Goal: Information Seeking & Learning: Compare options

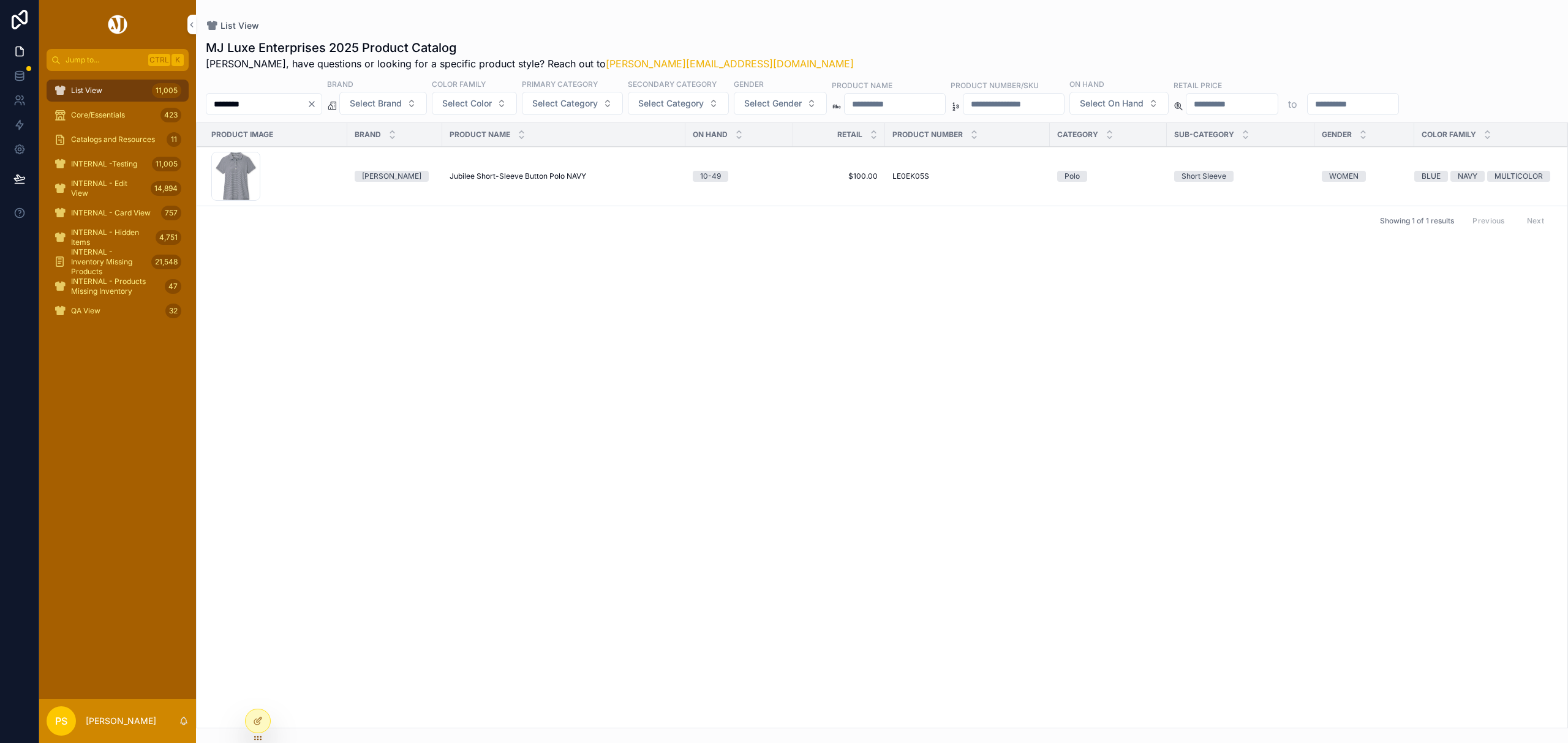
click at [402, 102] on span "Select Brand" at bounding box center [376, 104] width 52 height 12
click at [103, 89] on div "List View 11,005" at bounding box center [117, 91] width 128 height 20
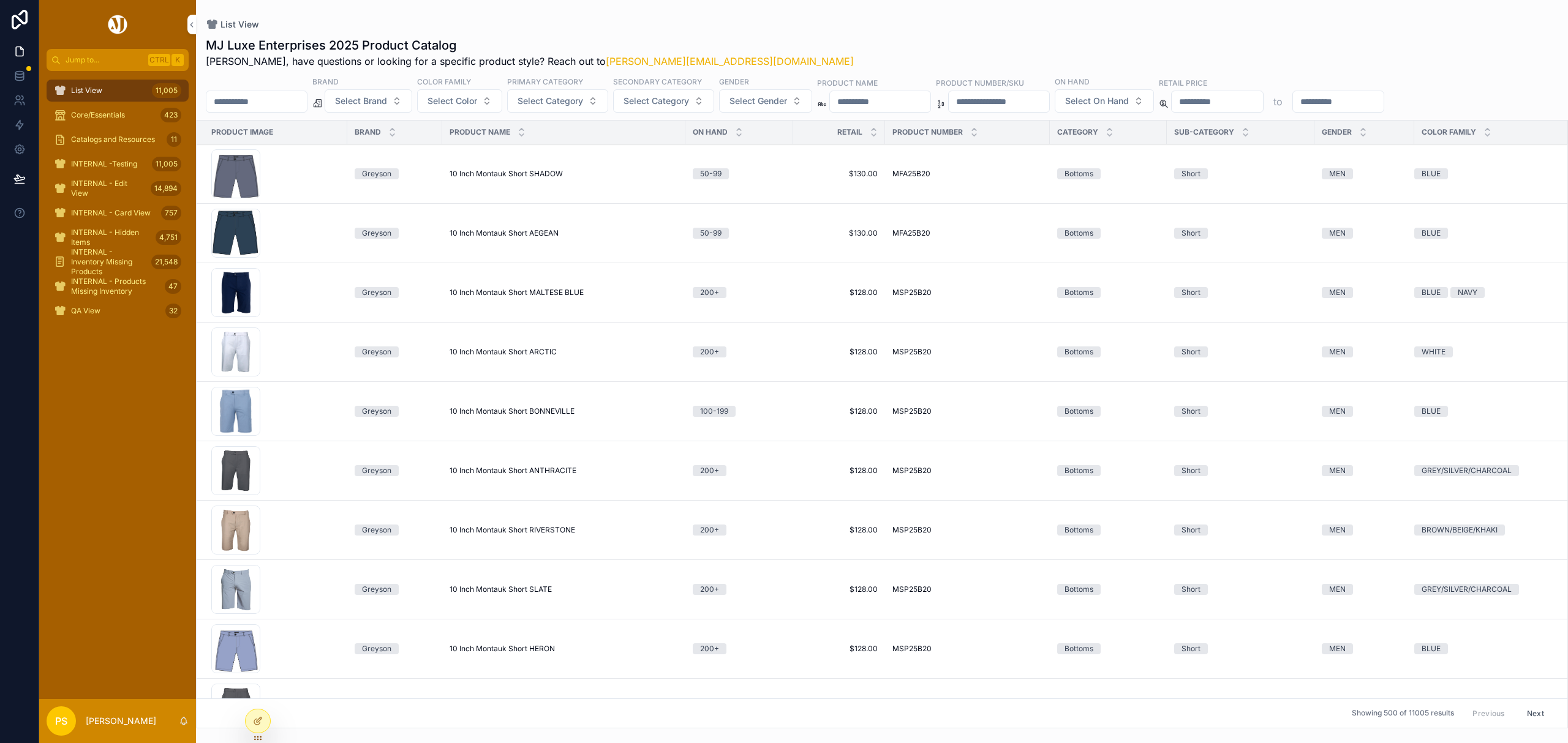
click at [295, 102] on input "********" at bounding box center [256, 102] width 100 height 17
click at [413, 96] on button "Select Brand" at bounding box center [368, 101] width 87 height 23
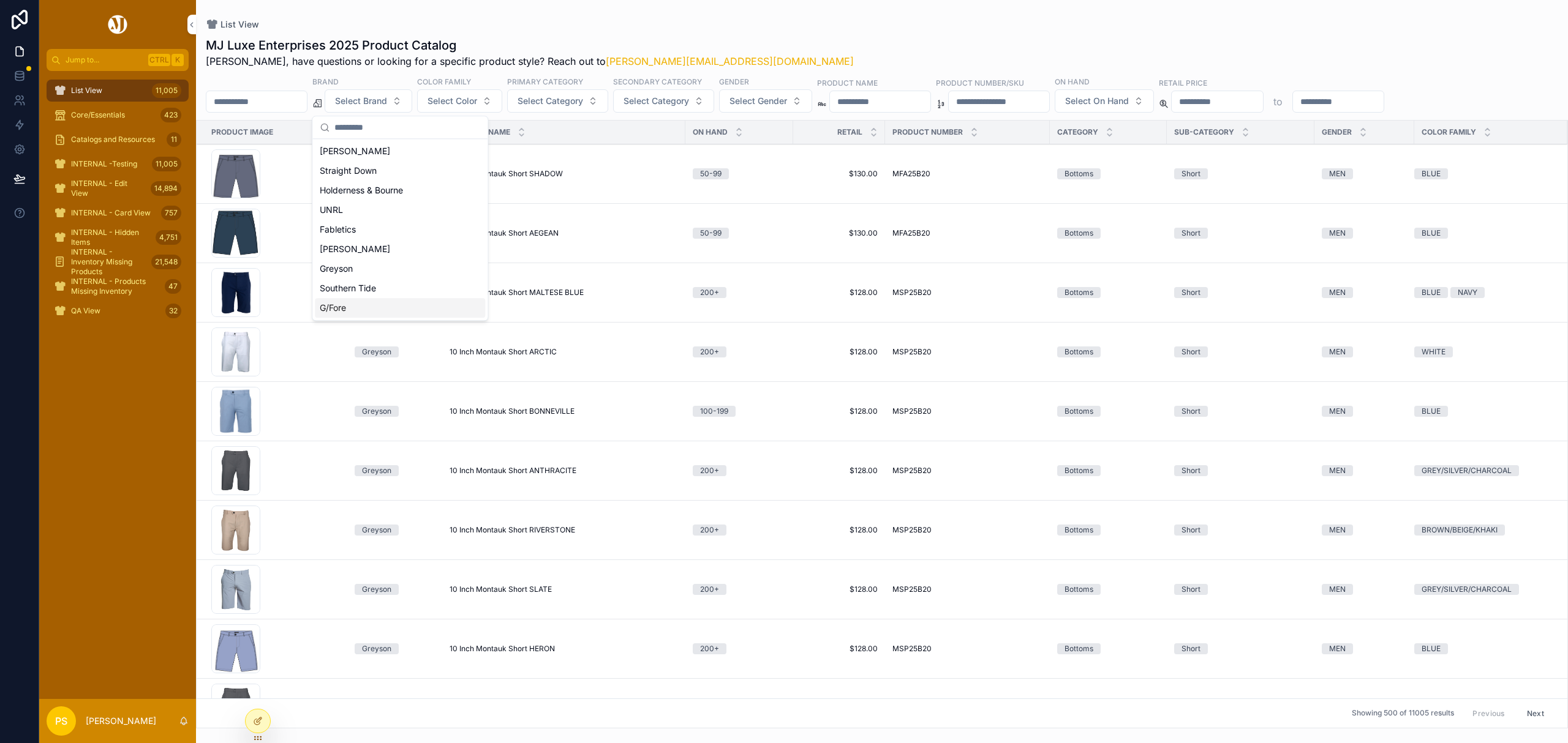
click at [358, 317] on div "G/Fore" at bounding box center [400, 307] width 171 height 20
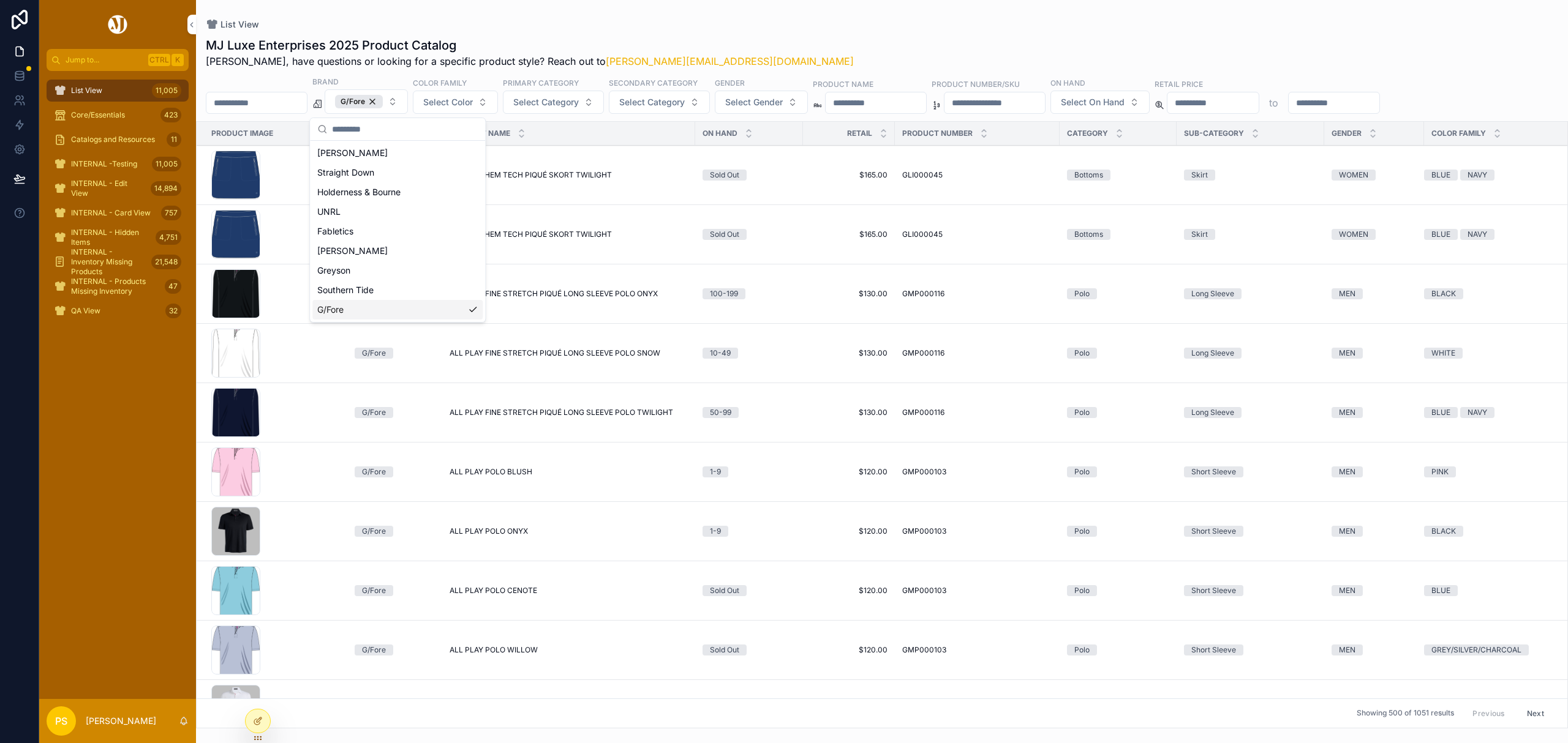
scroll to position [571, 0]
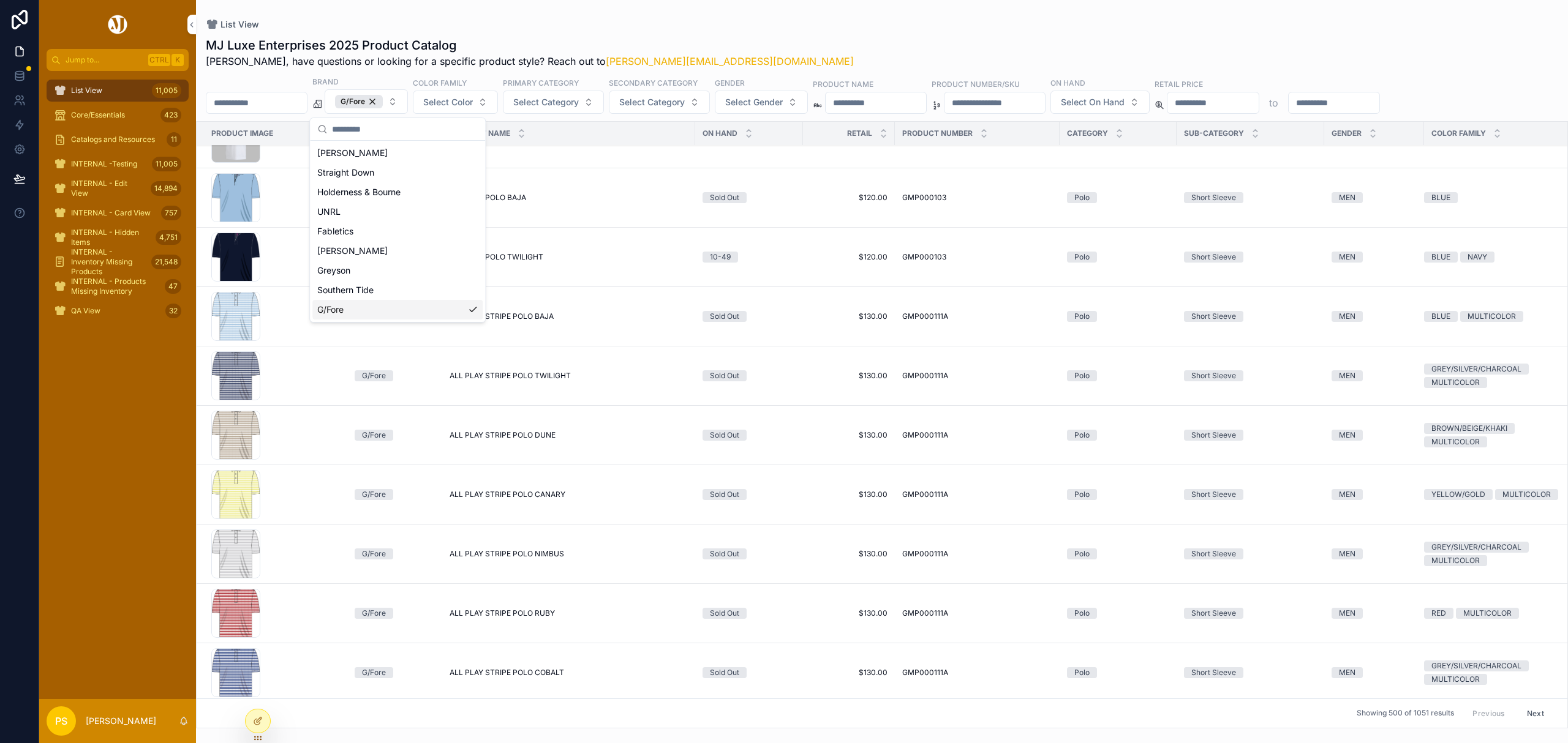
click at [484, 556] on span "ALL PLAY STRIPE POLO NIMBUS" at bounding box center [507, 554] width 115 height 10
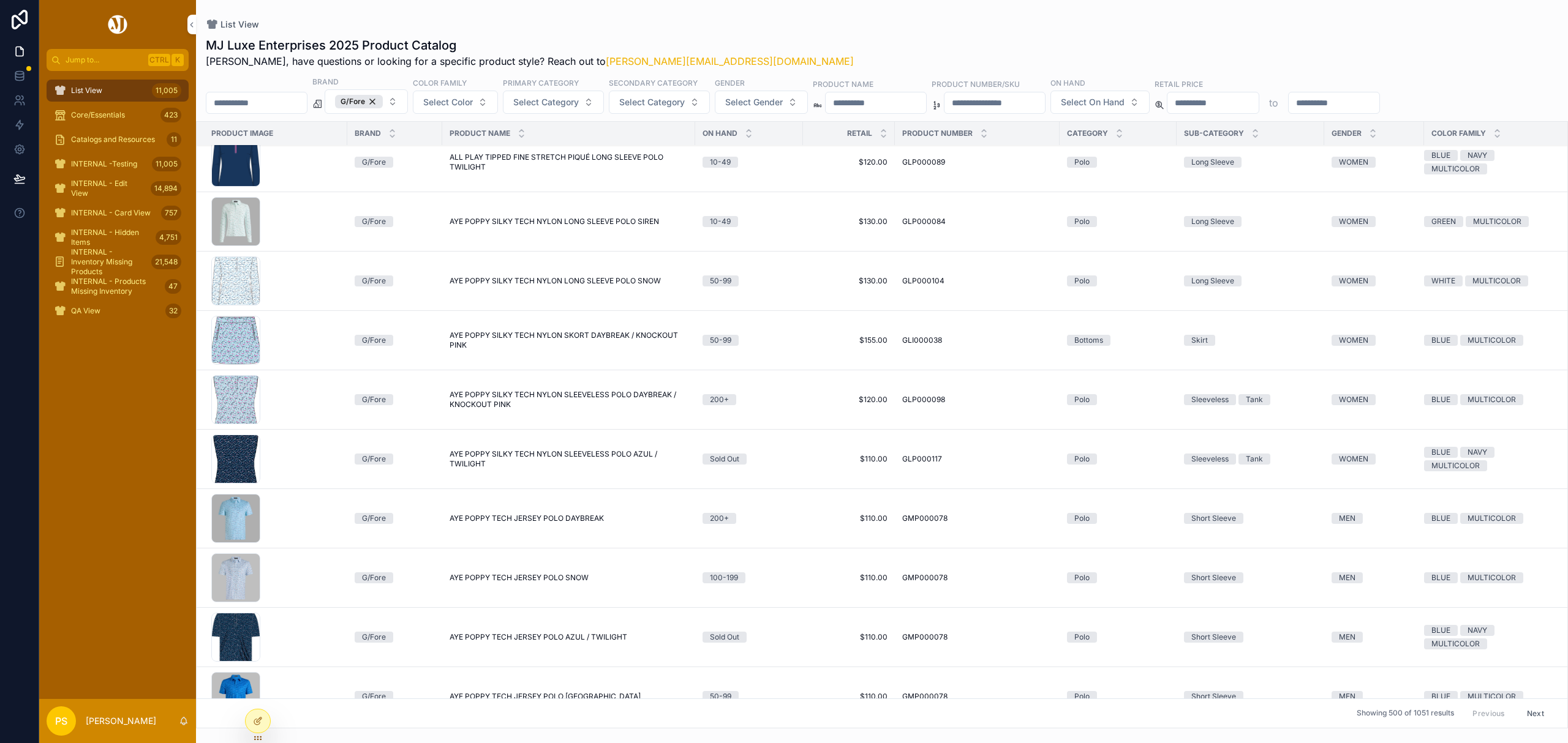
scroll to position [1629, 0]
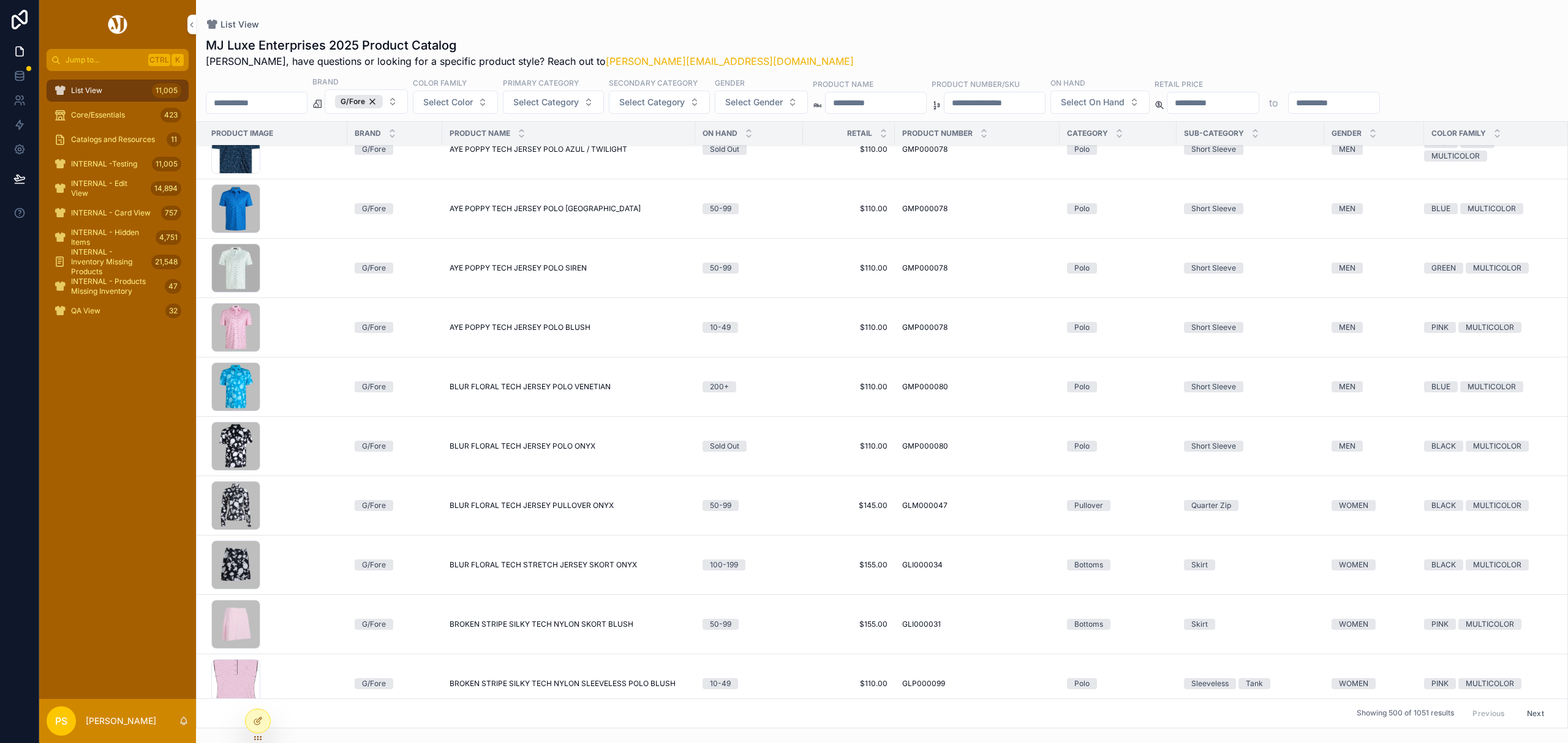
click at [525, 570] on span "BLUR FLORAL TECH STRETCH JERSEY SKORT ONYX" at bounding box center [543, 565] width 188 height 10
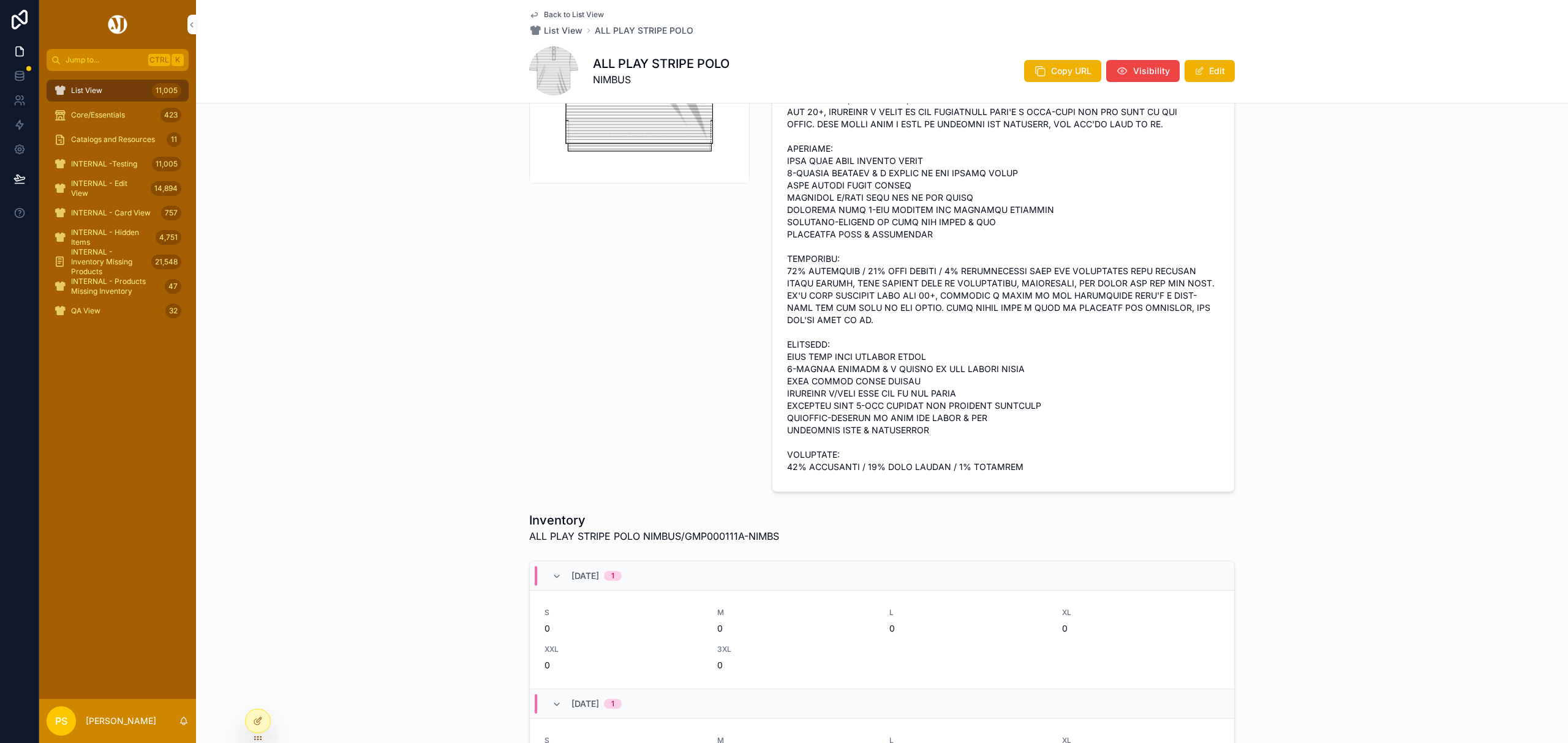
scroll to position [245, 0]
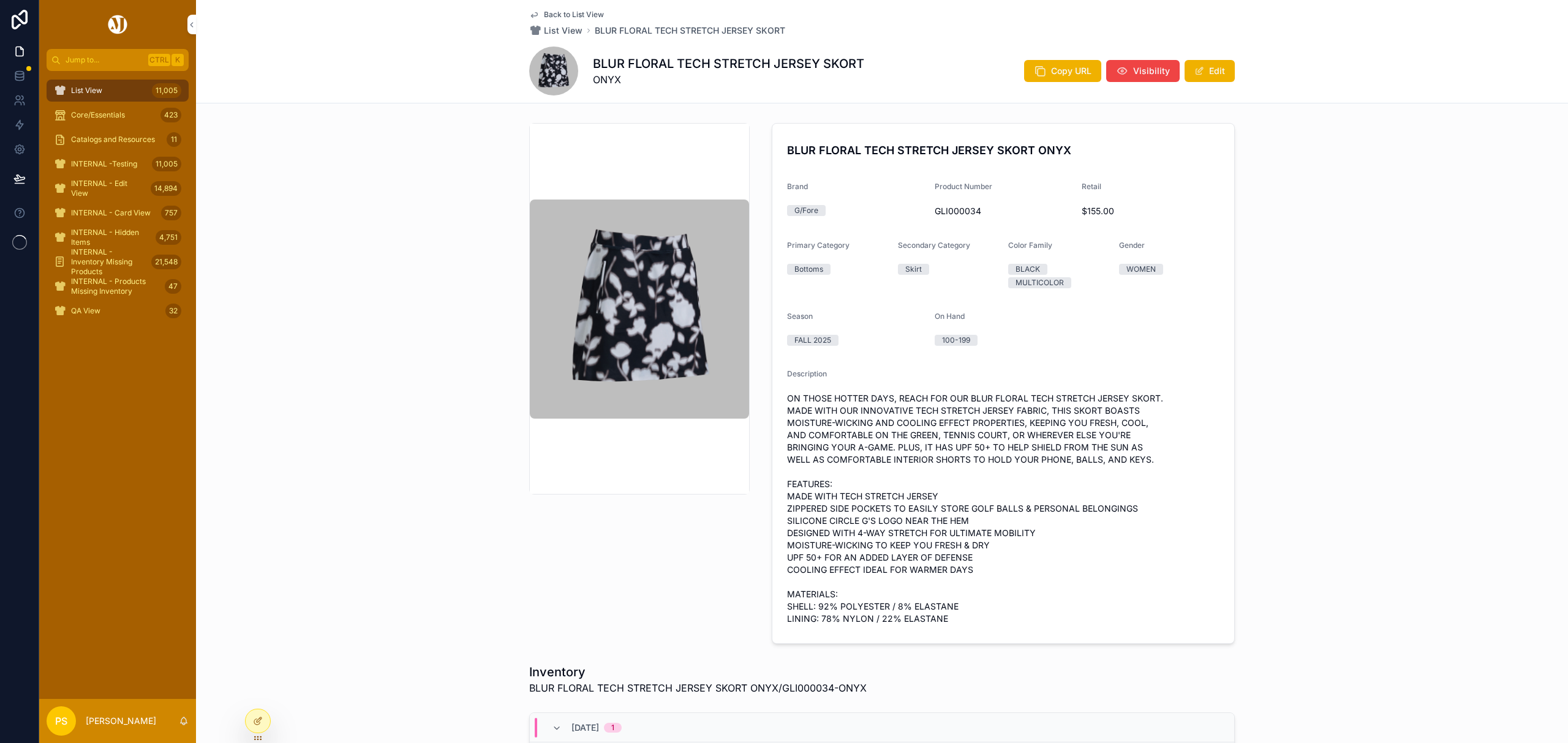
scroll to position [323, 0]
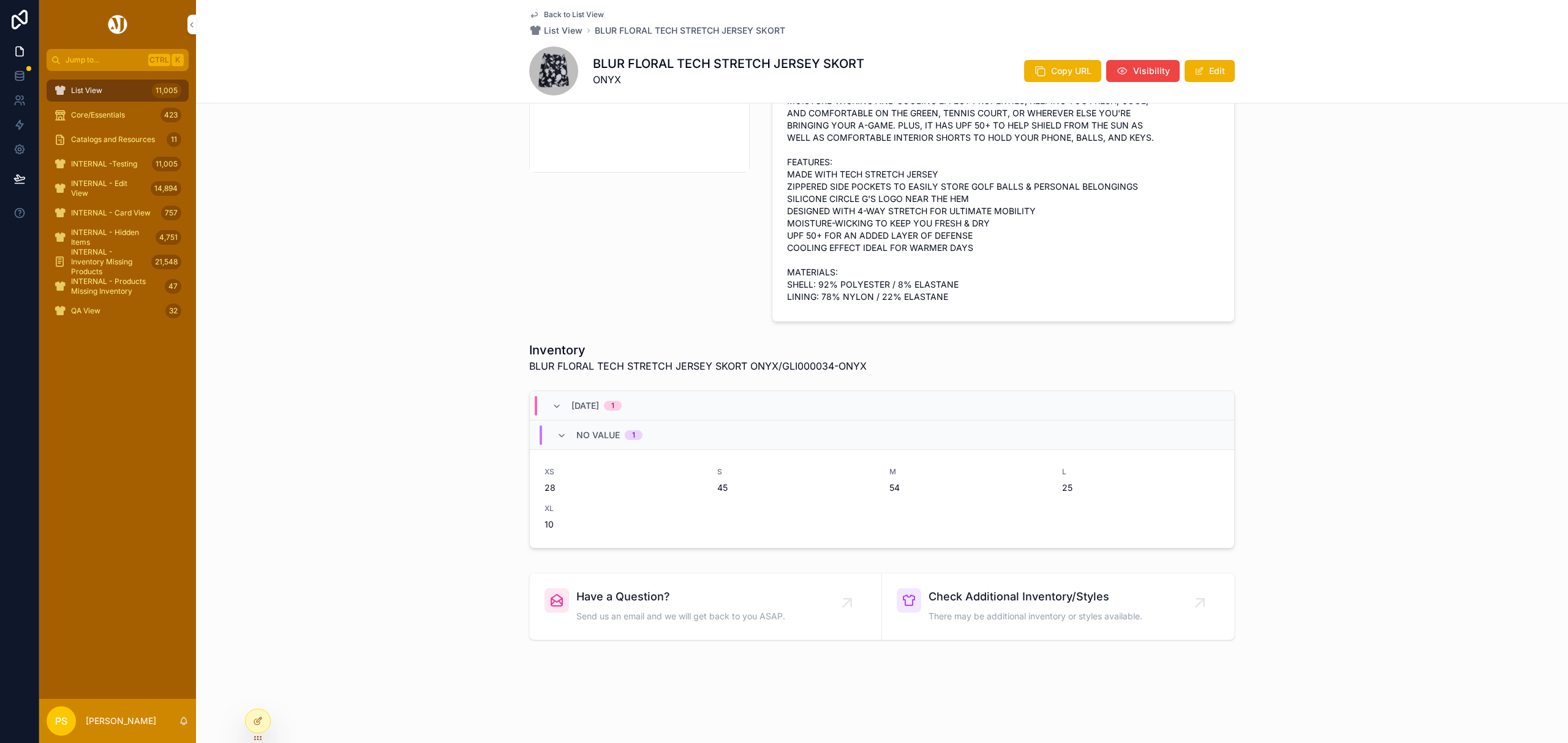
click at [552, 403] on icon "scrollable content" at bounding box center [557, 406] width 10 height 10
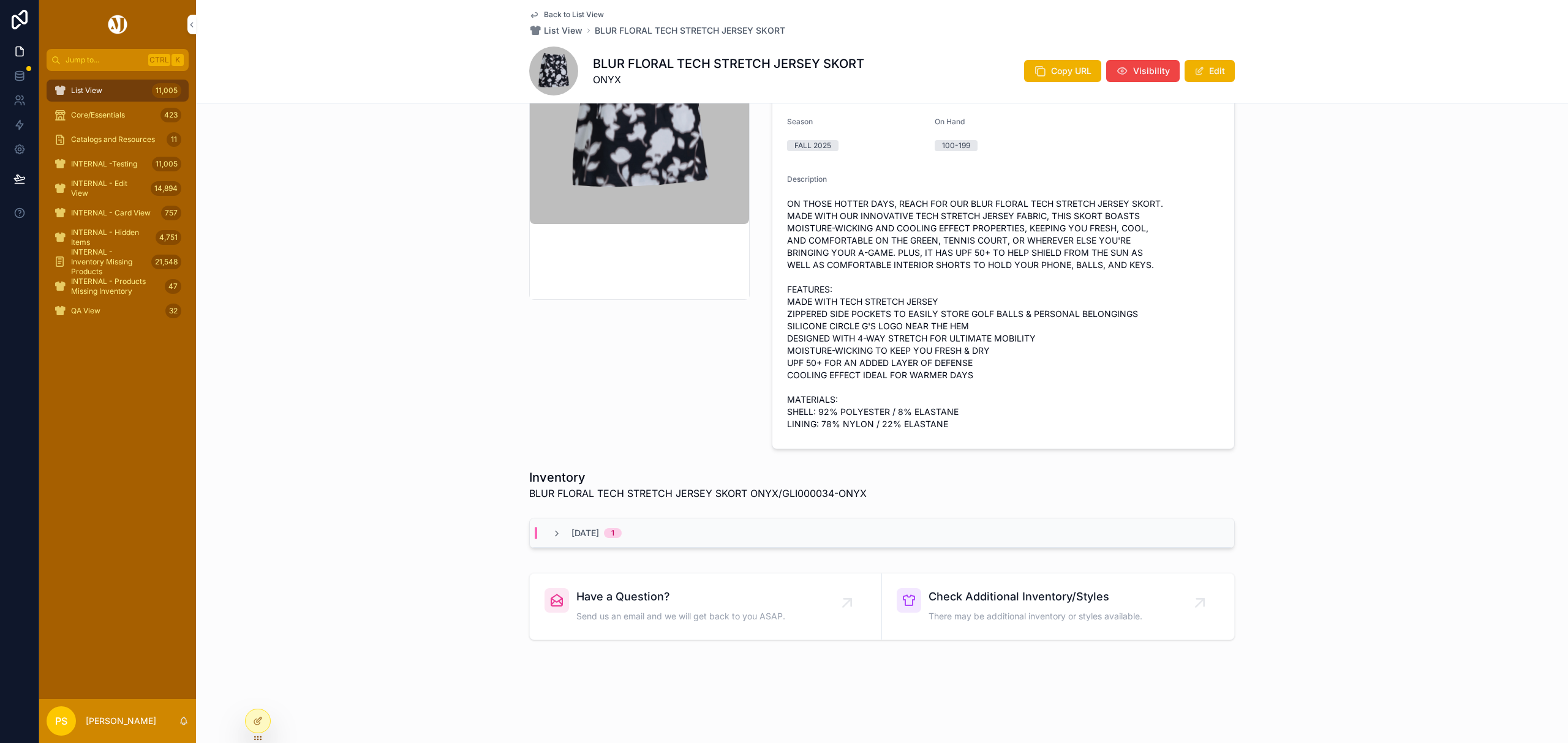
click at [552, 532] on icon "scrollable content" at bounding box center [557, 534] width 10 height 10
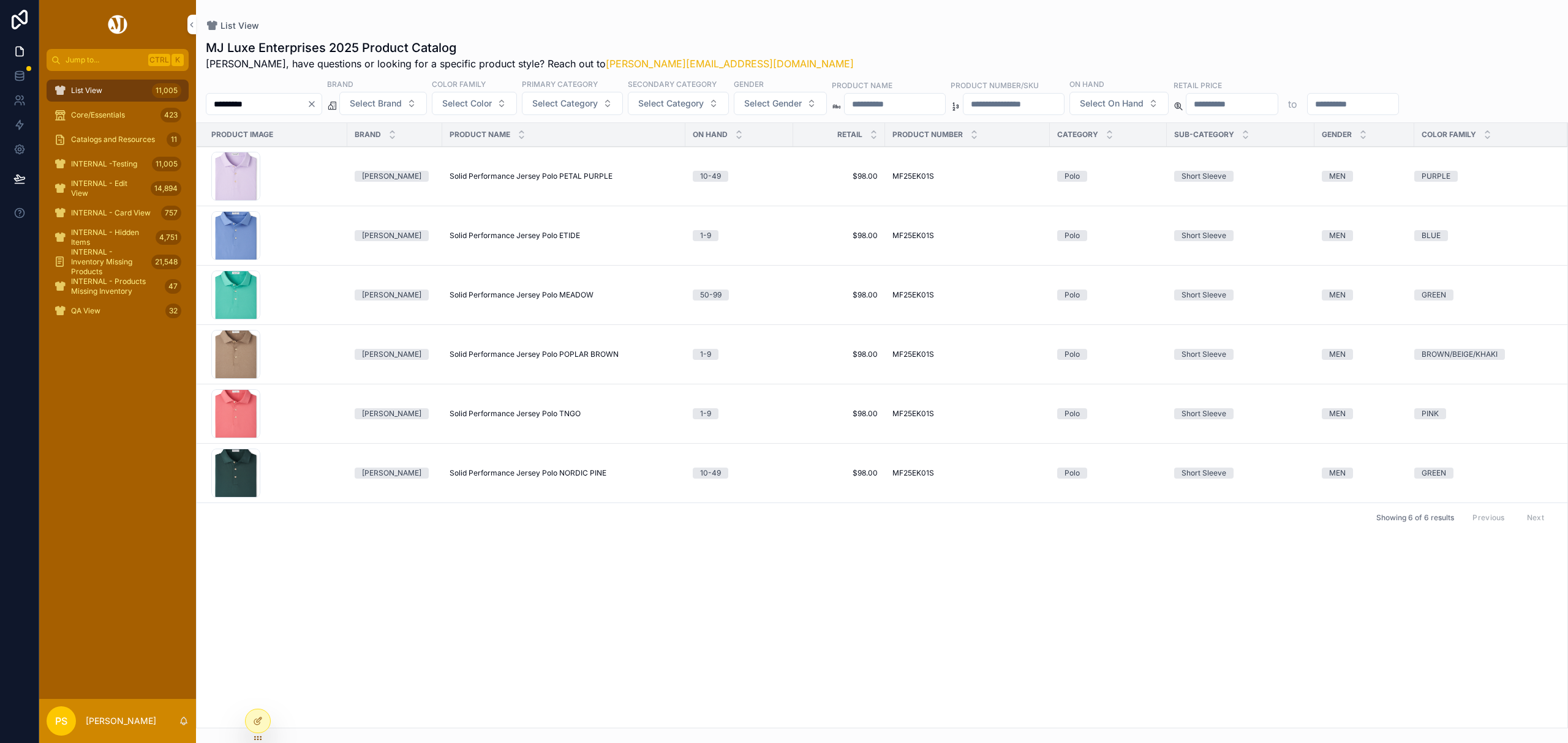
drag, startPoint x: 146, startPoint y: 92, endPoint x: 270, endPoint y: 97, distance: 124.1
click at [146, 92] on div "List View 11,005" at bounding box center [117, 91] width 128 height 20
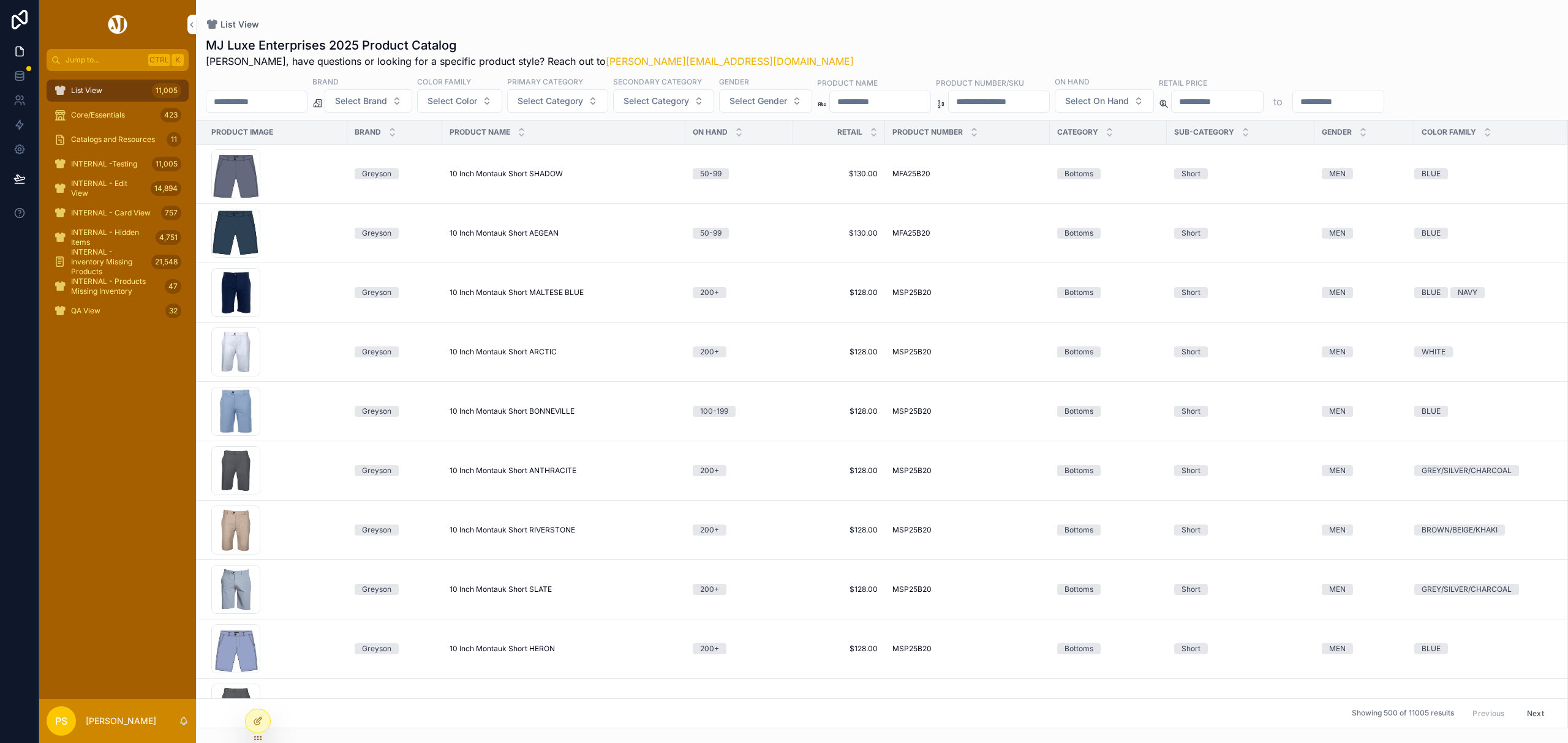
click at [280, 100] on input "*********" at bounding box center [256, 102] width 100 height 17
type input "*******"
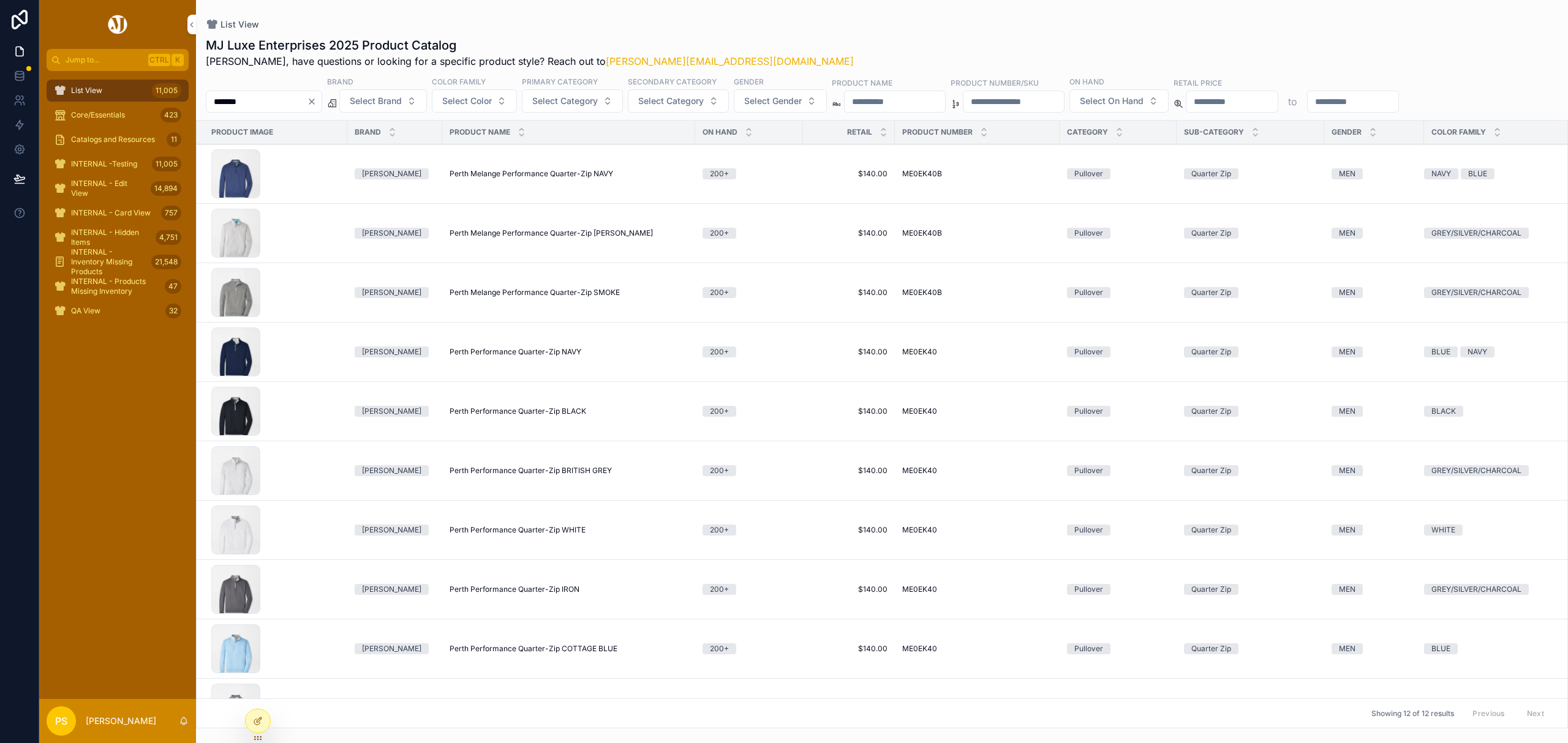
click at [520, 594] on span "Perth Performance Quarter-Zip IRON" at bounding box center [514, 590] width 130 height 10
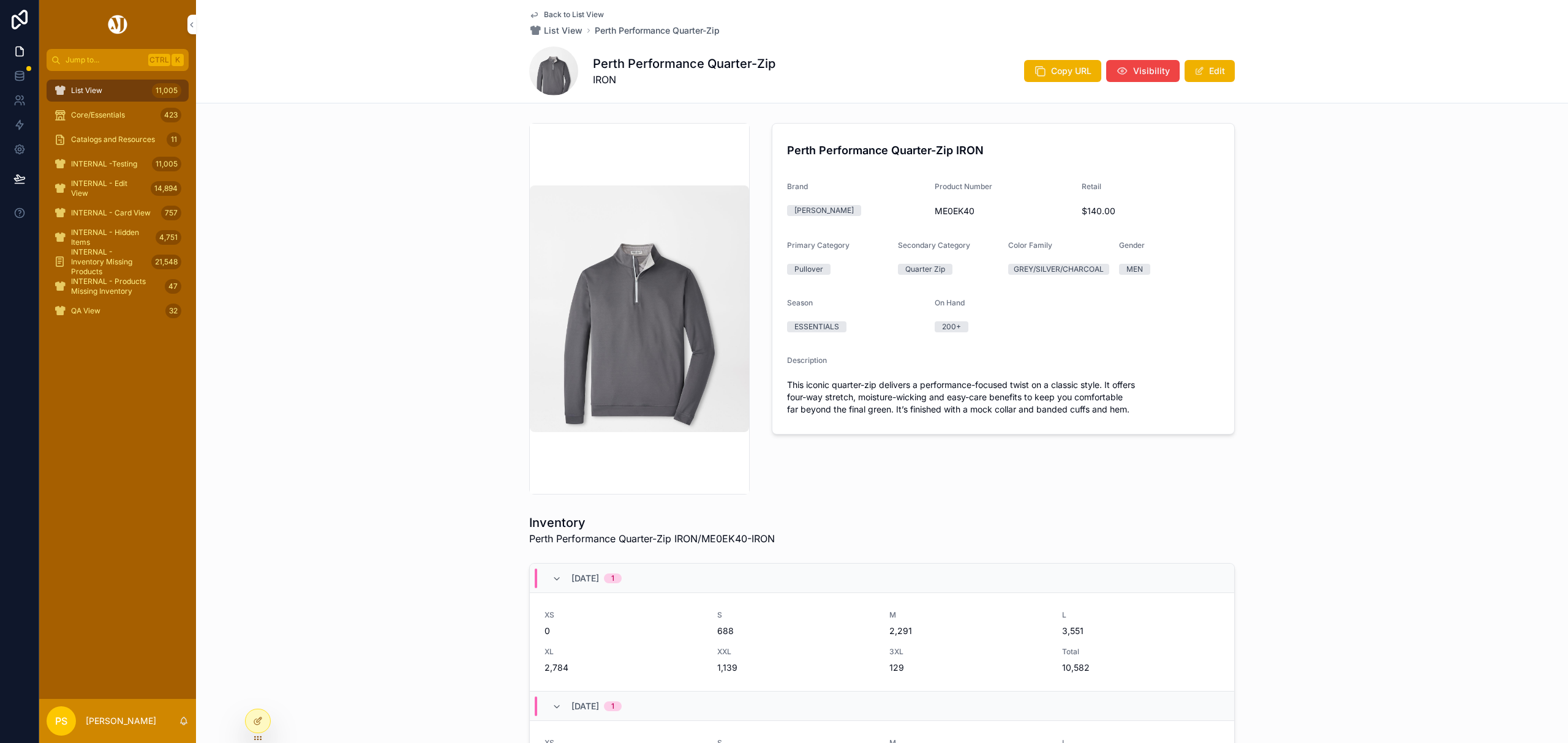
click at [1059, 72] on span "Copy URL" at bounding box center [1071, 71] width 40 height 12
click at [75, 91] on span "List View" at bounding box center [87, 91] width 31 height 10
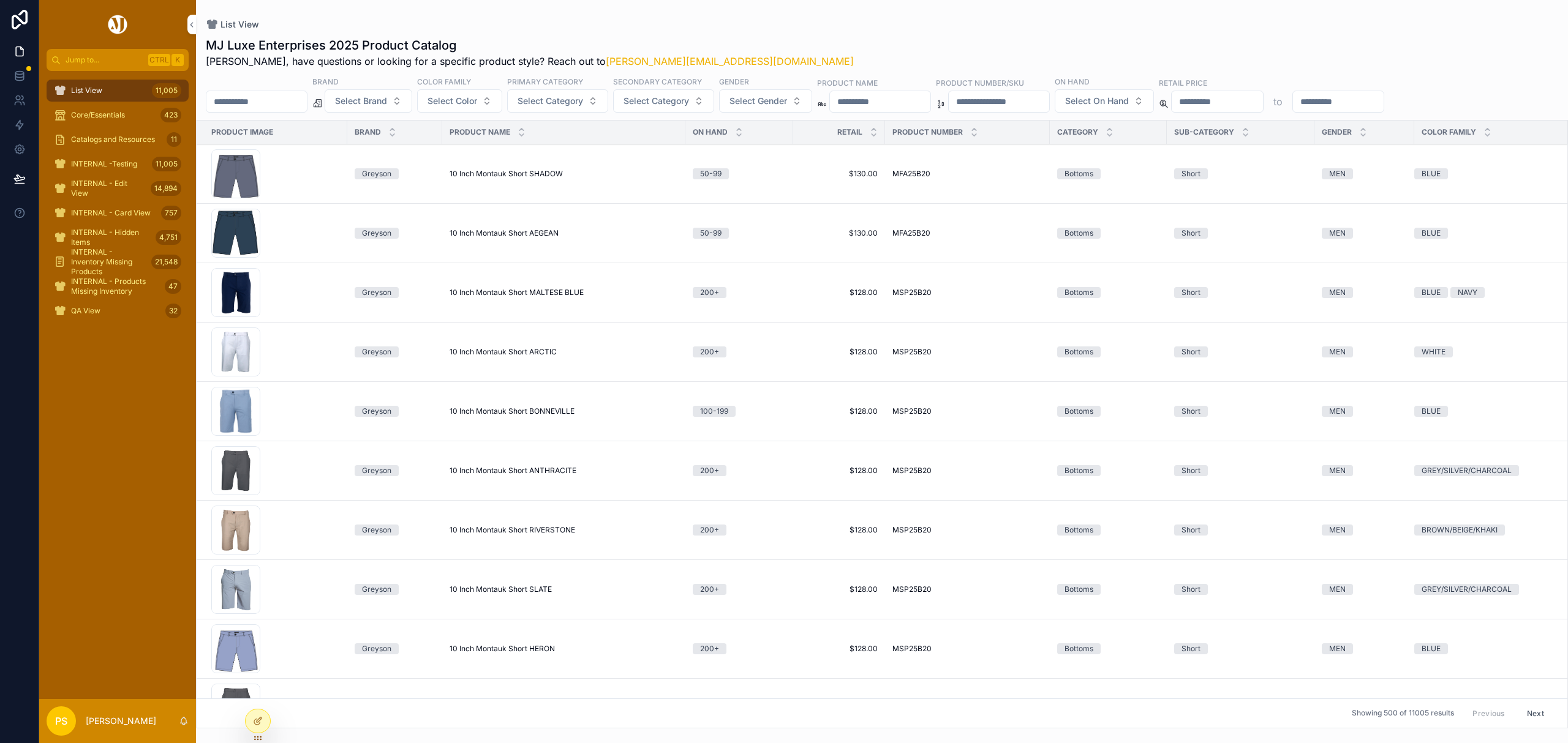
click at [87, 91] on span "List View" at bounding box center [87, 91] width 31 height 10
click at [857, 20] on div "List View" at bounding box center [882, 25] width 1352 height 10
click at [269, 104] on input "scrollable content" at bounding box center [256, 102] width 100 height 17
click at [876, 33] on div "MJ Luxe Enterprises 2025 Product Catalog Philip, have questions or looking for …" at bounding box center [882, 379] width 1372 height 699
click at [280, 104] on input "scrollable content" at bounding box center [256, 102] width 100 height 17
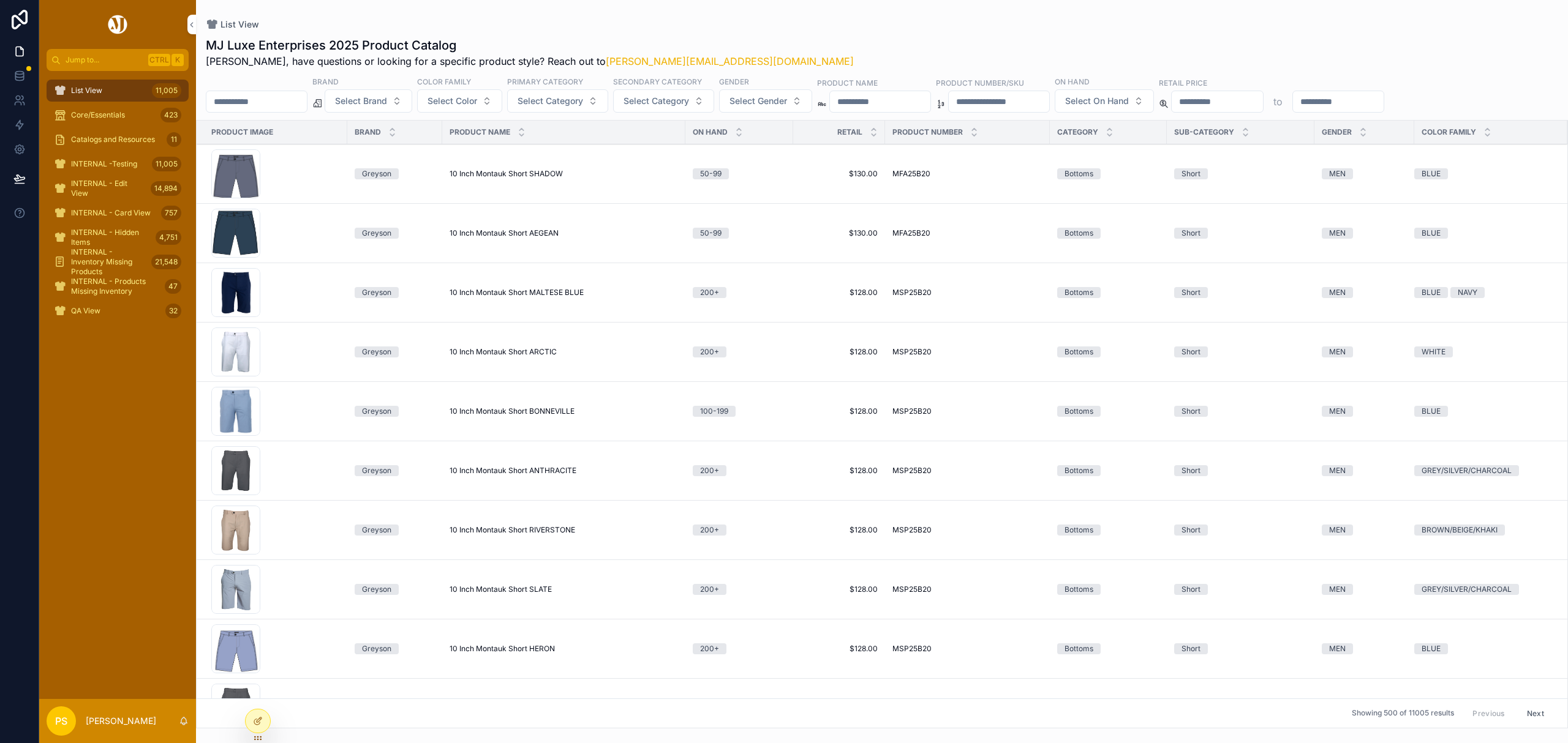
click at [846, 45] on div "MJ Luxe Enterprises 2025 Product Catalog Philip, have questions or looking for …" at bounding box center [882, 52] width 1352 height 32
click at [262, 101] on input "scrollable content" at bounding box center [256, 102] width 100 height 17
click at [827, 35] on div "MJ Luxe Enterprises 2025 Product Catalog Philip, have questions or looking for …" at bounding box center [882, 379] width 1372 height 699
click at [571, 100] on span "Select Category" at bounding box center [550, 101] width 65 height 12
click at [551, 286] on div "Pullover" at bounding box center [591, 288] width 171 height 20
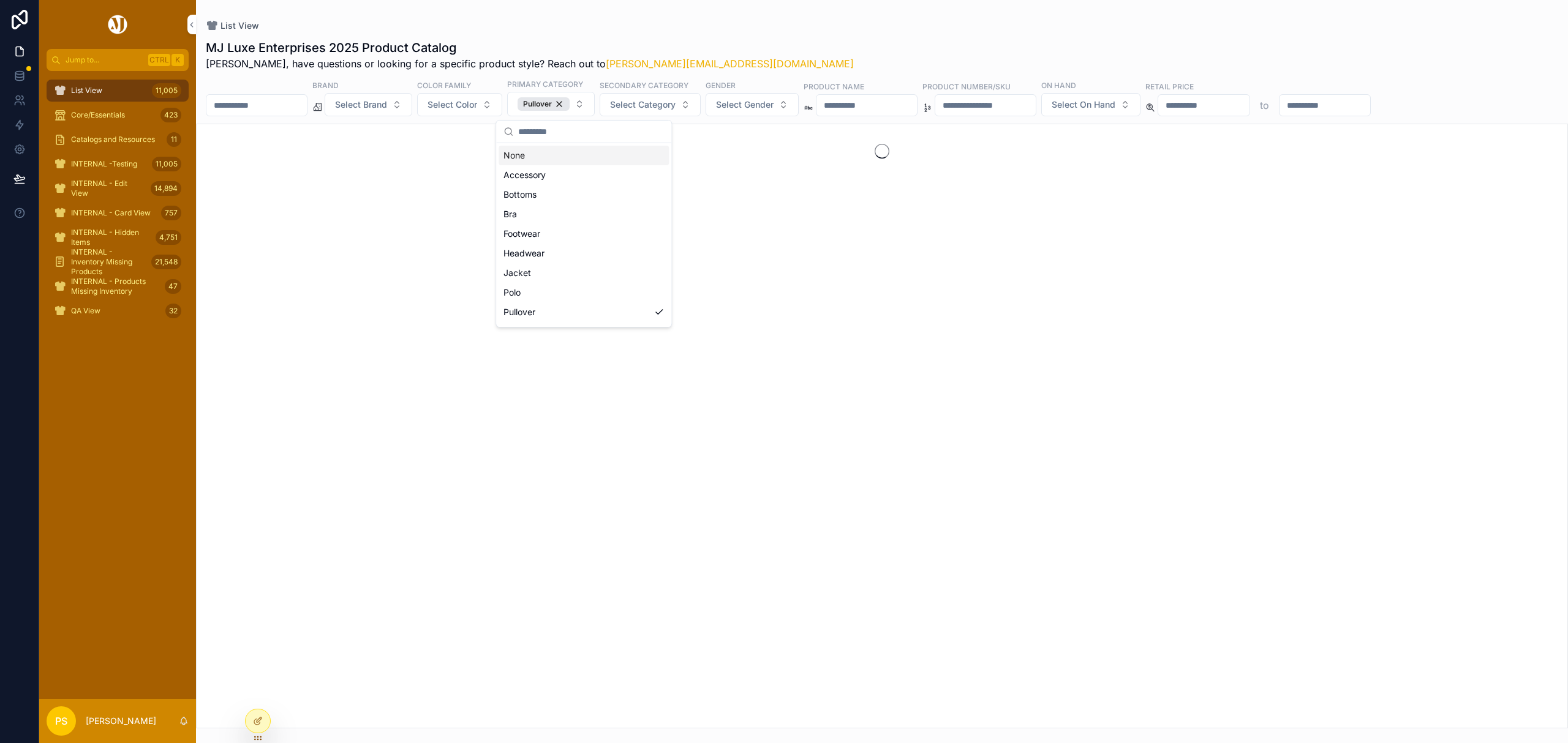
click at [689, 88] on label "Secondary Category" at bounding box center [644, 85] width 89 height 11
click at [676, 102] on span "Select Category" at bounding box center [643, 105] width 65 height 12
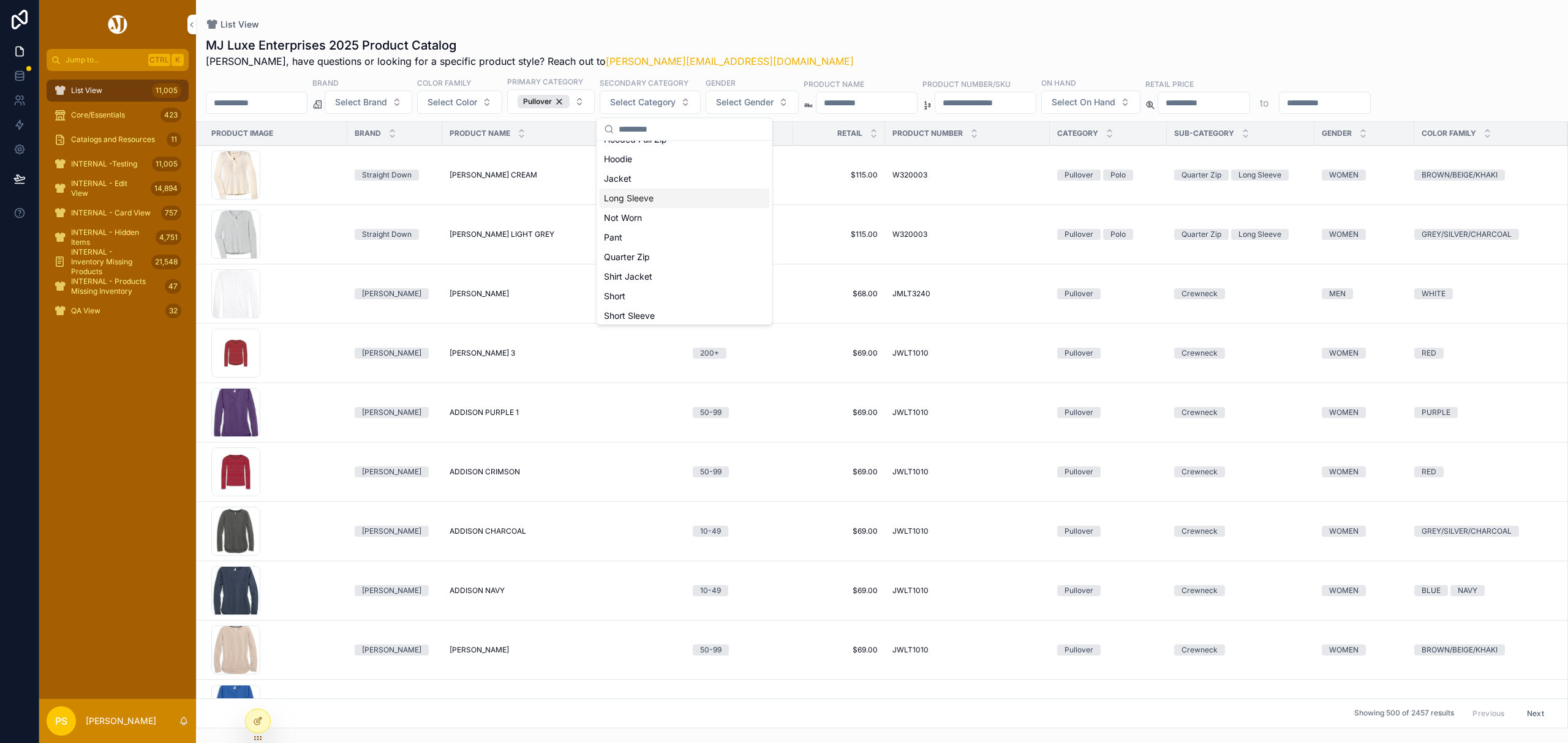
scroll to position [164, 0]
click at [653, 257] on div "Quarter Zip" at bounding box center [684, 263] width 171 height 20
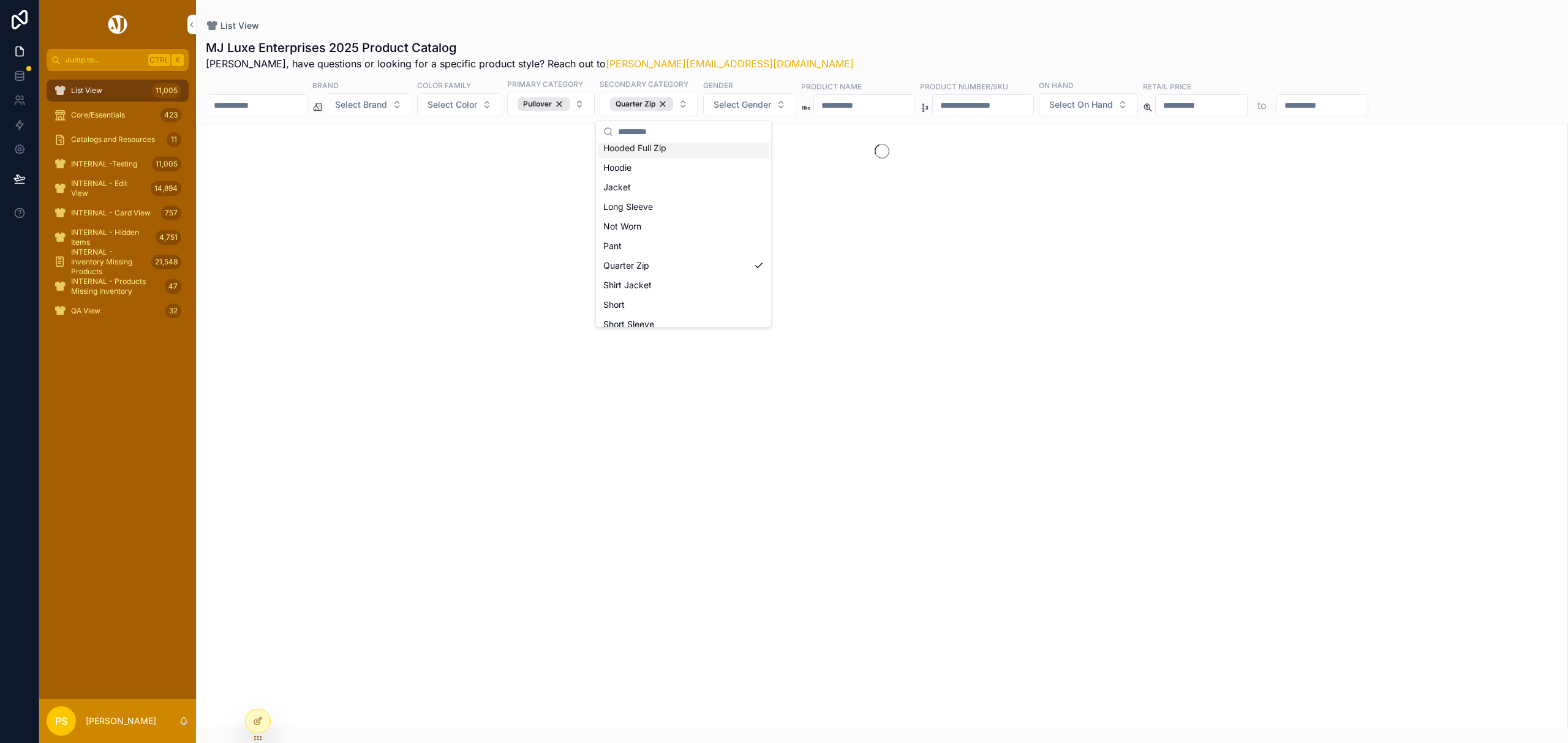
click at [473, 106] on span "Select Color" at bounding box center [452, 105] width 50 height 12
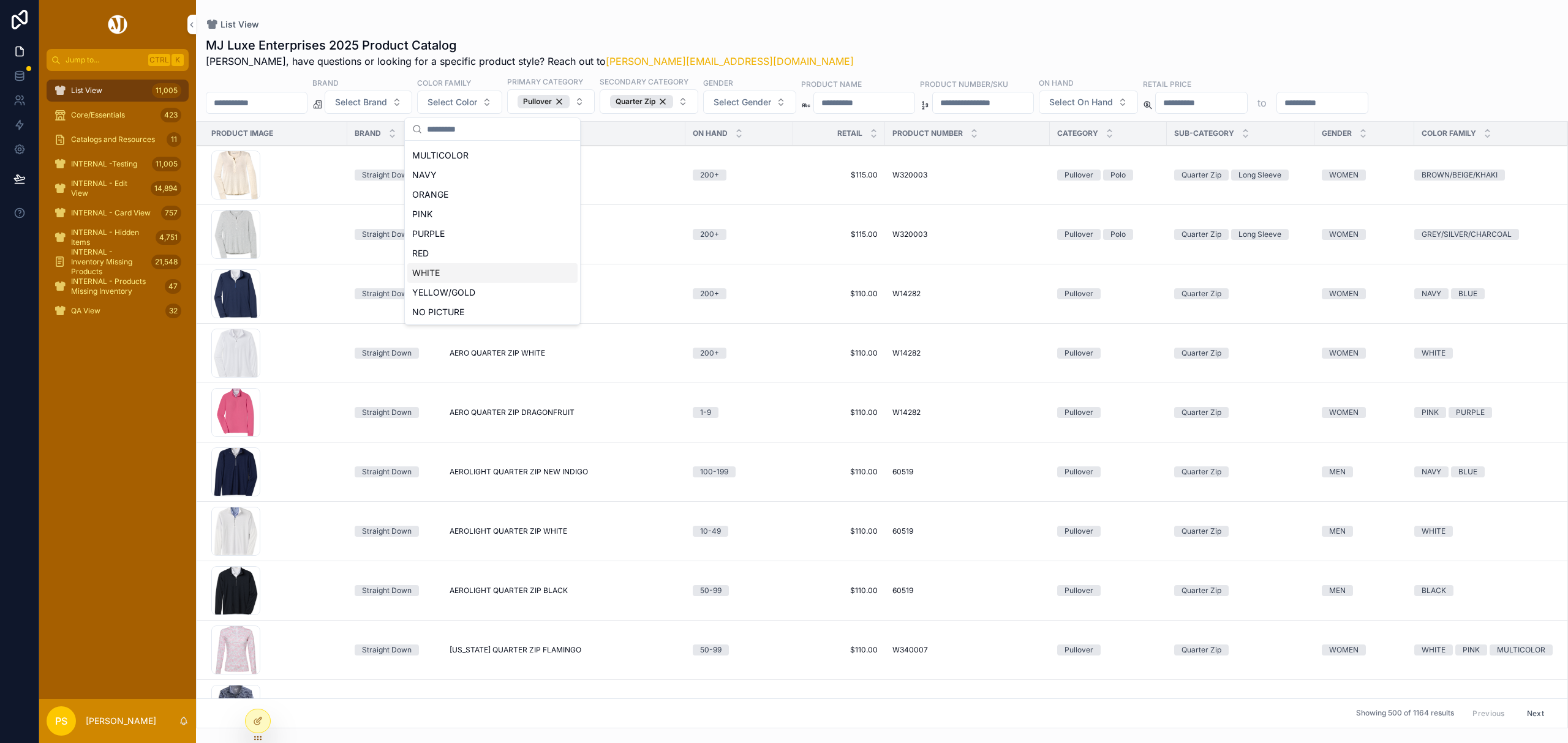
click at [447, 268] on div "WHITE" at bounding box center [492, 273] width 171 height 20
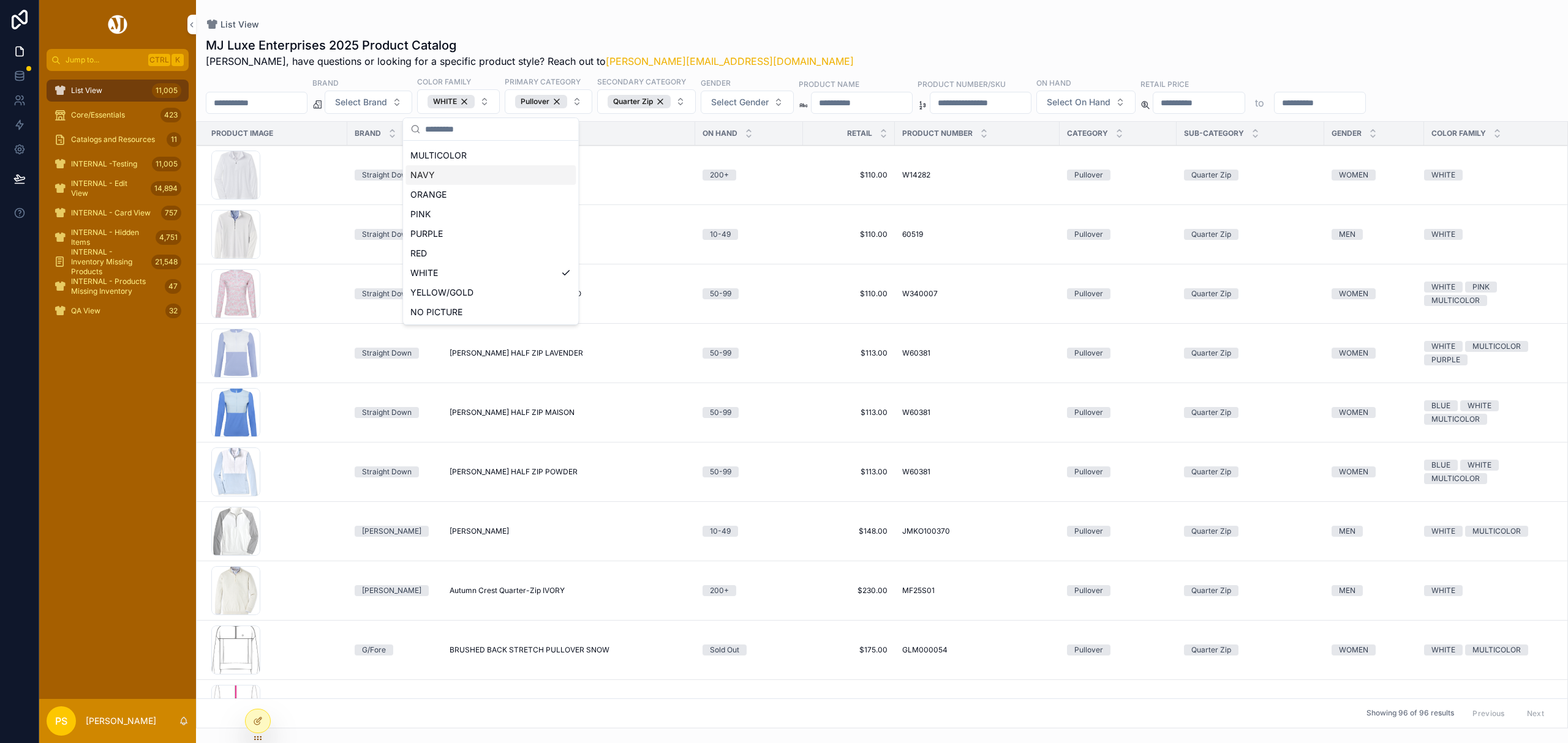
click at [825, 38] on div "MJ Luxe Enterprises 2025 Product Catalog Philip, have questions or looking for …" at bounding box center [882, 52] width 1352 height 32
click at [887, 22] on div "List View" at bounding box center [882, 25] width 1352 height 10
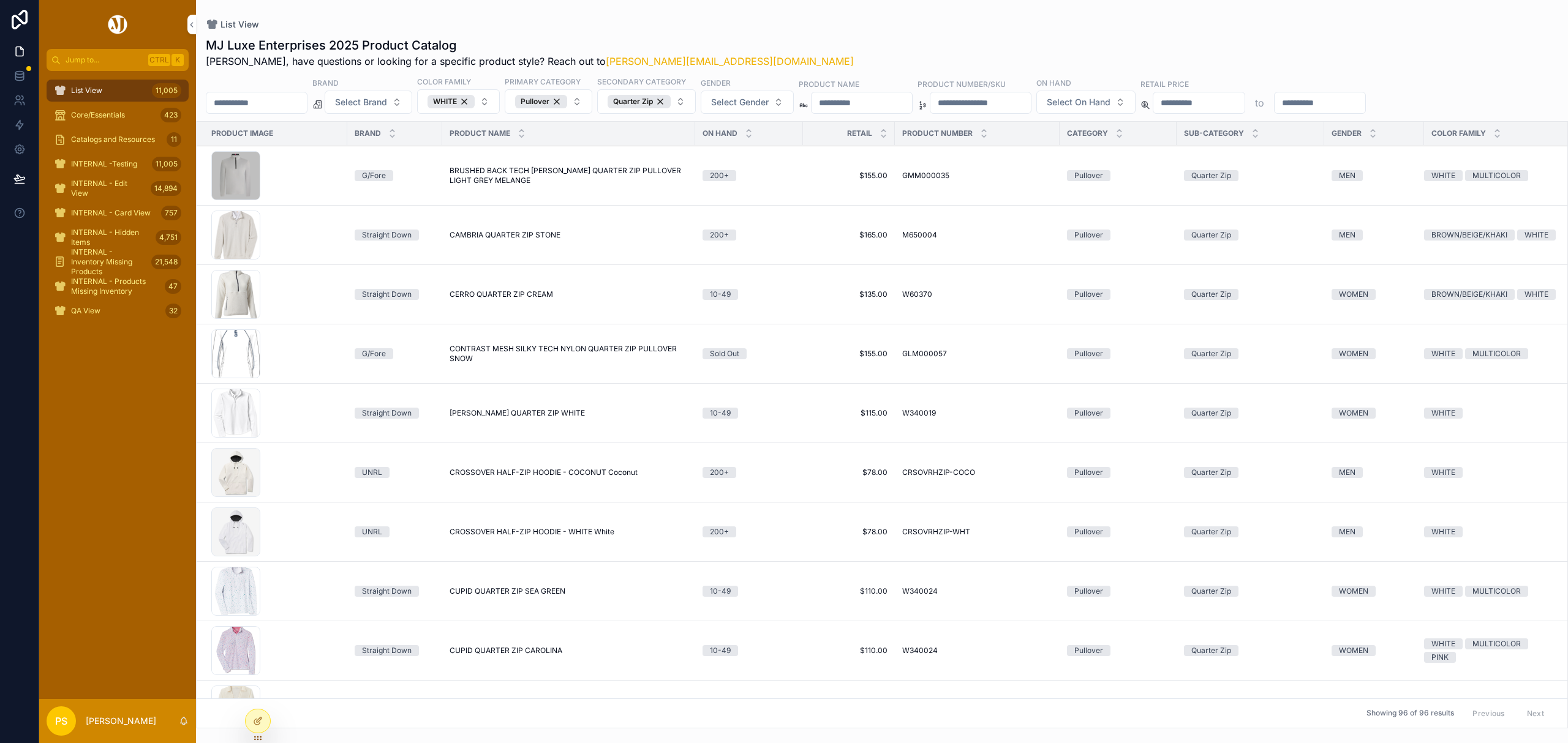
scroll to position [653, 0]
click at [1111, 102] on span "Select On Hand" at bounding box center [1078, 102] width 63 height 12
click at [1116, 247] on div "200+" at bounding box center [1186, 251] width 171 height 20
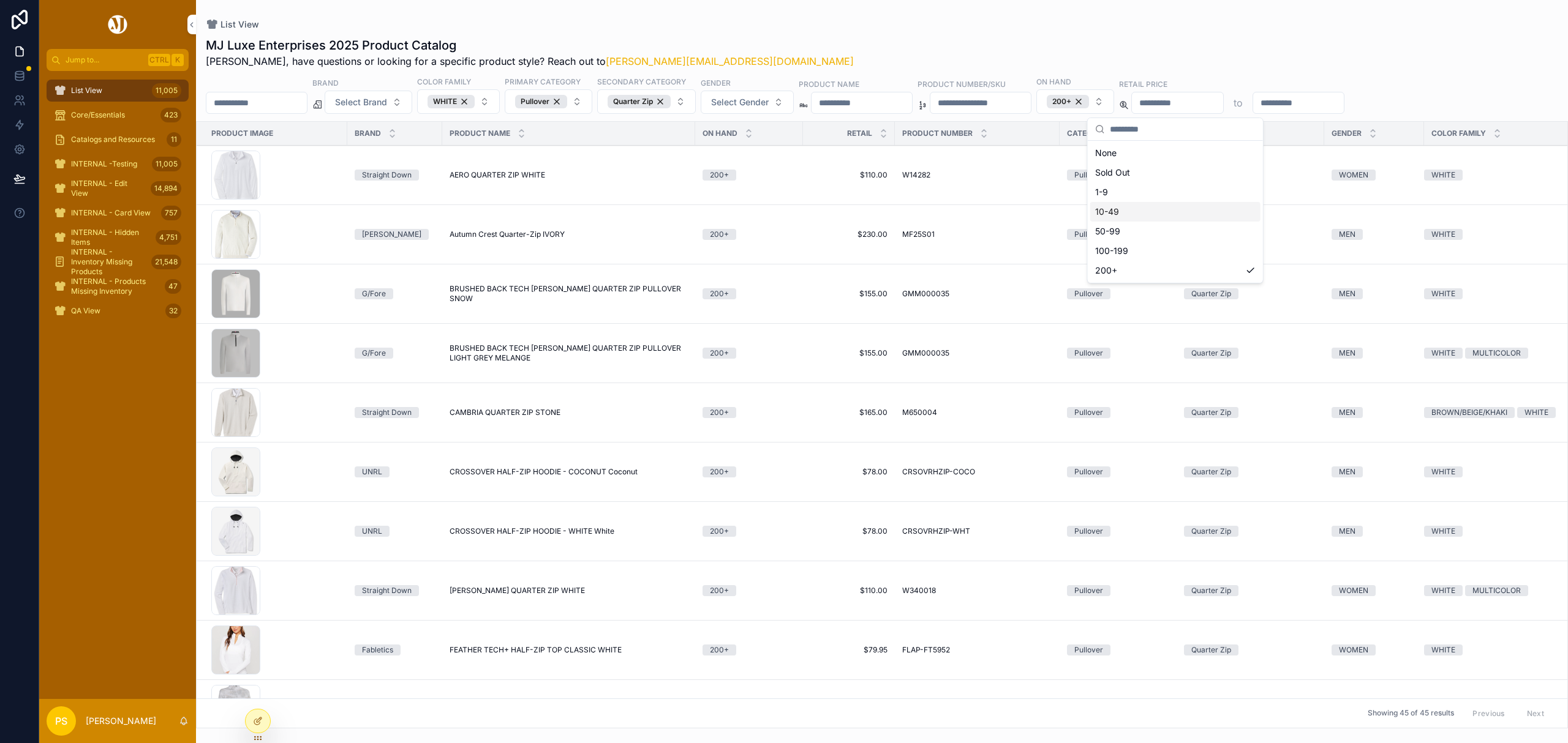
click at [869, 38] on div "MJ Luxe Enterprises 2025 Product Catalog Philip, have questions or looking for …" at bounding box center [882, 52] width 1352 height 32
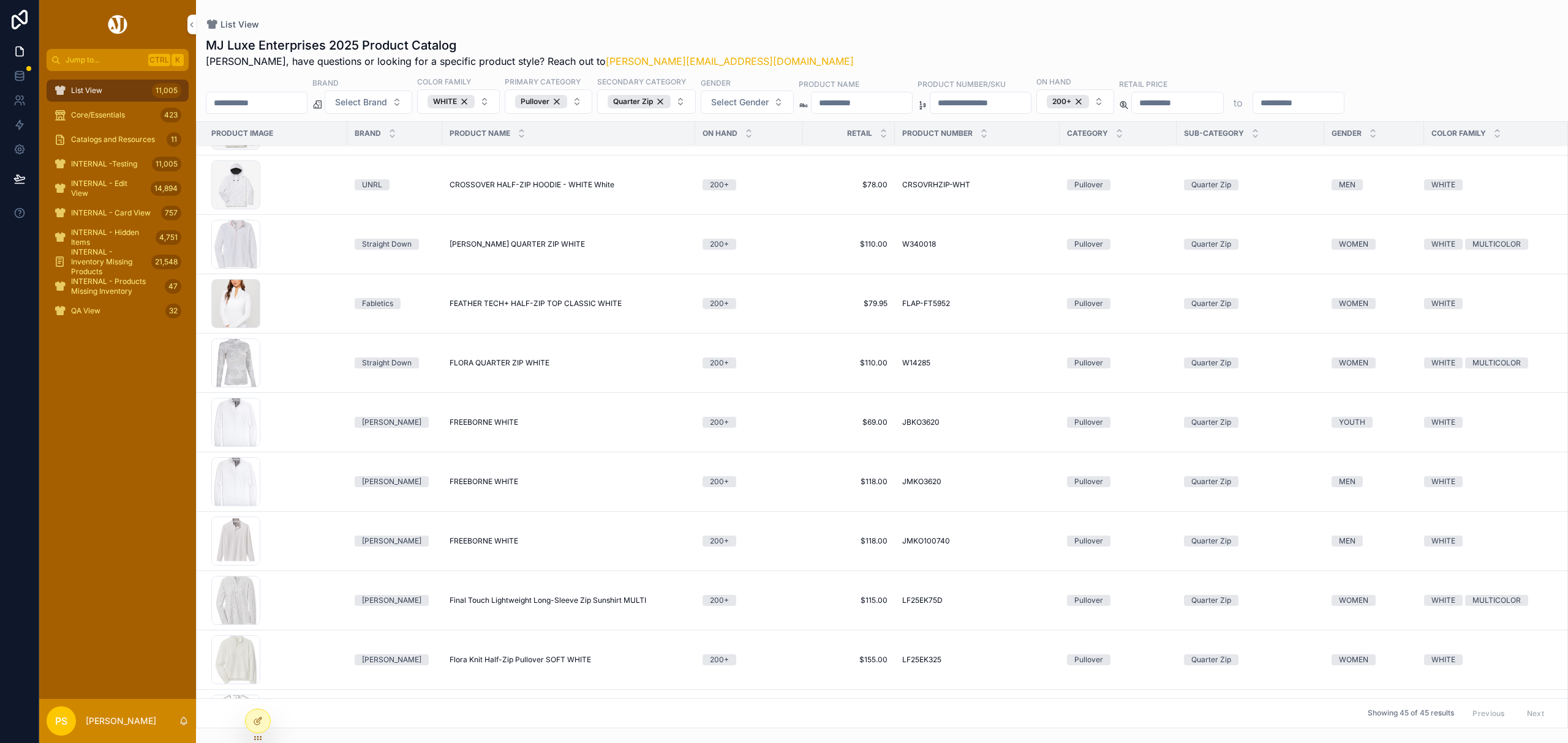
scroll to position [408, 0]
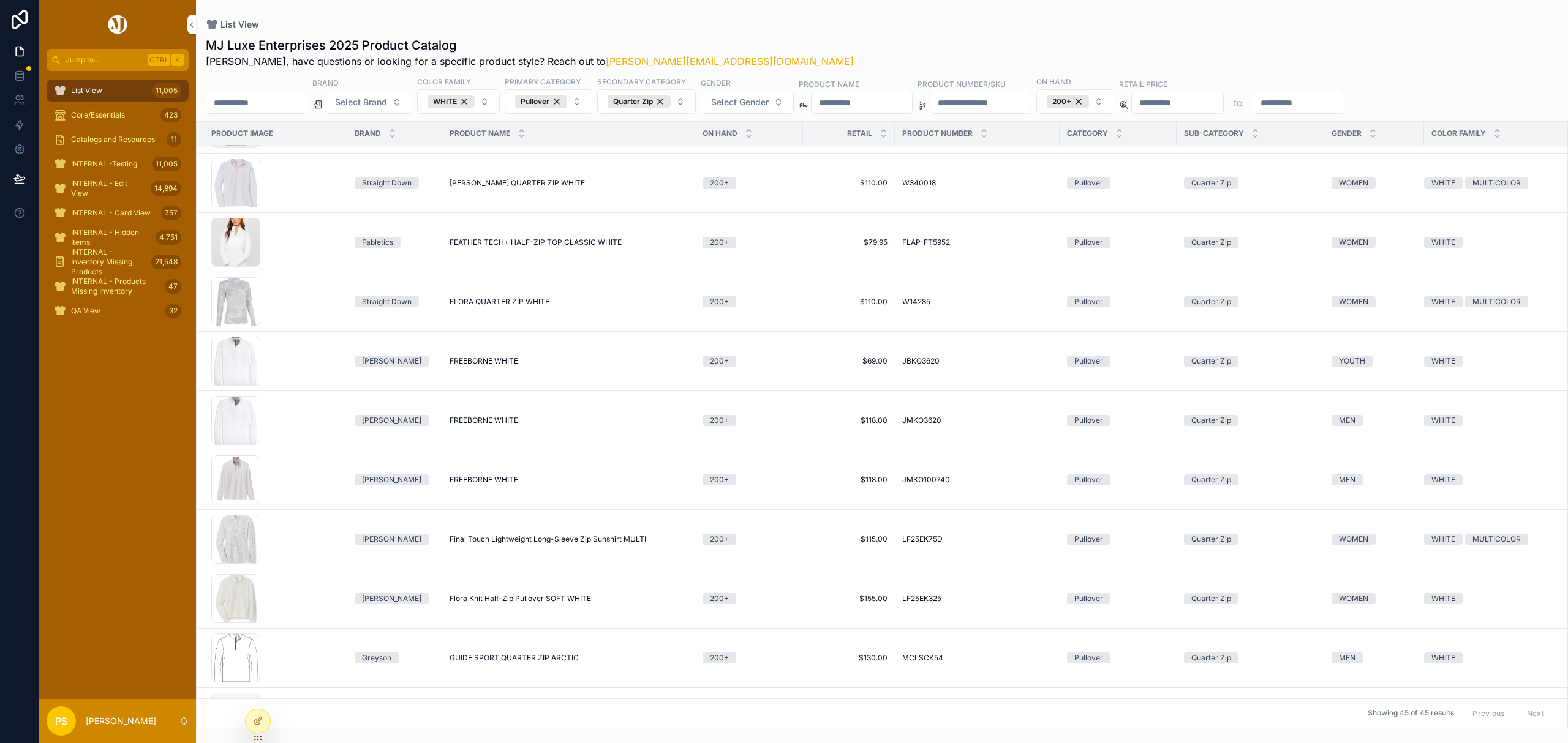
click at [769, 99] on span "Select Gender" at bounding box center [740, 102] width 57 height 12
click at [730, 150] on div "MEN" at bounding box center [784, 153] width 171 height 20
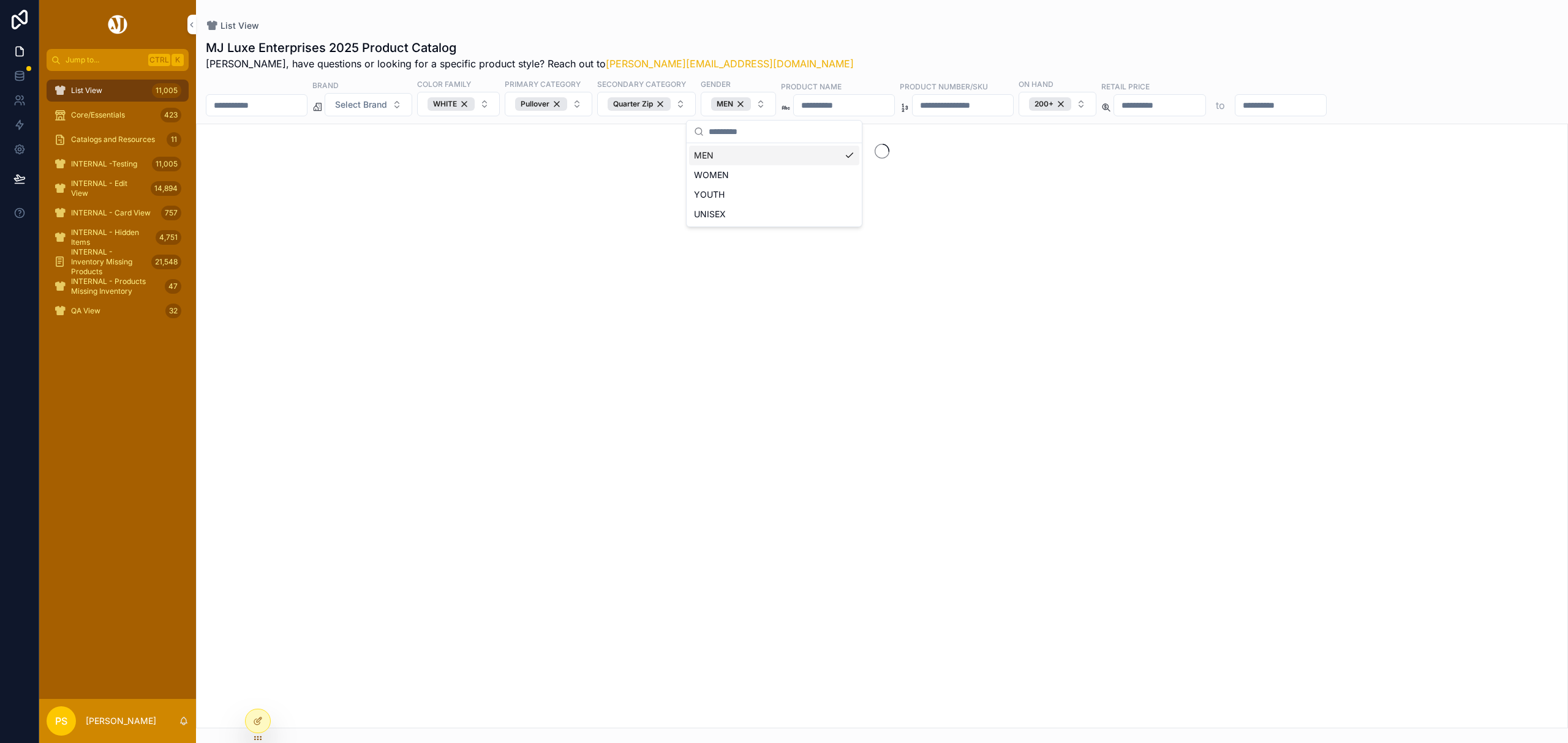
click at [776, 104] on button "MEN" at bounding box center [739, 104] width 75 height 25
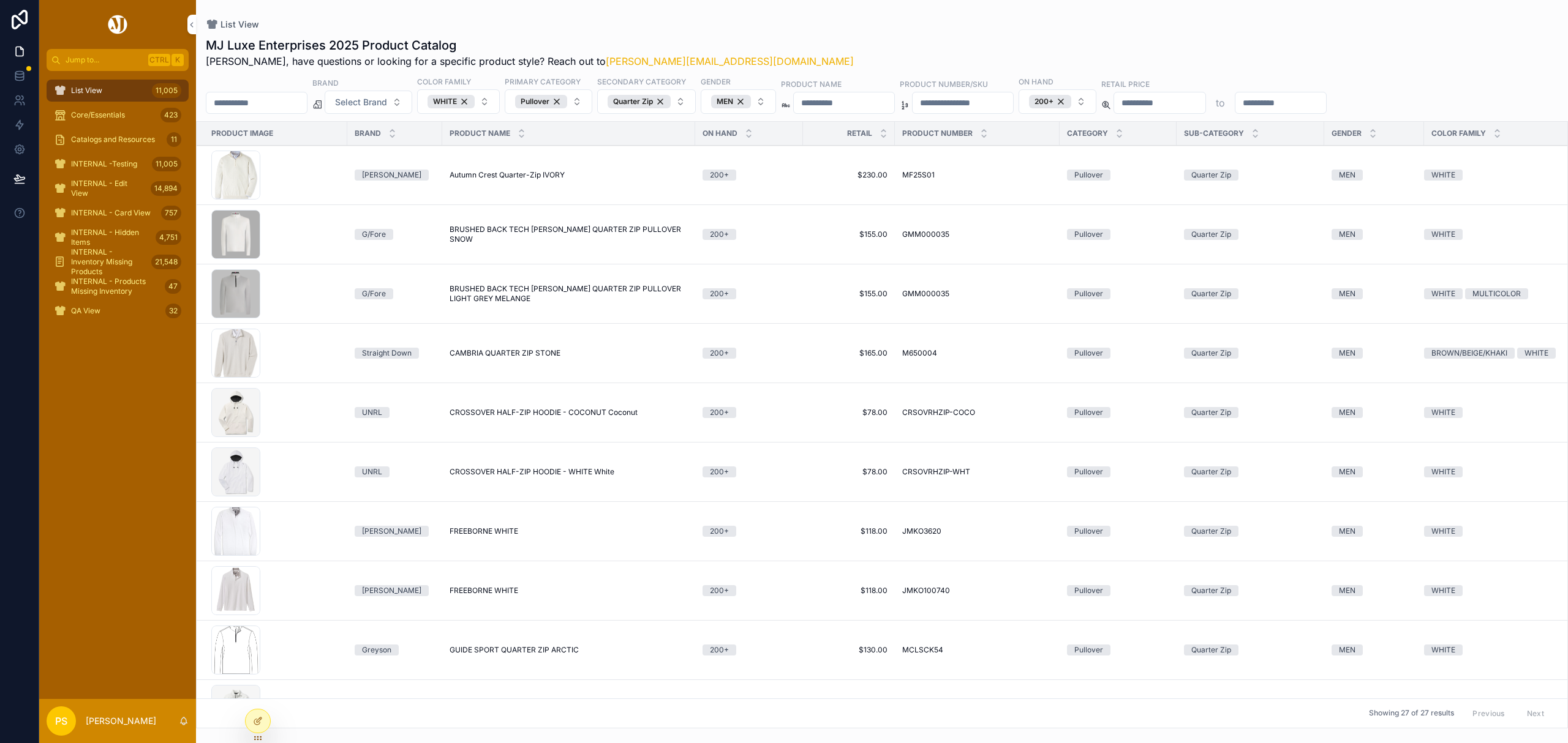
click at [776, 104] on button "MEN" at bounding box center [739, 102] width 75 height 25
click at [756, 169] on div "WOMEN" at bounding box center [775, 172] width 171 height 20
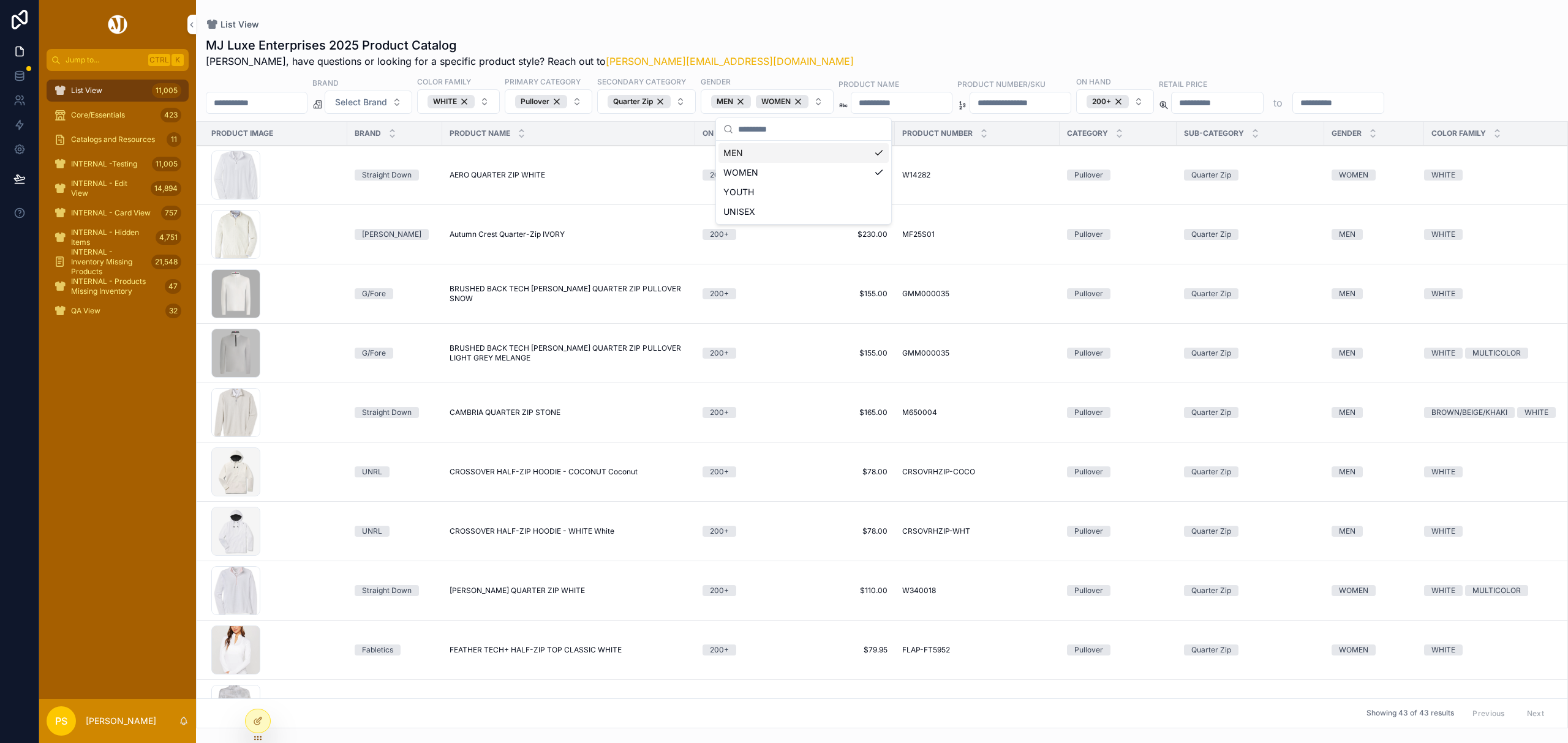
click at [863, 42] on div "MJ Luxe Enterprises 2025 Product Catalog Philip, have questions or looking for …" at bounding box center [882, 52] width 1352 height 32
click at [387, 102] on span "Select Brand" at bounding box center [361, 102] width 52 height 12
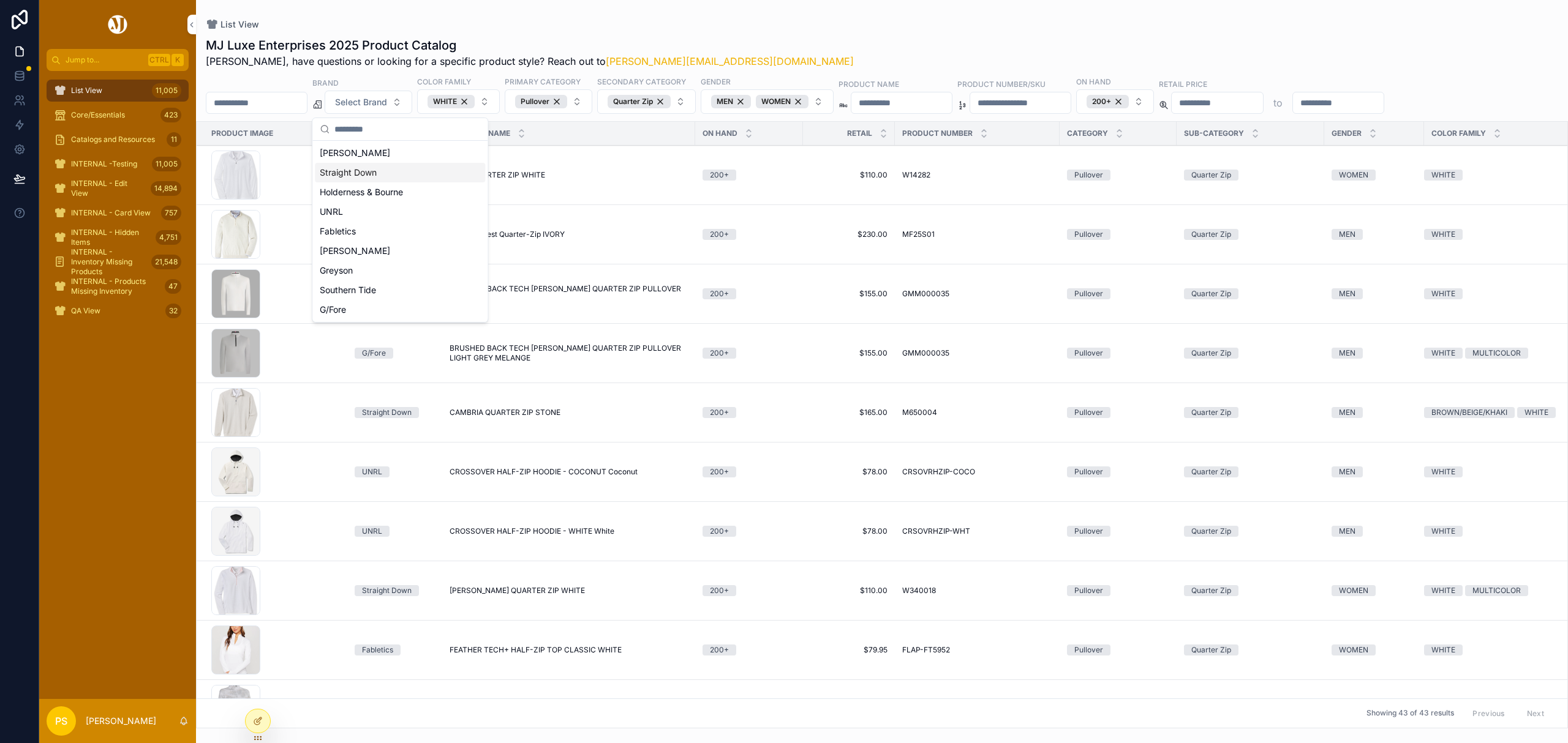
click at [375, 175] on div "Straight Down" at bounding box center [400, 172] width 171 height 20
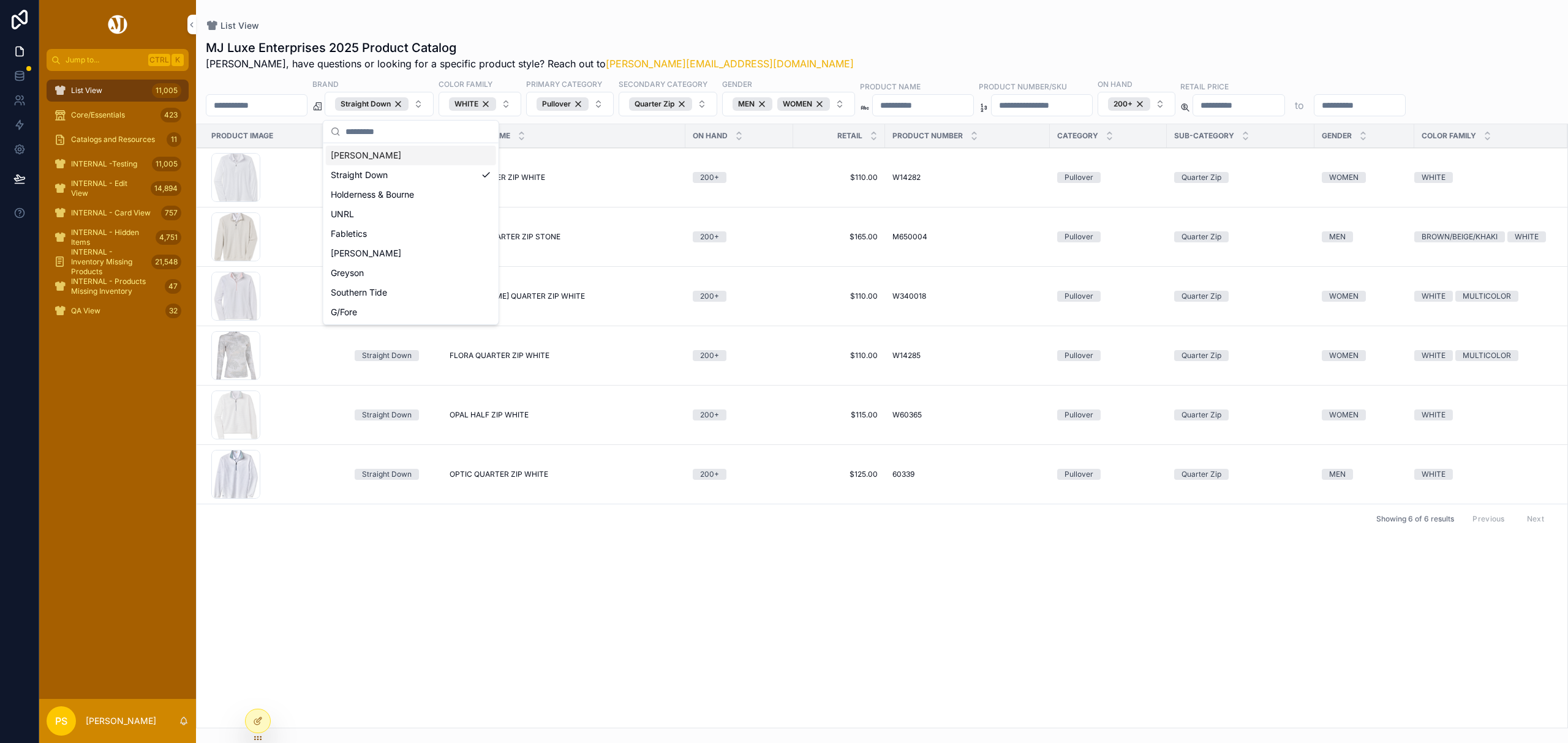
click at [859, 27] on div "List View" at bounding box center [882, 26] width 1352 height 12
click at [409, 104] on div "Straight Down" at bounding box center [372, 104] width 74 height 14
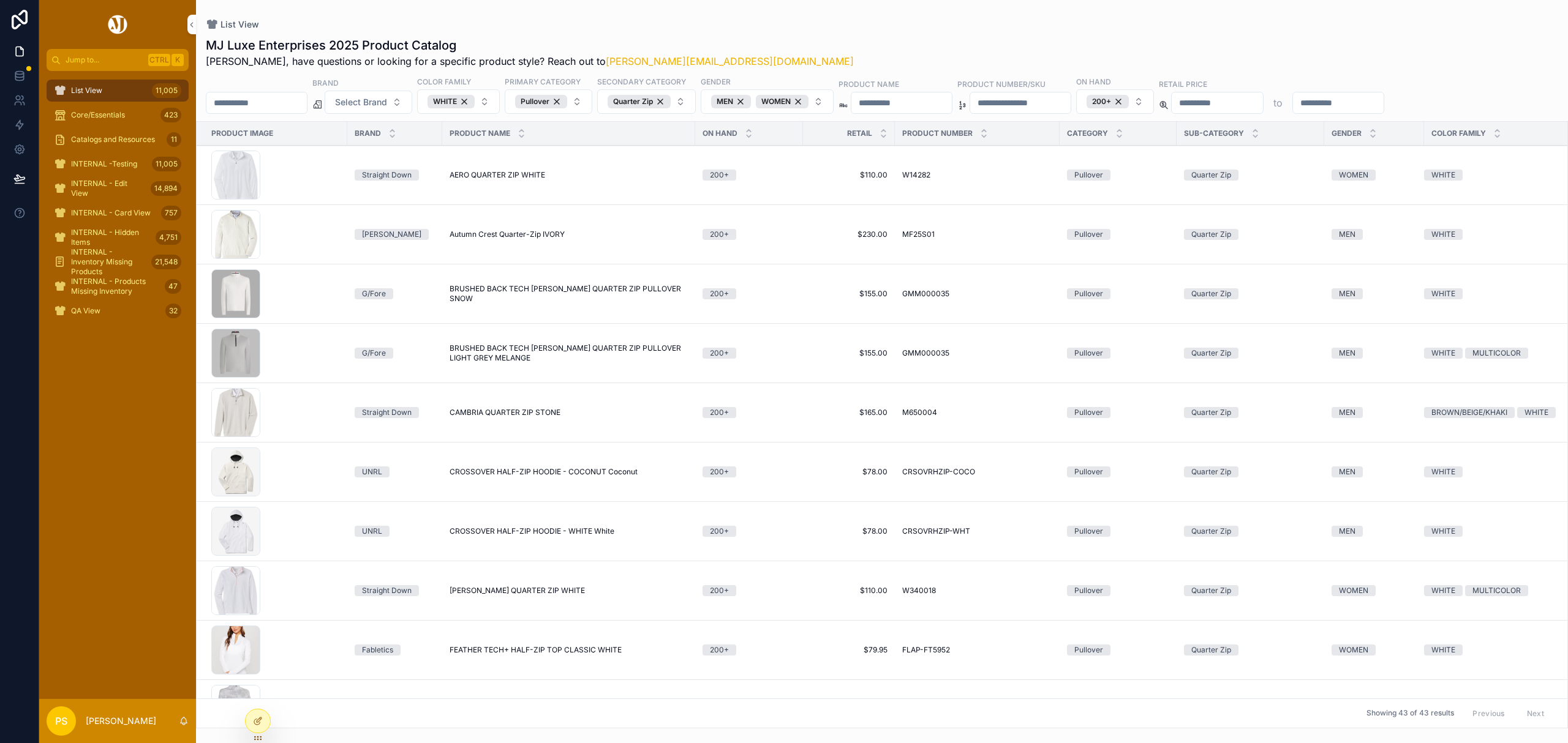
click at [413, 104] on button "Select Brand" at bounding box center [368, 102] width 87 height 23
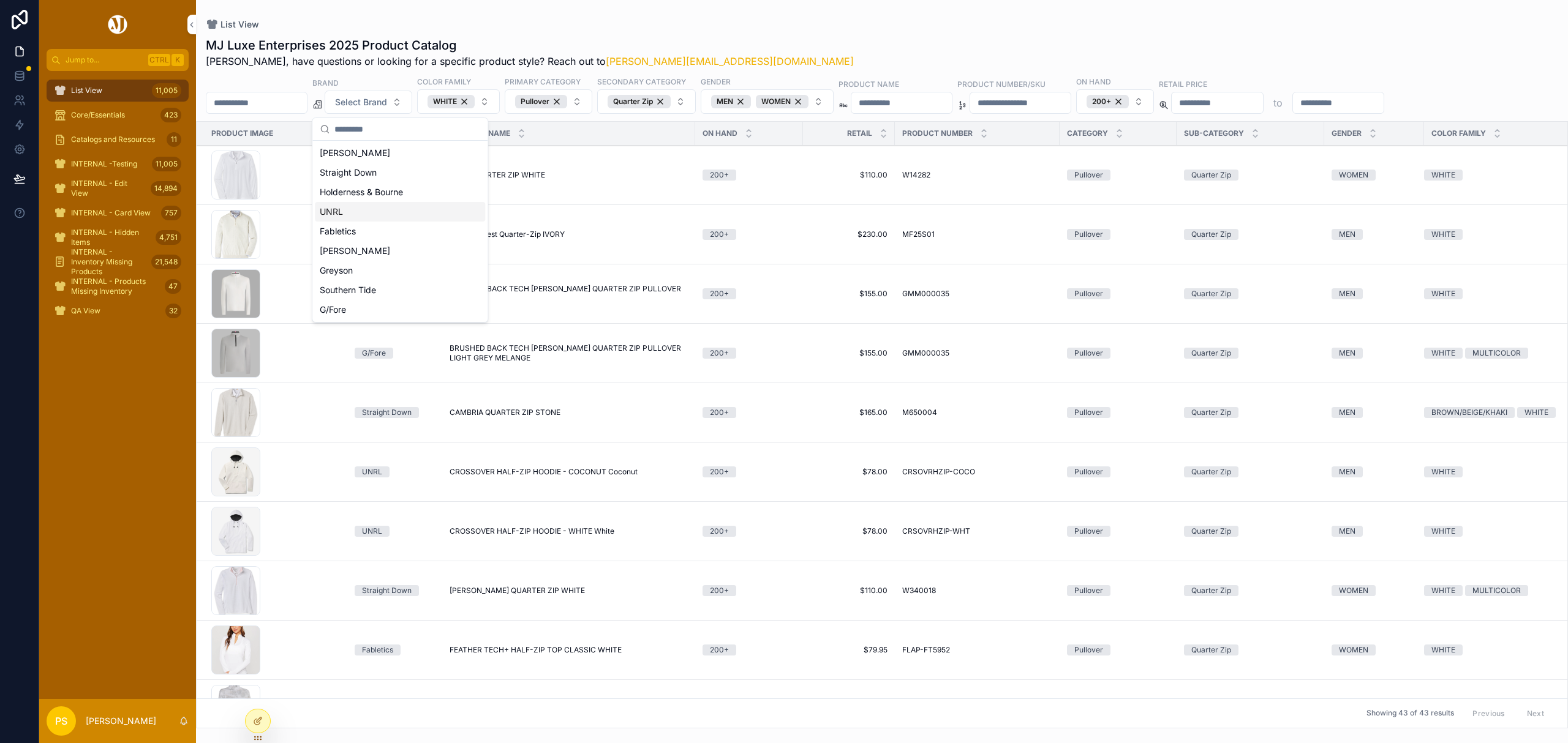
click at [383, 208] on div "UNRL" at bounding box center [400, 211] width 171 height 20
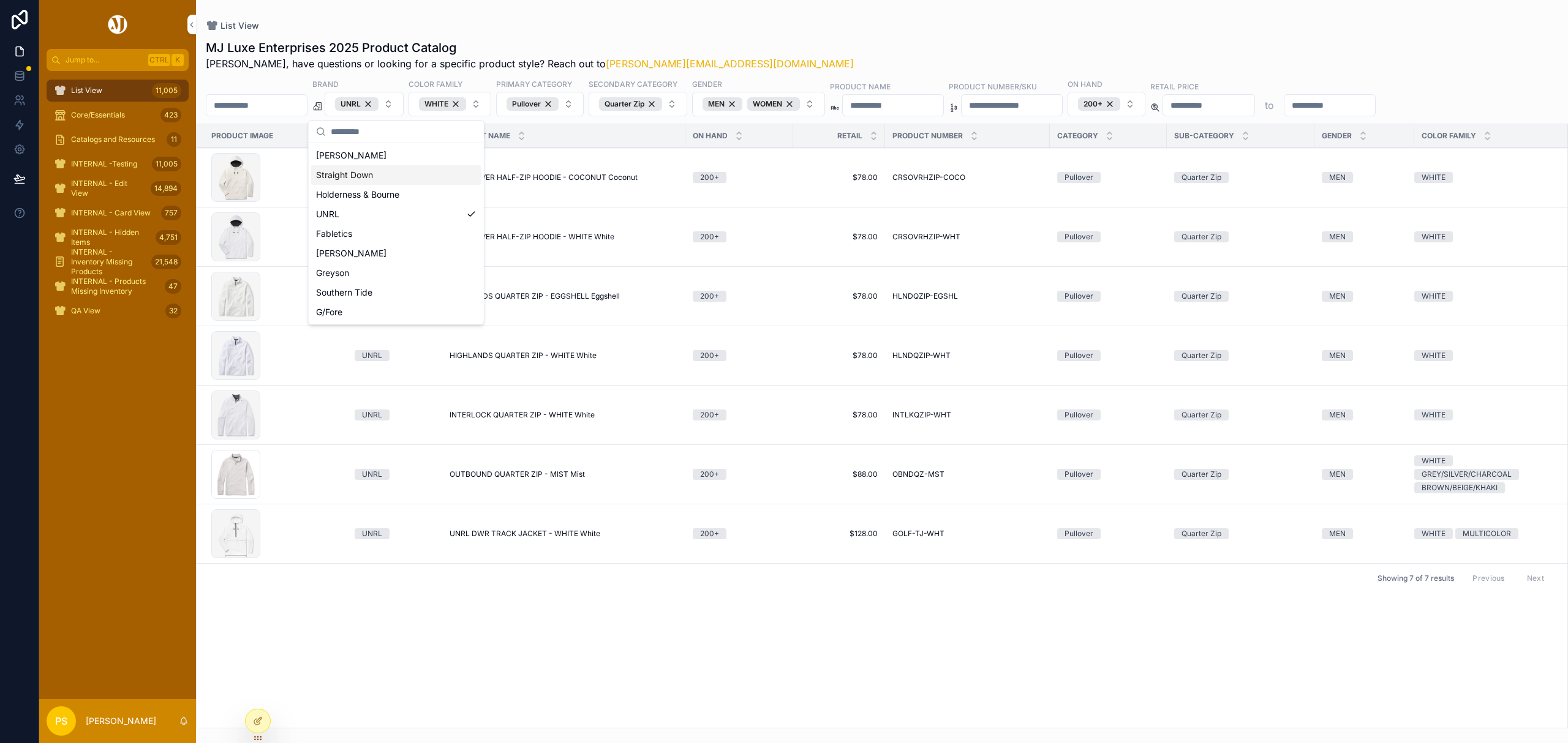
click at [793, 18] on div "List View MJ Luxe Enterprises 2025 Product Catalog Philip, have questions or lo…" at bounding box center [882, 364] width 1372 height 729
click at [379, 105] on div "UNRL" at bounding box center [357, 104] width 44 height 14
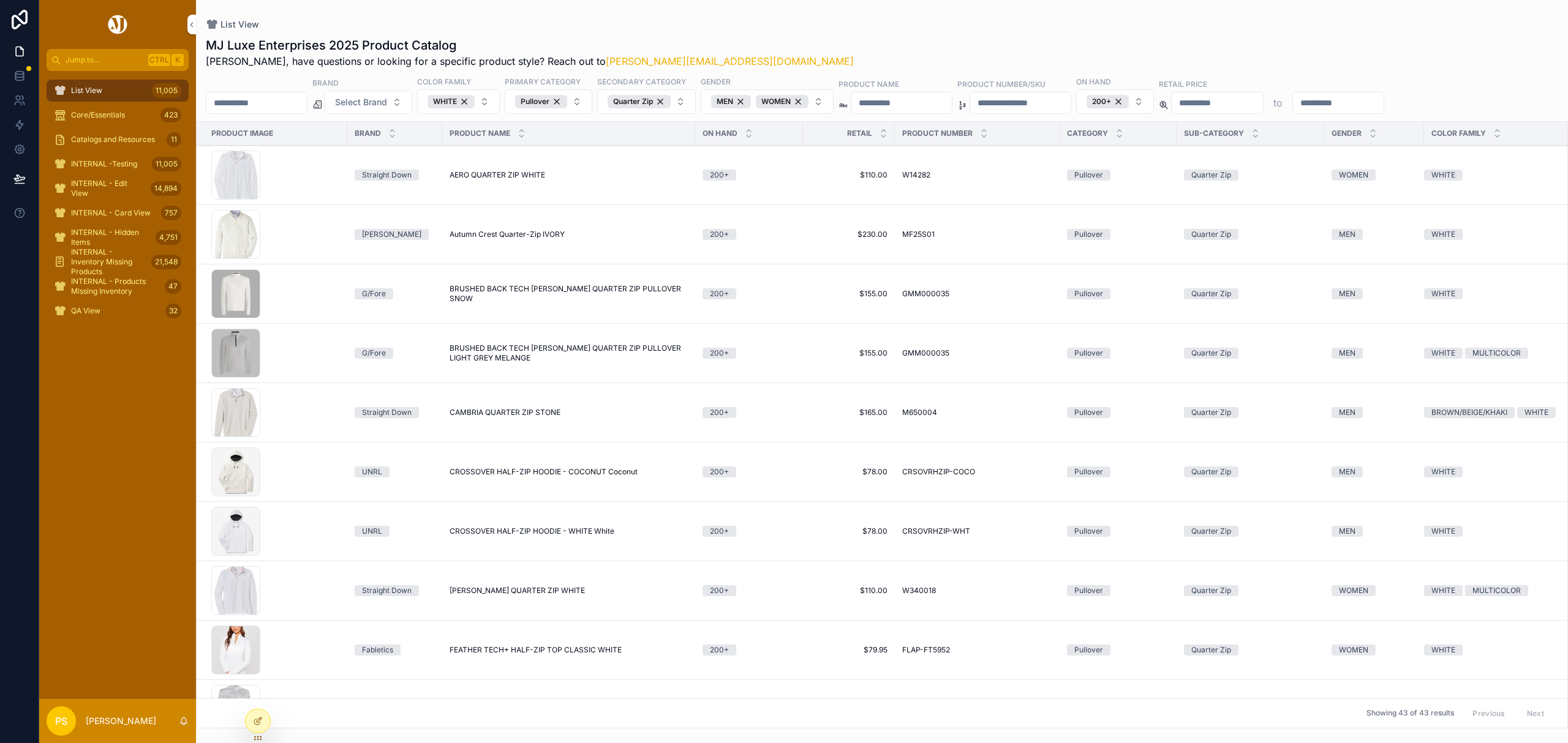
click at [387, 106] on span "Select Brand" at bounding box center [361, 102] width 52 height 12
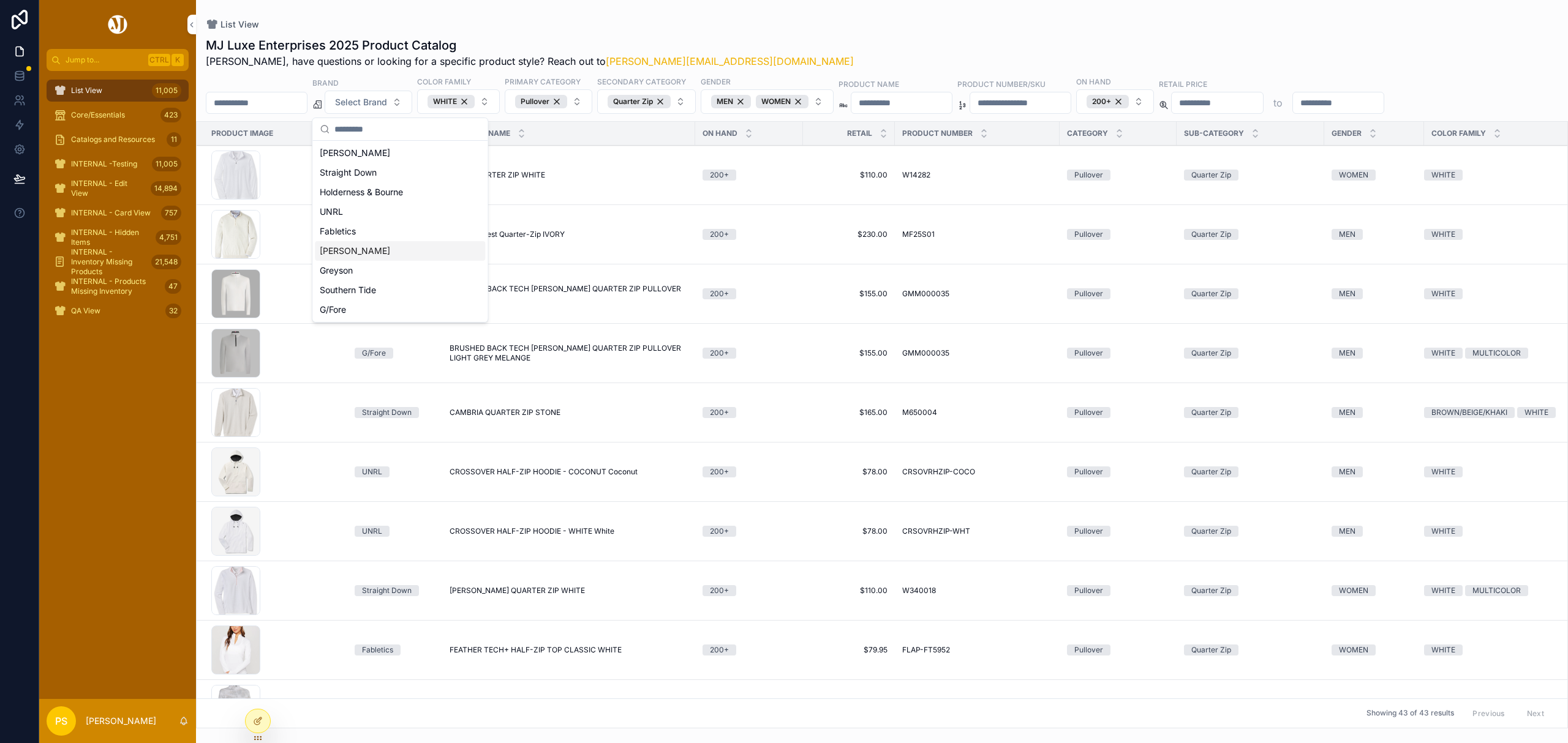
click at [374, 250] on div "Johnnie-O" at bounding box center [400, 251] width 171 height 20
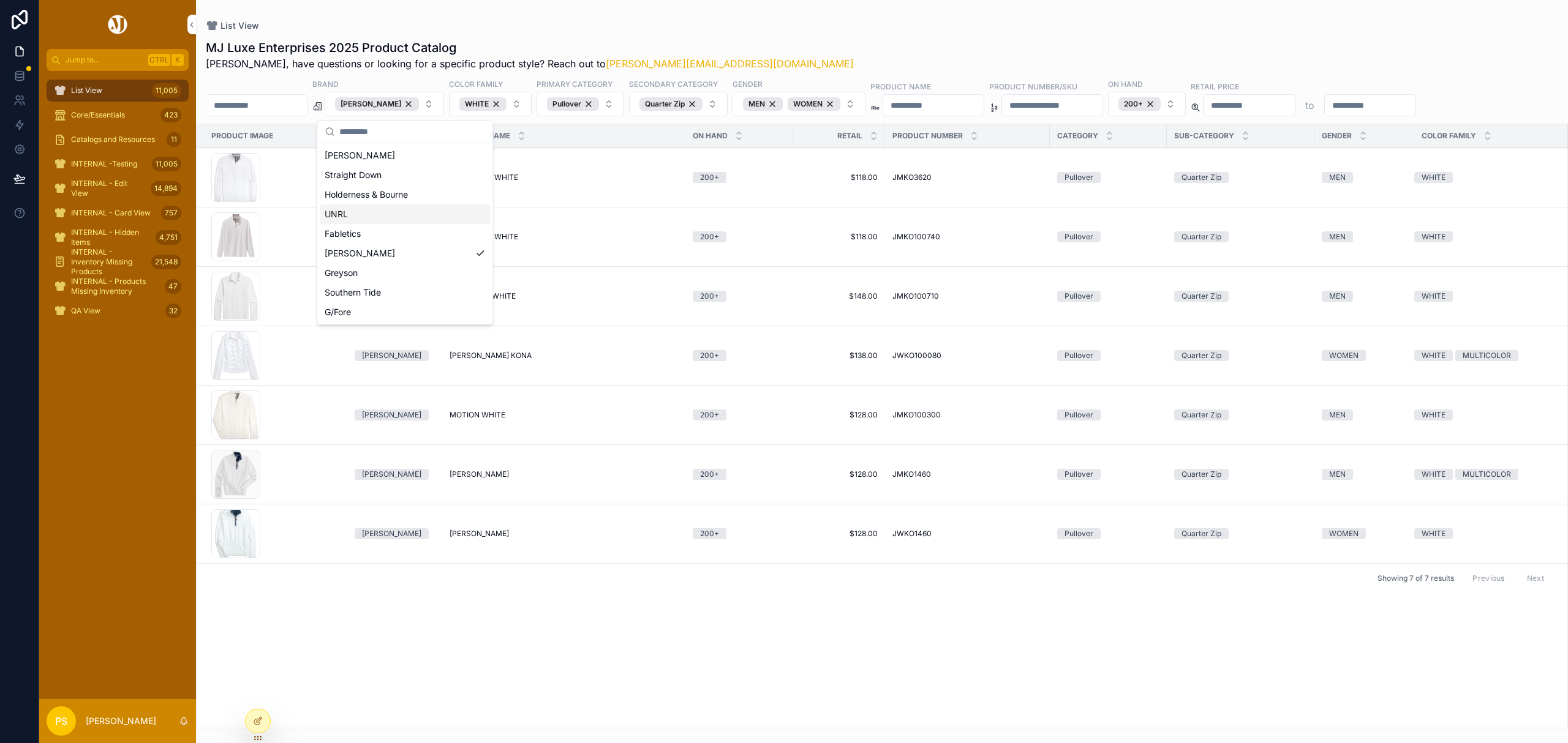
click at [797, 20] on div "List View" at bounding box center [882, 26] width 1352 height 12
click at [417, 103] on div "Johnnie-O" at bounding box center [376, 104] width 84 height 14
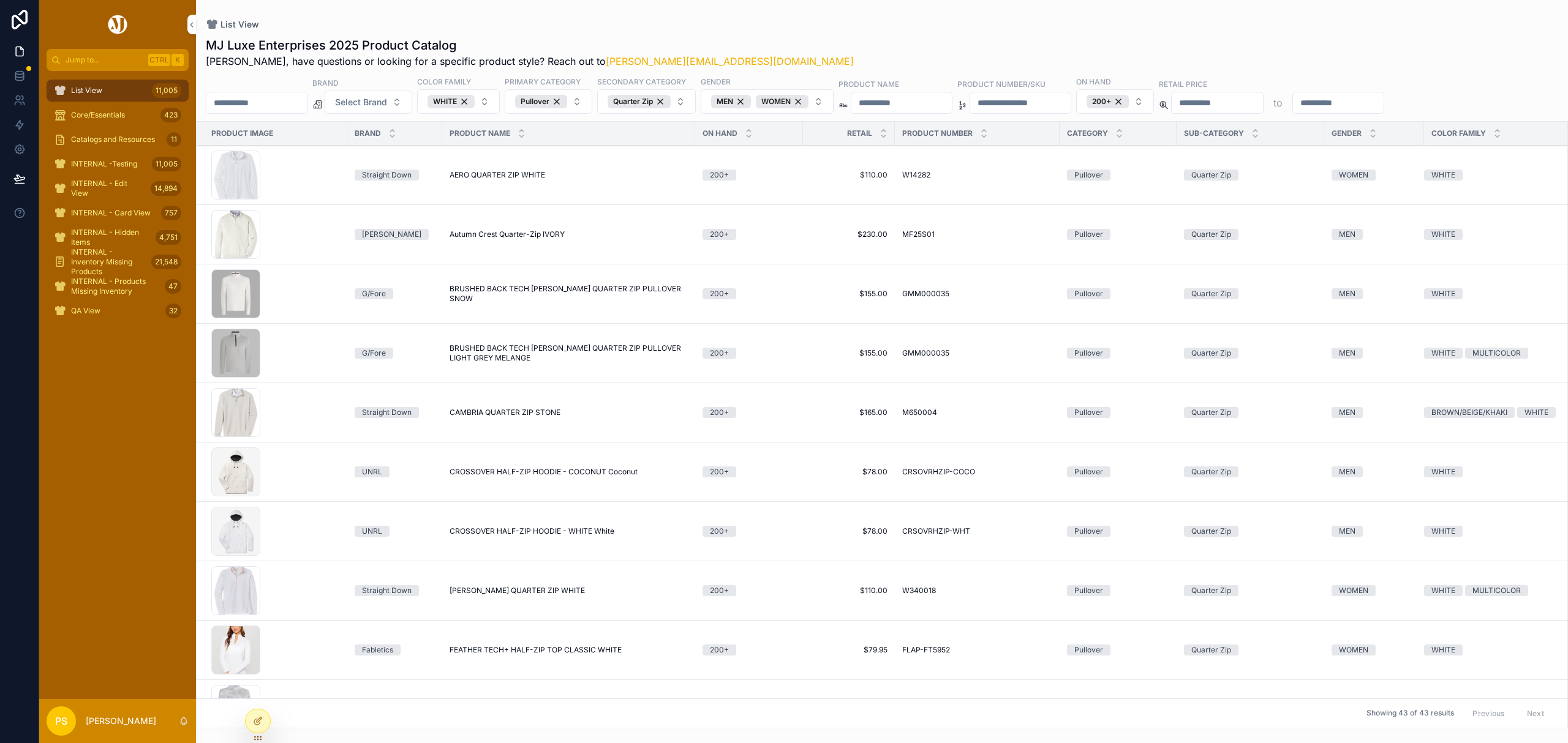
click at [387, 103] on span "Select Brand" at bounding box center [361, 102] width 52 height 12
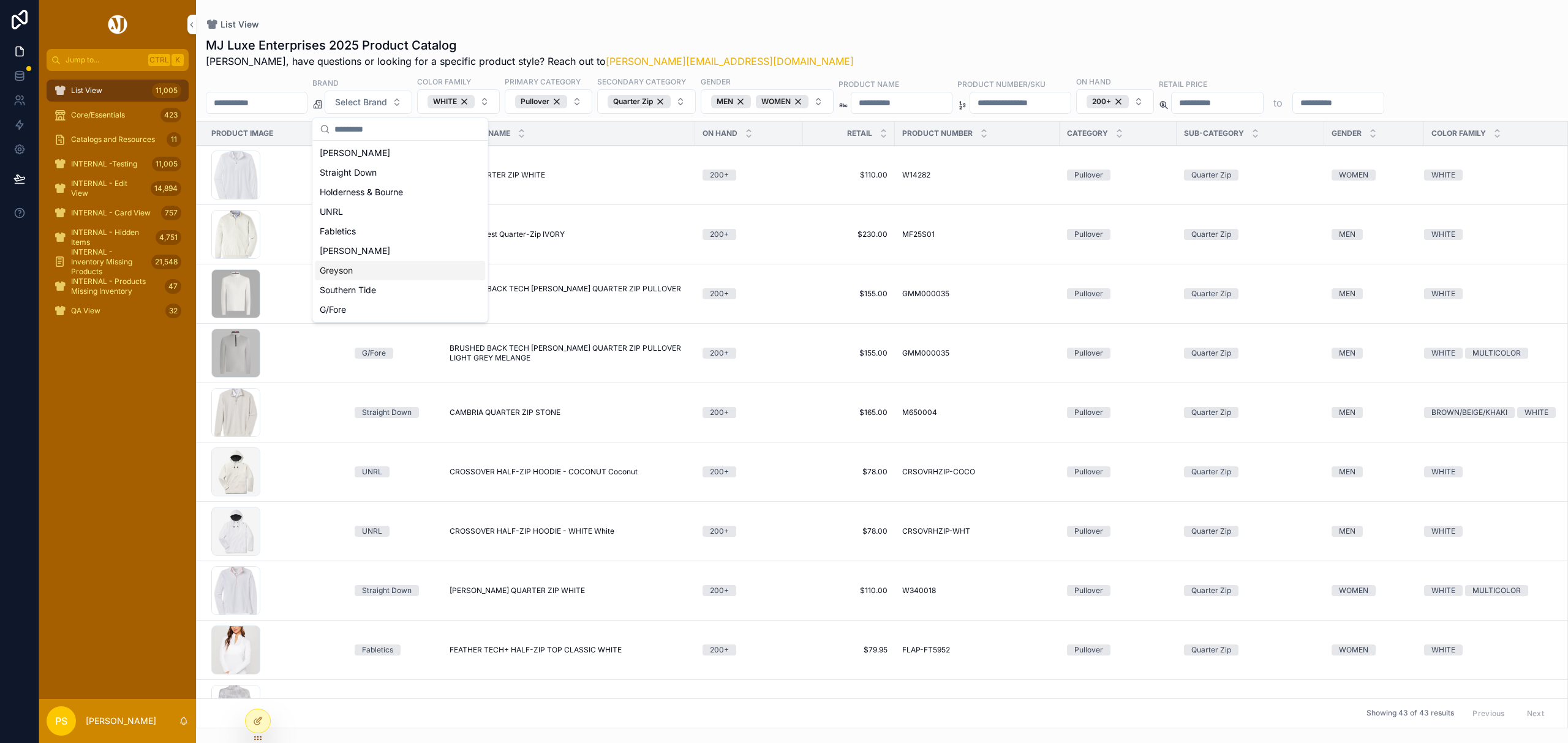
click at [371, 272] on div "Greyson" at bounding box center [400, 271] width 171 height 20
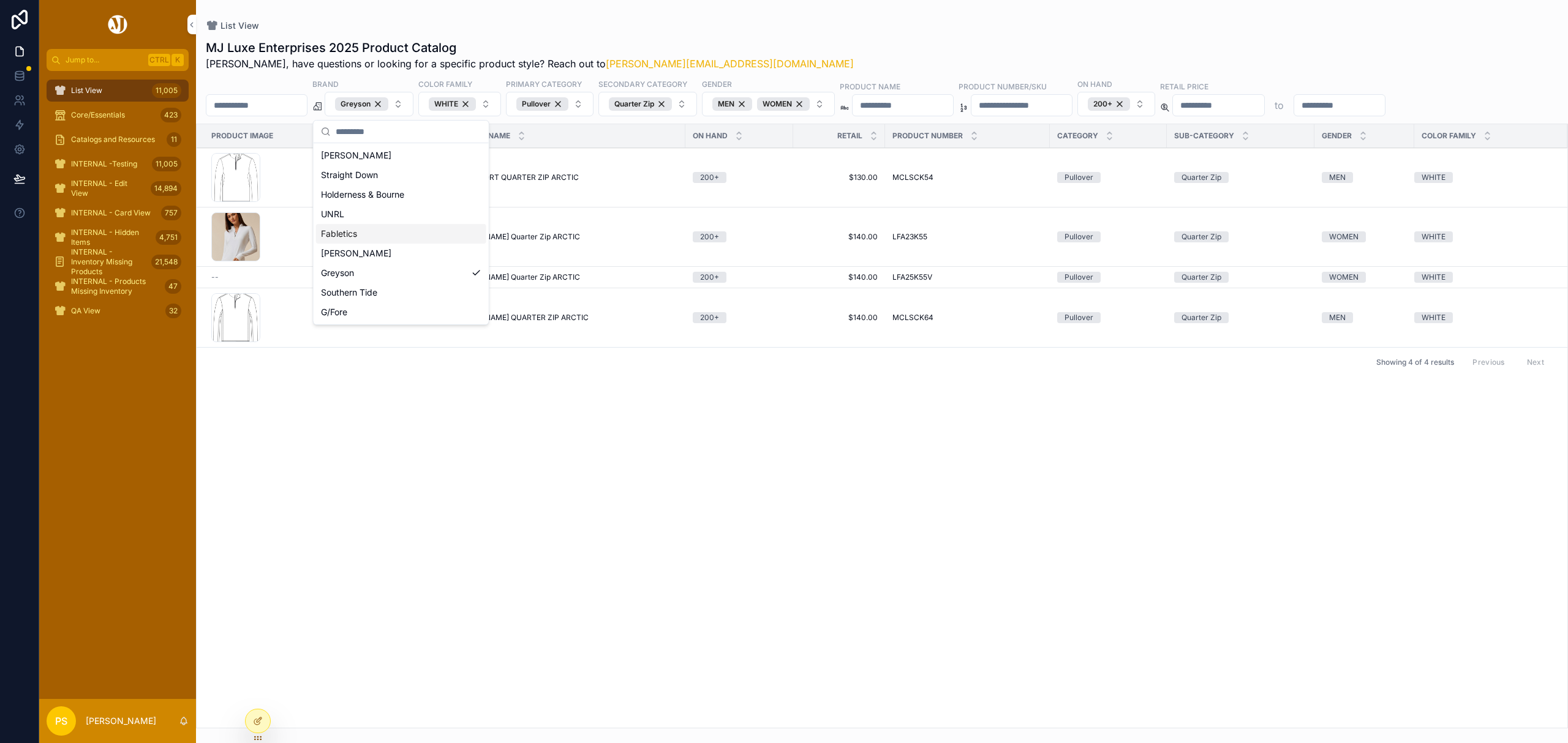
click at [942, 9] on div "List View MJ Luxe Enterprises 2025 Product Catalog Philip, have questions or lo…" at bounding box center [882, 364] width 1372 height 729
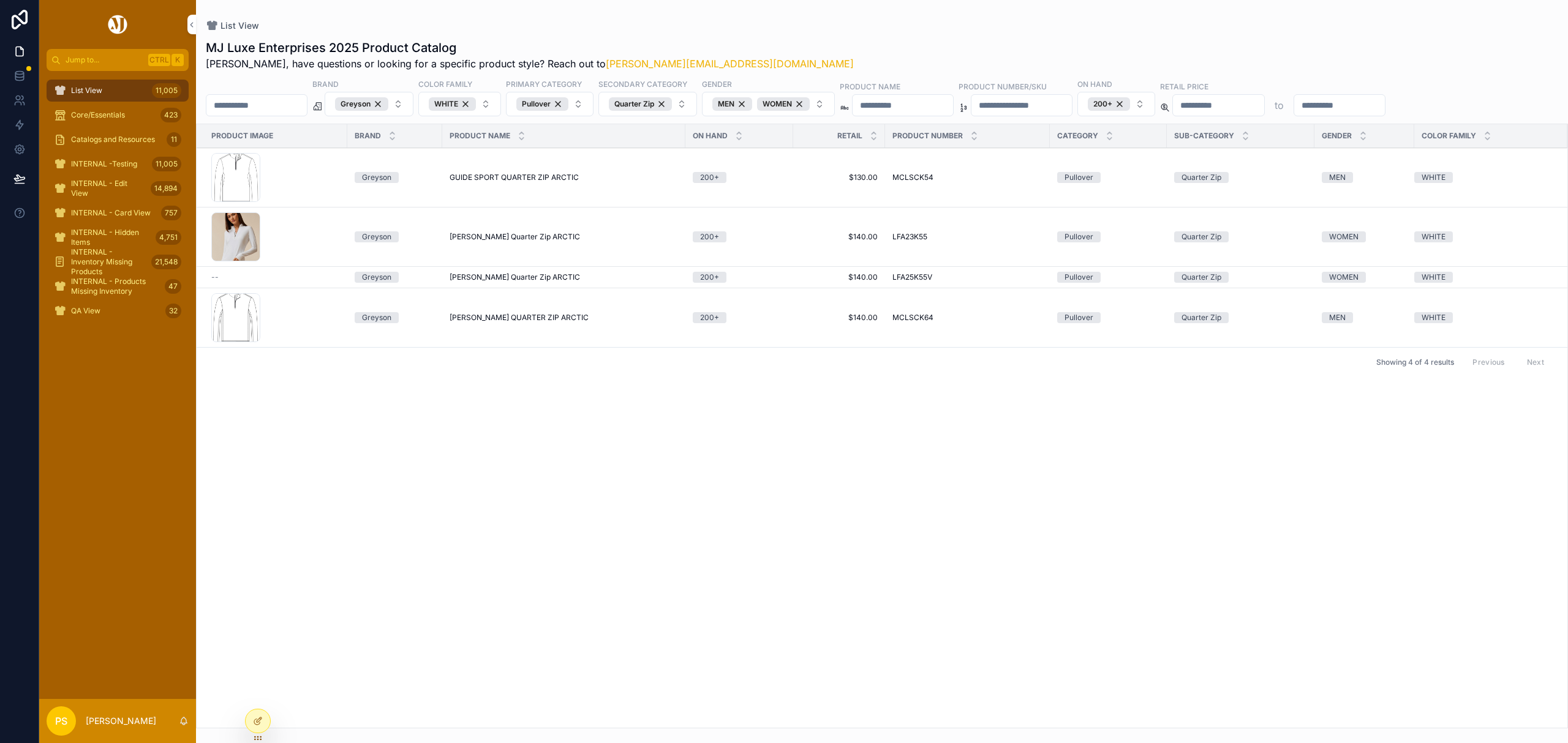
click at [102, 91] on span "List View" at bounding box center [87, 91] width 31 height 10
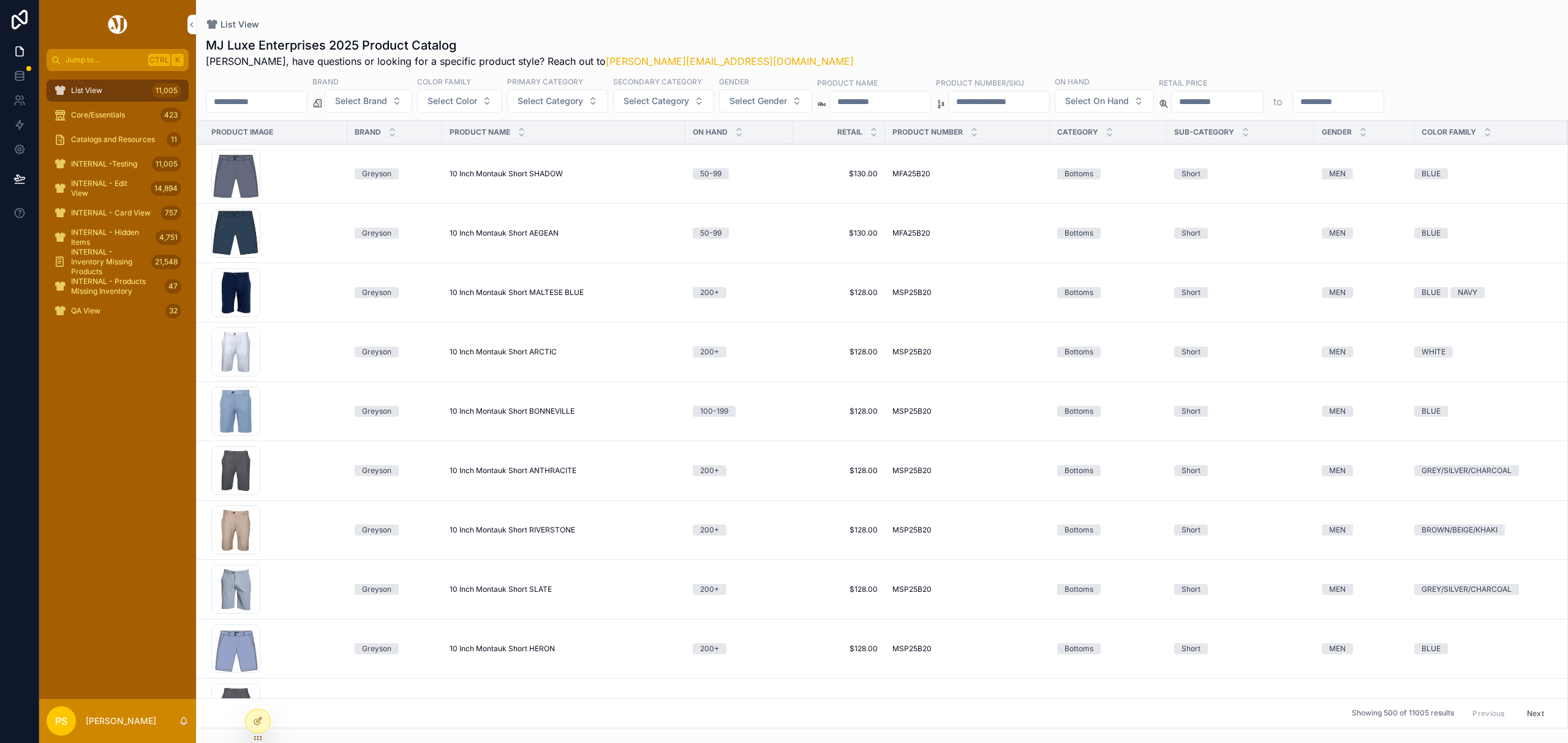
click at [263, 104] on input "scrollable content" at bounding box center [256, 102] width 100 height 17
type input "****"
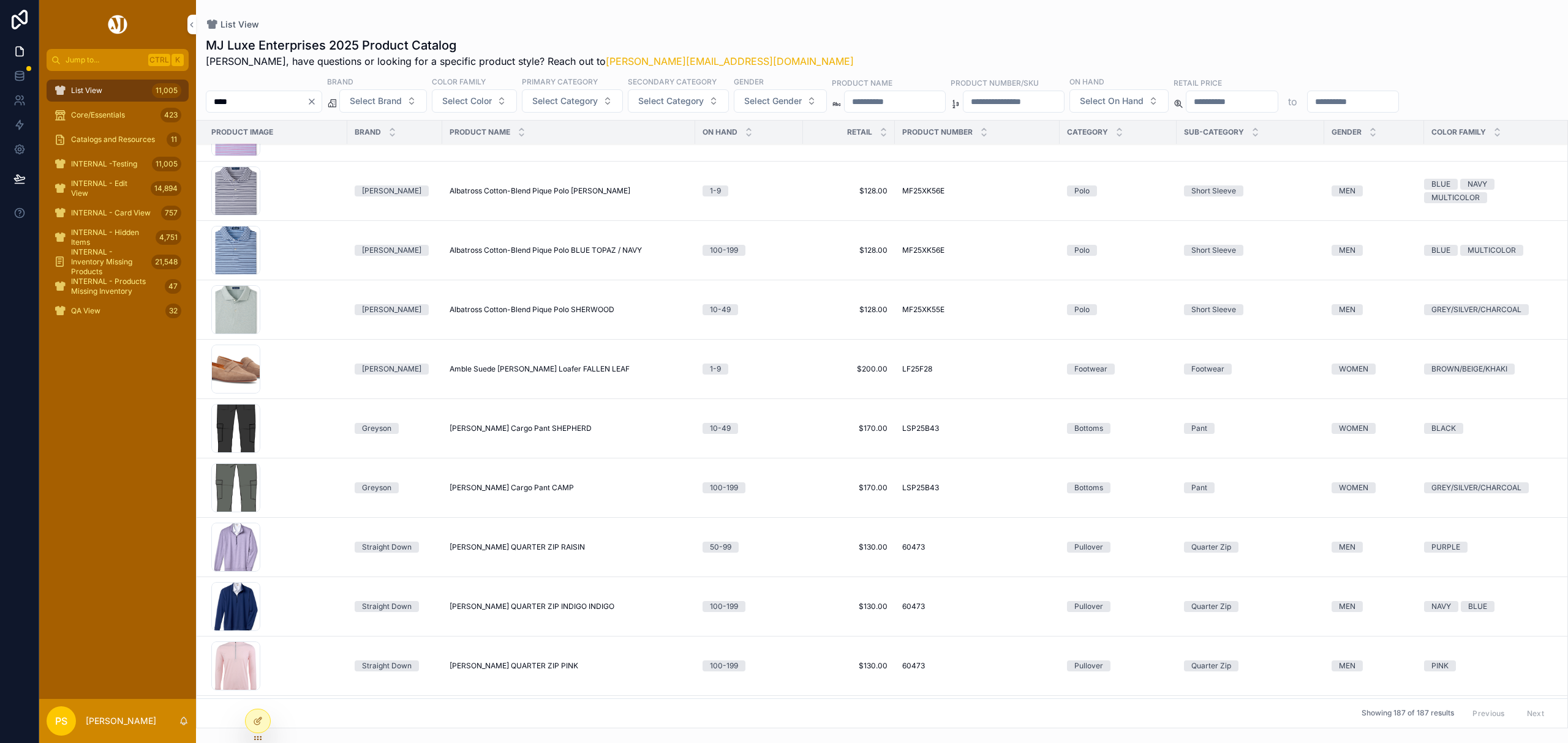
scroll to position [408, 0]
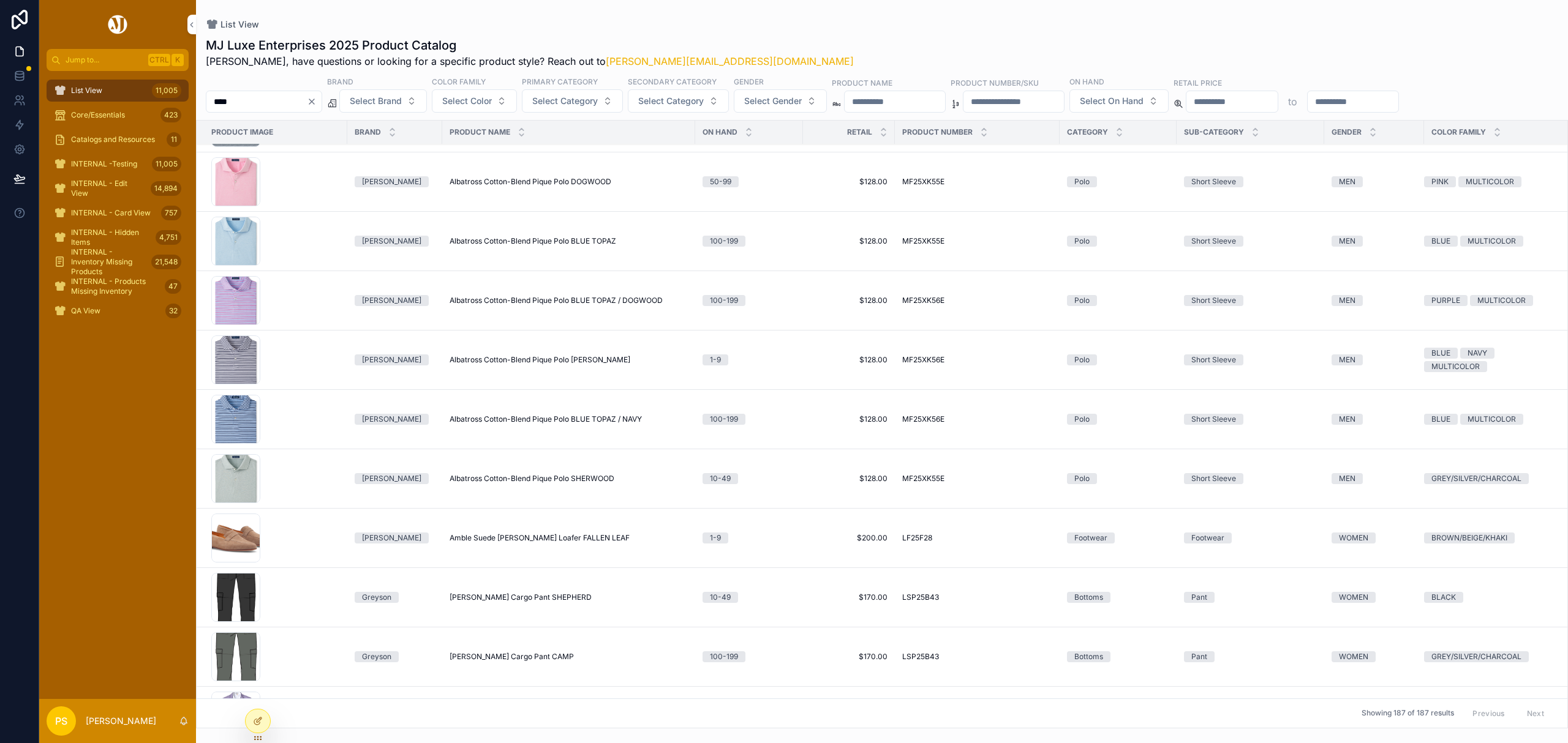
click at [402, 102] on span "Select Brand" at bounding box center [376, 101] width 52 height 12
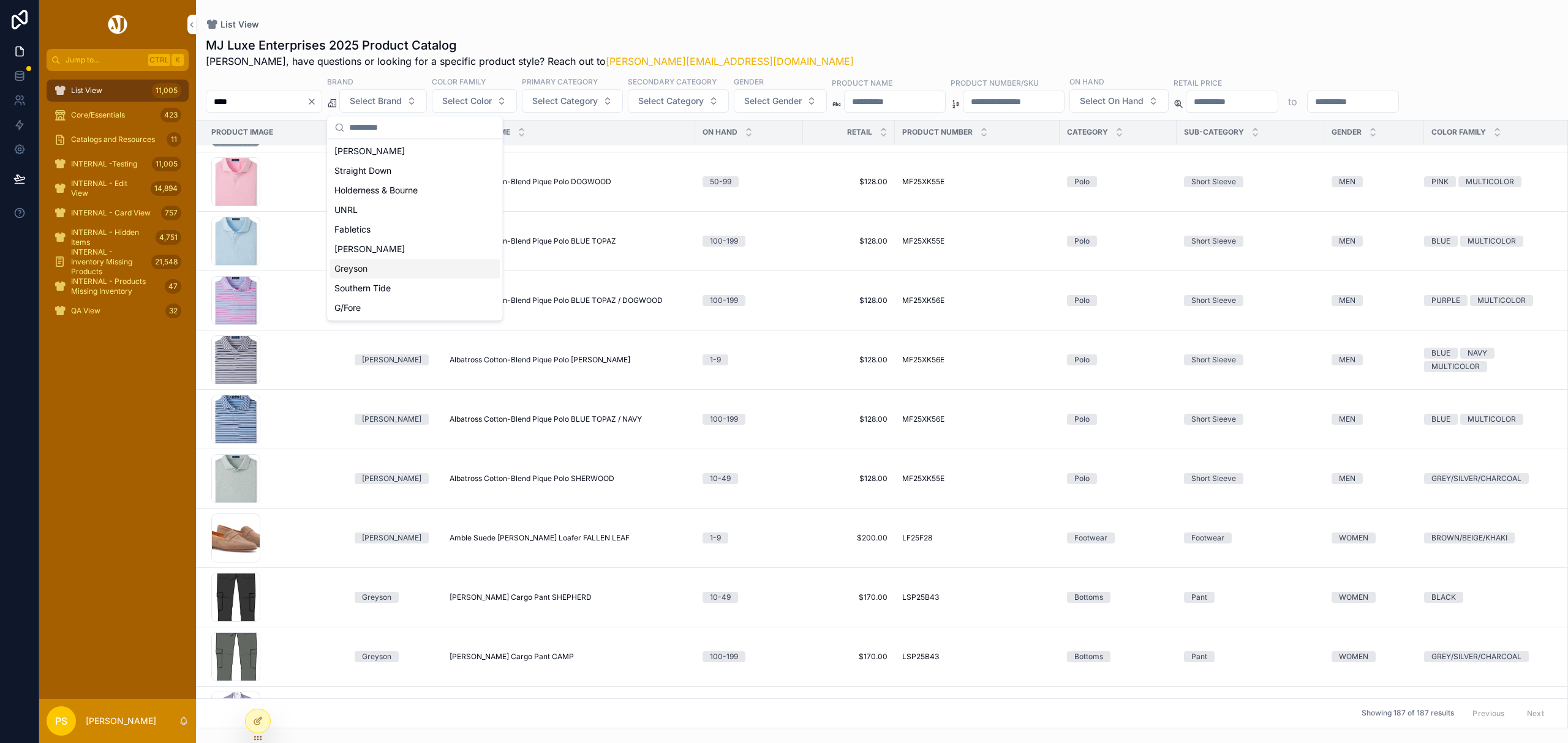
click at [368, 268] on div "Greyson" at bounding box center [415, 269] width 171 height 20
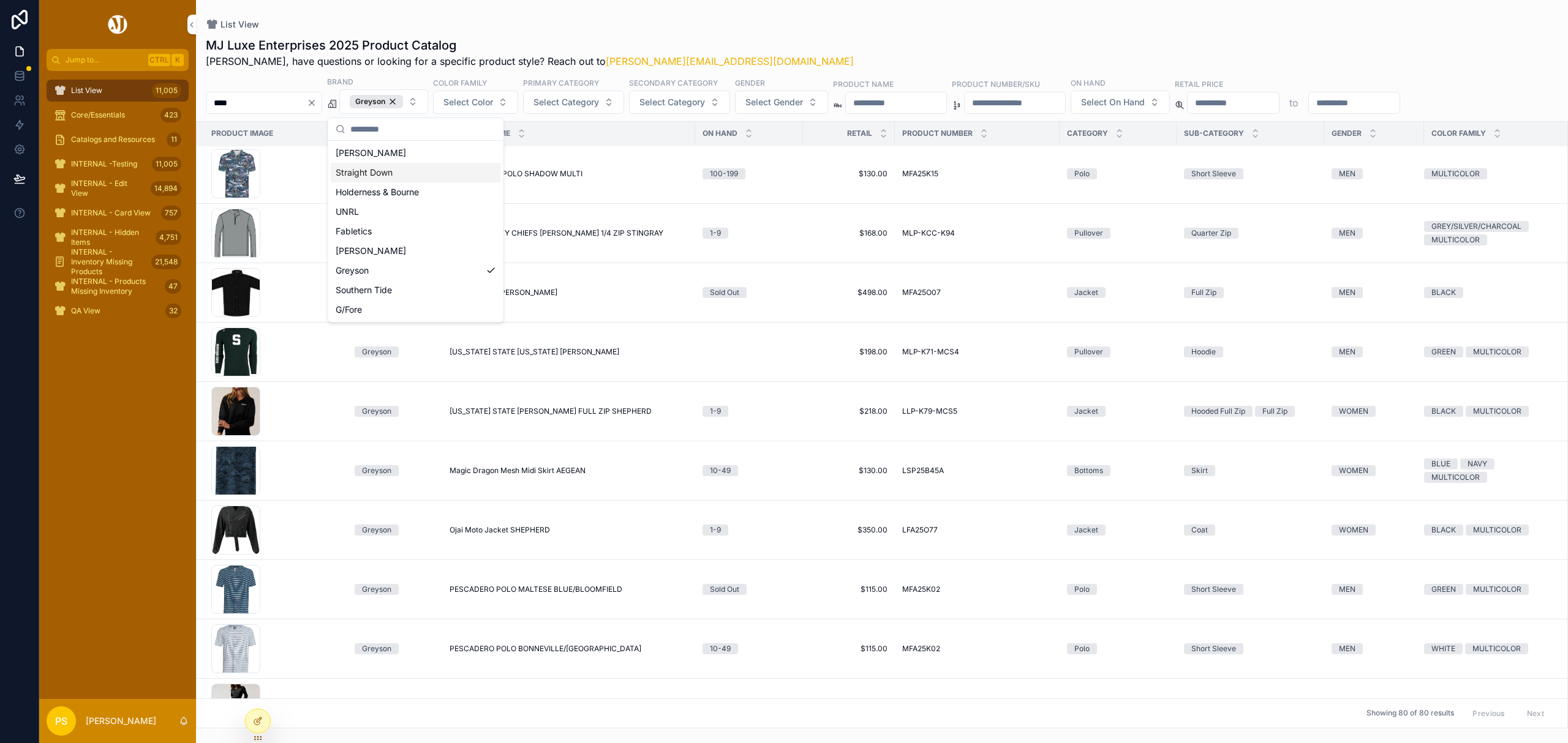
scroll to position [1791, 0]
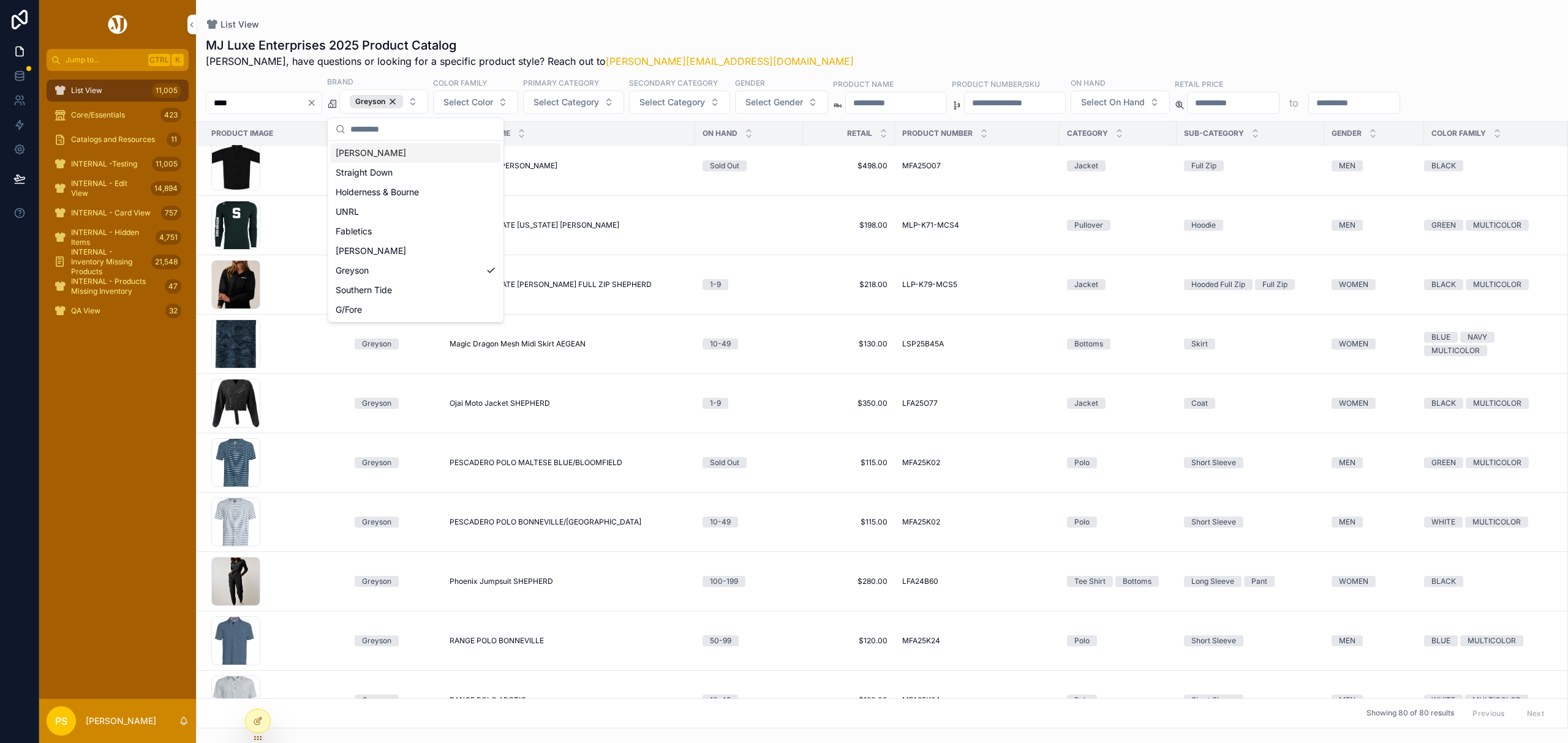
click at [803, 97] on span "Select Gender" at bounding box center [774, 102] width 57 height 12
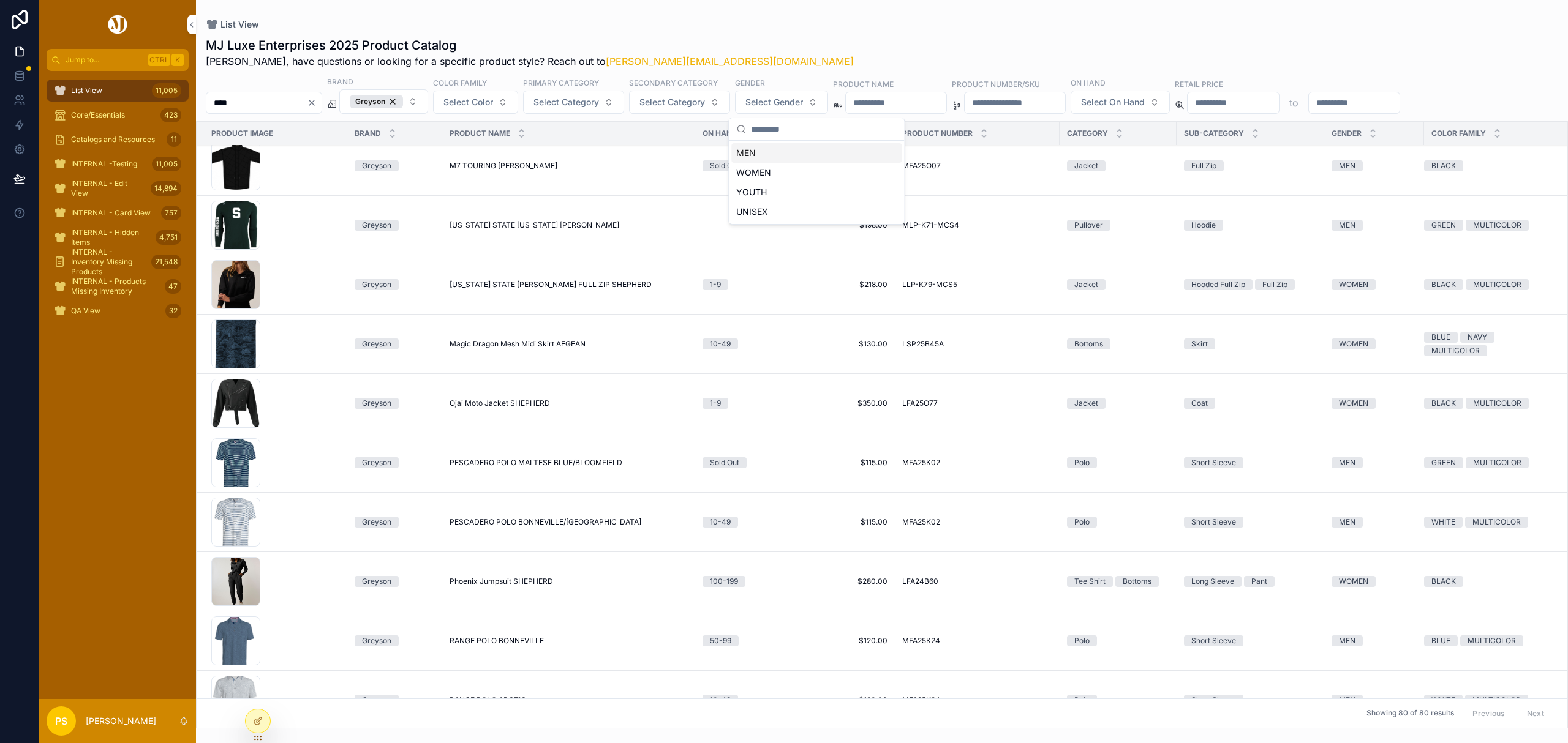
click at [756, 157] on div "MEN" at bounding box center [816, 153] width 171 height 20
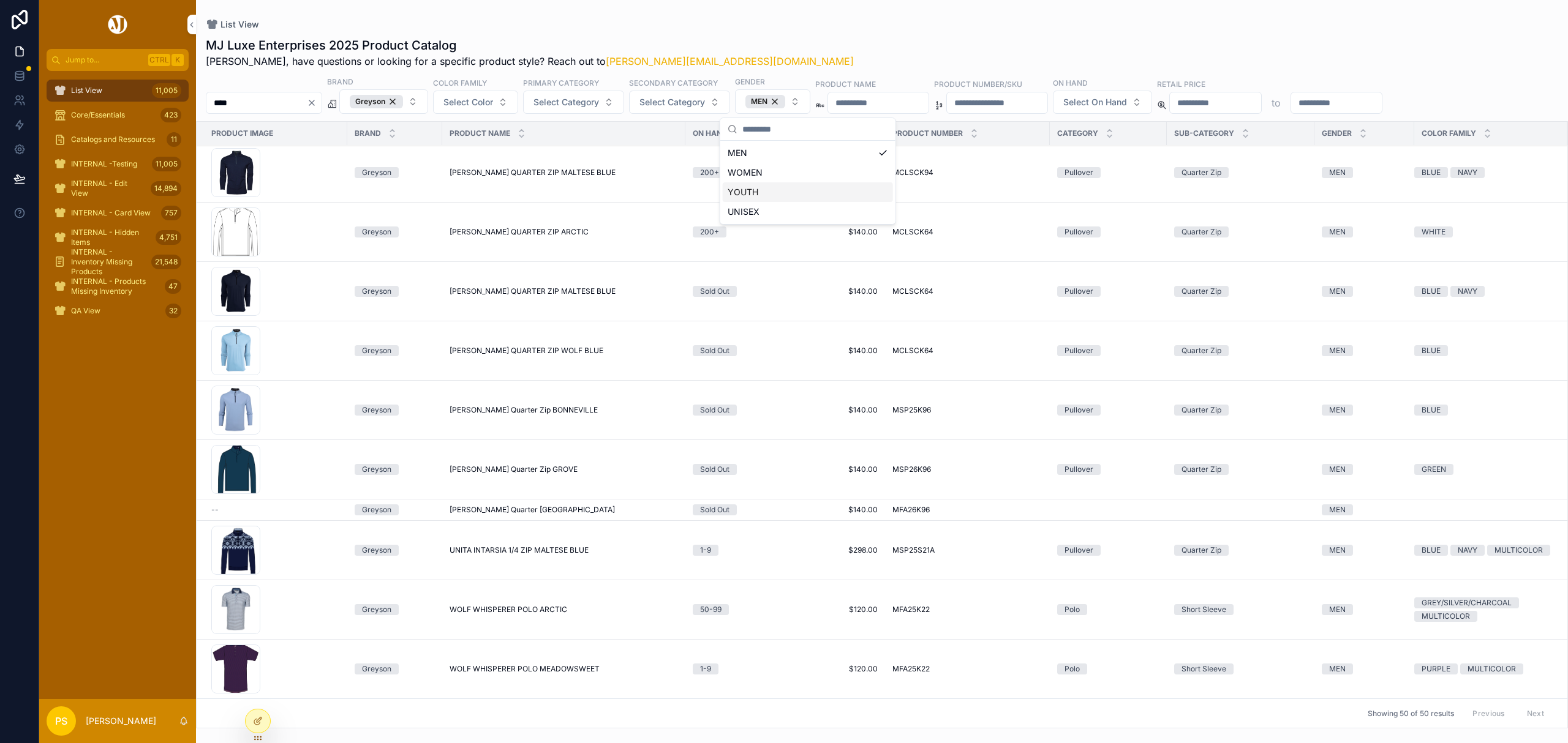
scroll to position [2394, 0]
click at [403, 103] on div "Greyson" at bounding box center [376, 102] width 53 height 14
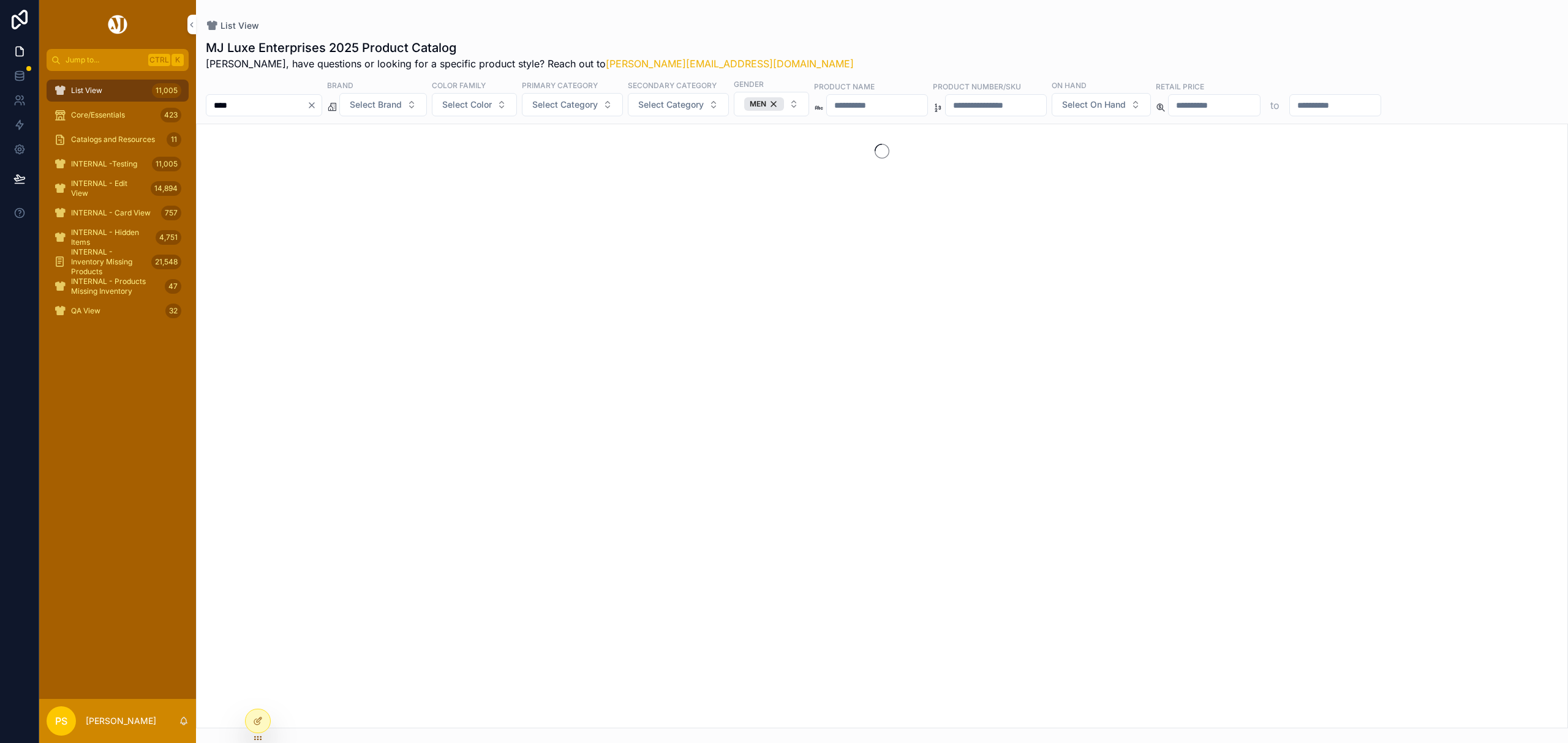
click at [427, 102] on button "Select Brand" at bounding box center [383, 105] width 87 height 23
click at [370, 318] on div "G/Fore" at bounding box center [415, 312] width 171 height 20
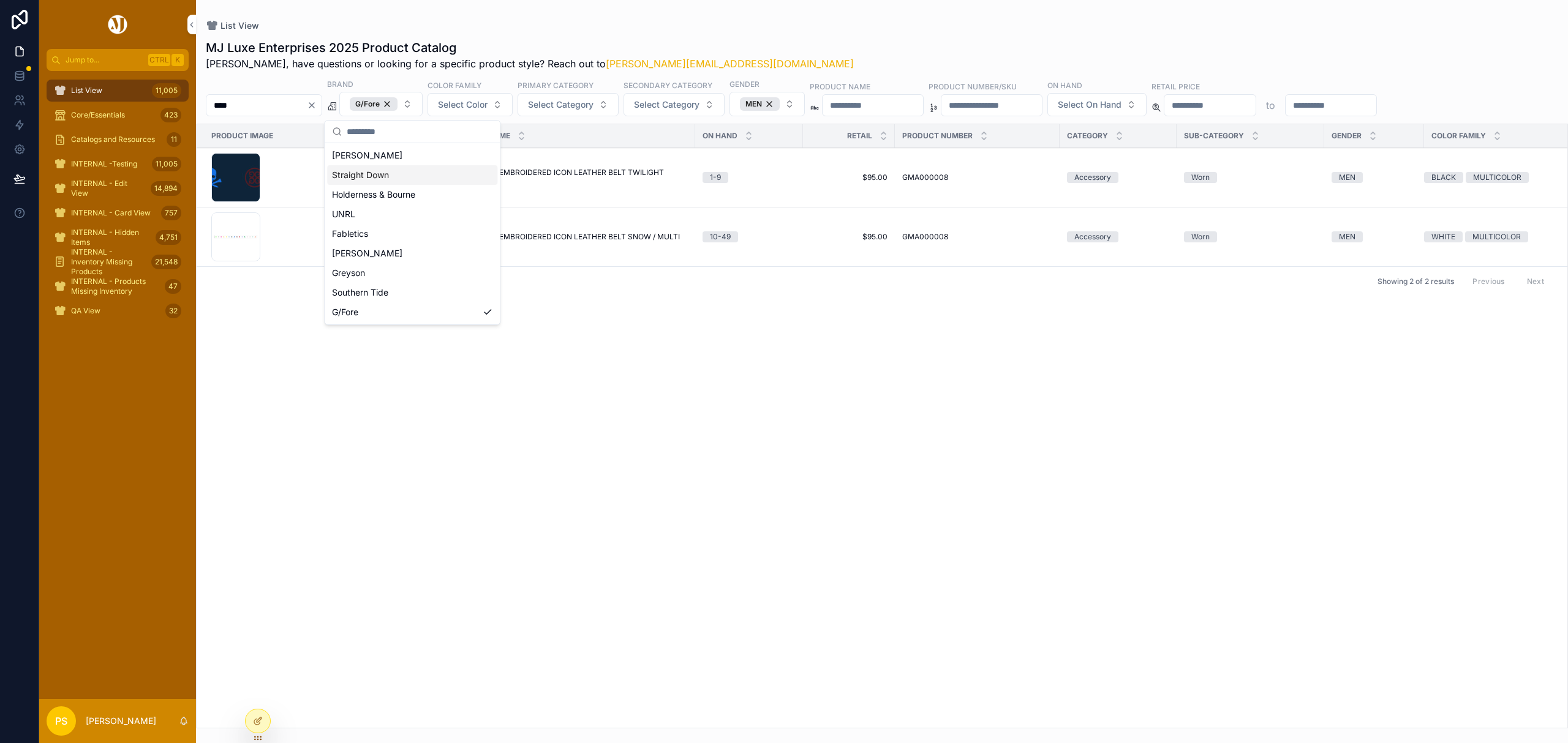
click at [289, 105] on input "****" at bounding box center [256, 105] width 100 height 17
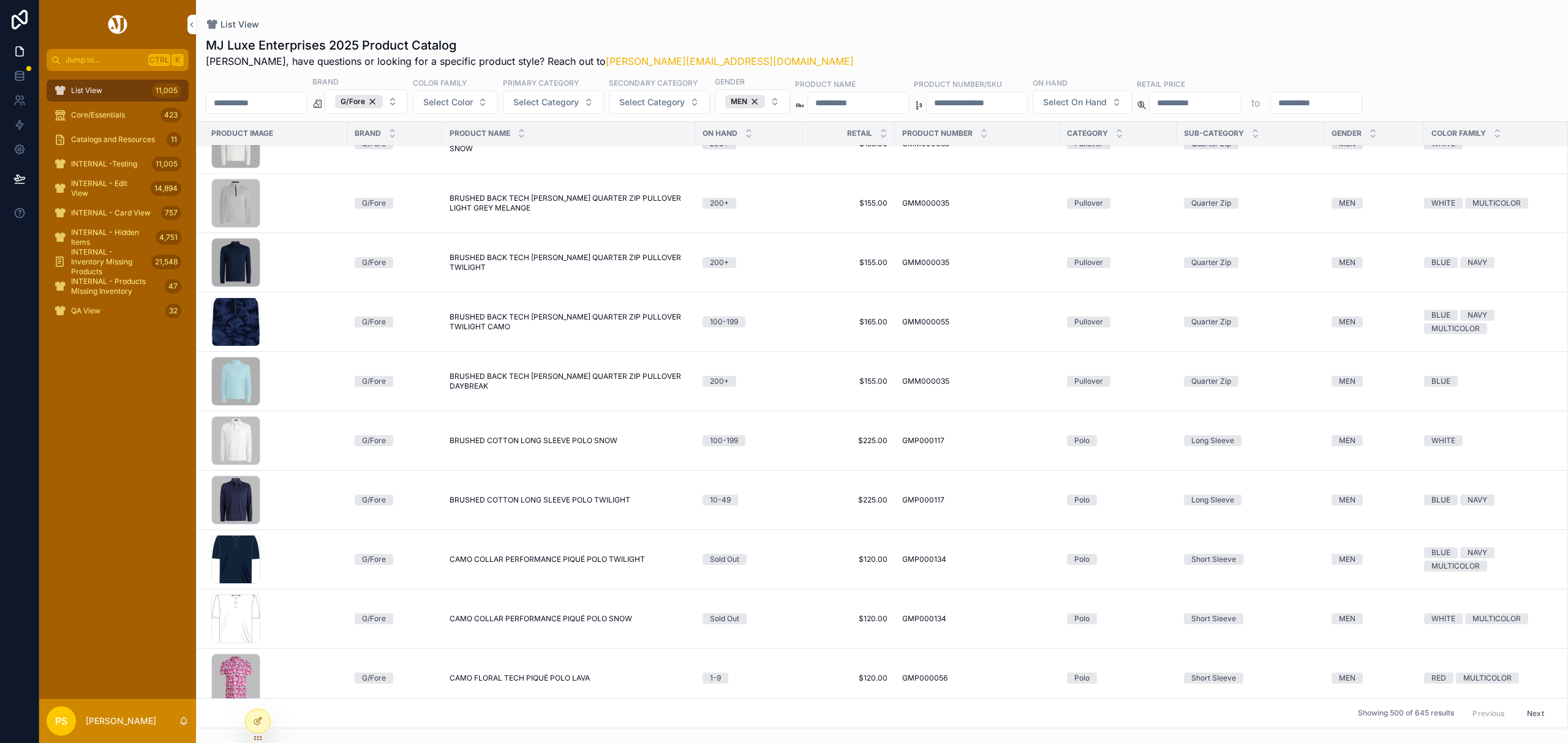
scroll to position [1628, 0]
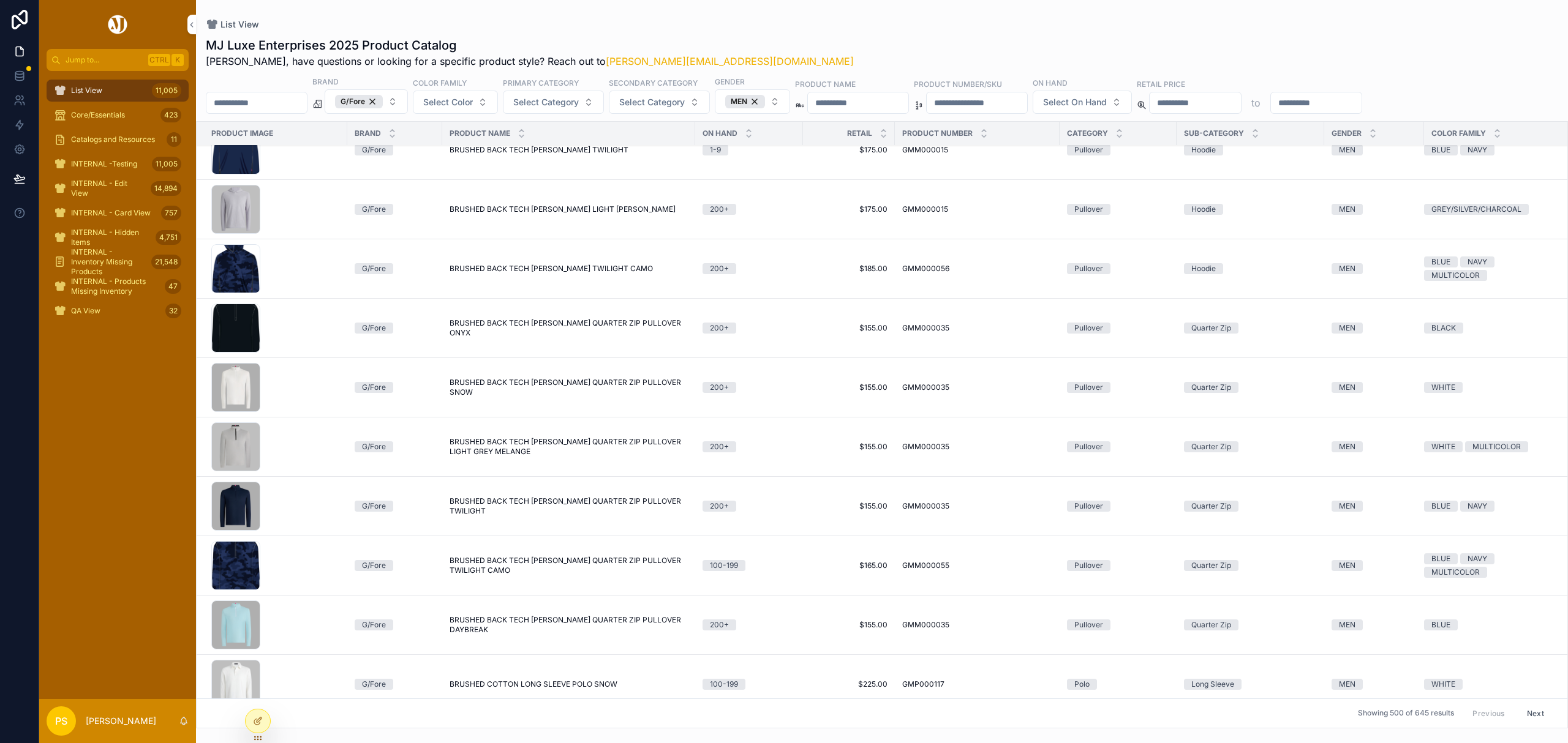
click at [69, 91] on div "List View 11,005" at bounding box center [117, 91] width 128 height 20
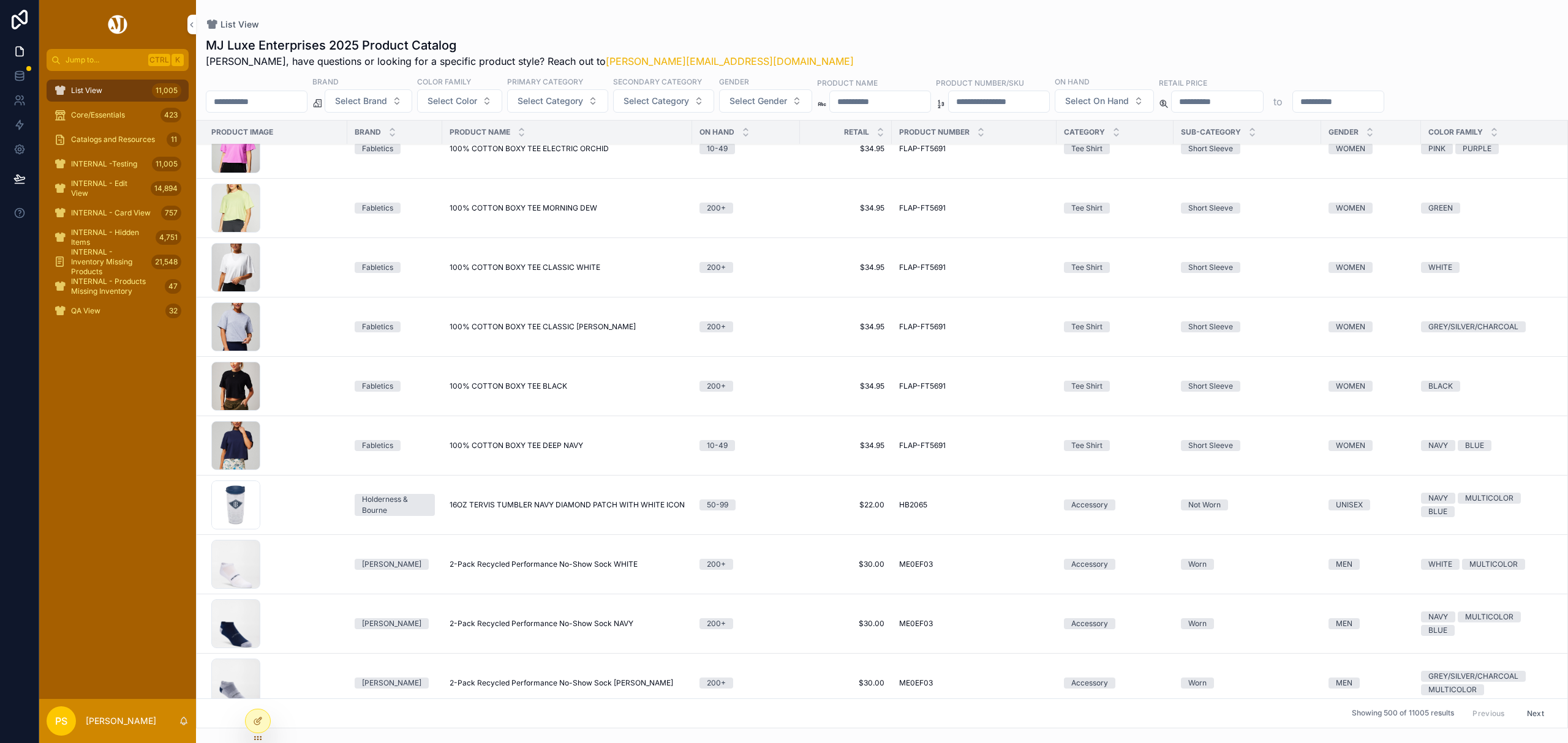
click at [261, 108] on input "scrollable content" at bounding box center [256, 102] width 100 height 17
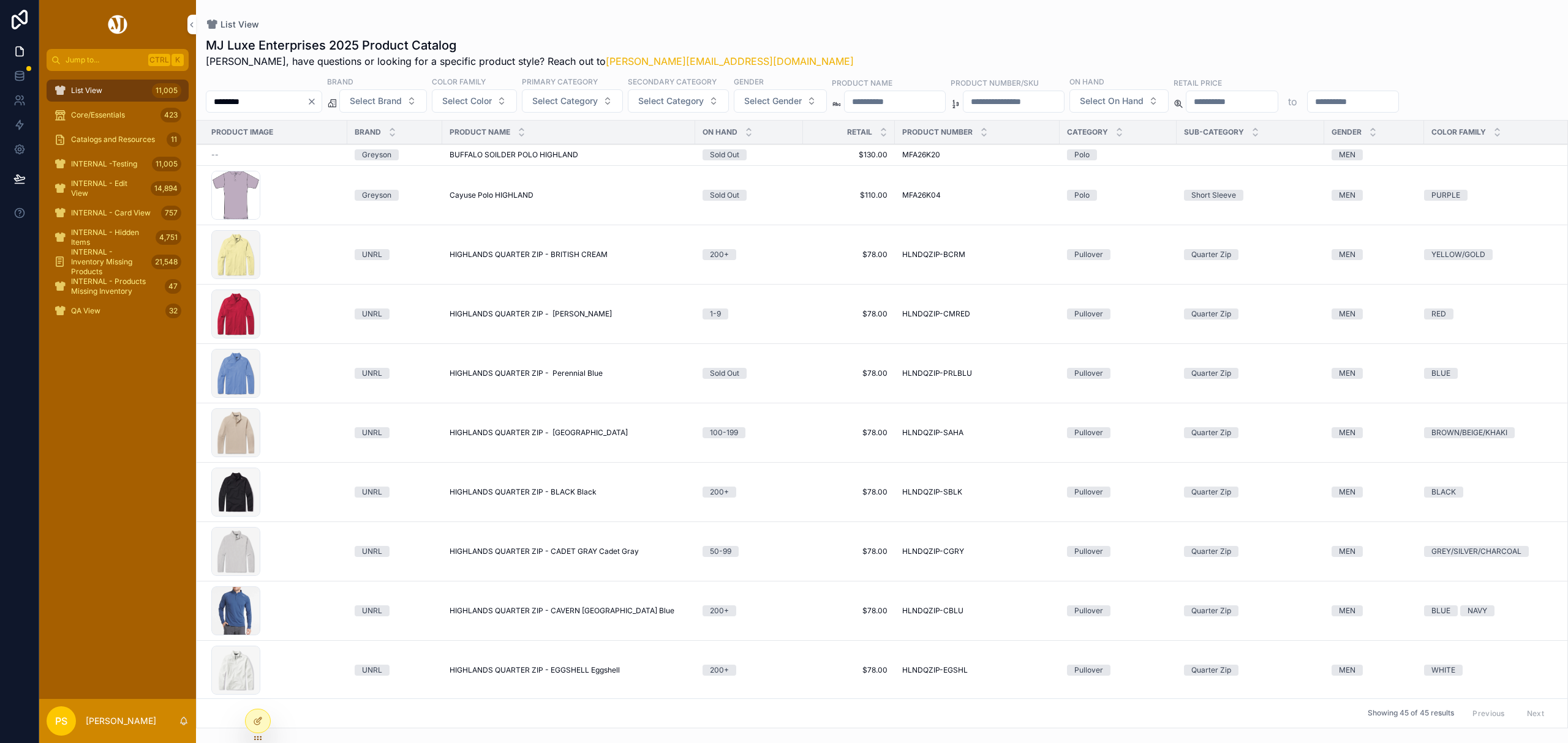
click at [402, 106] on span "Select Brand" at bounding box center [376, 101] width 52 height 12
click at [372, 145] on div "Peter Millar" at bounding box center [415, 151] width 171 height 20
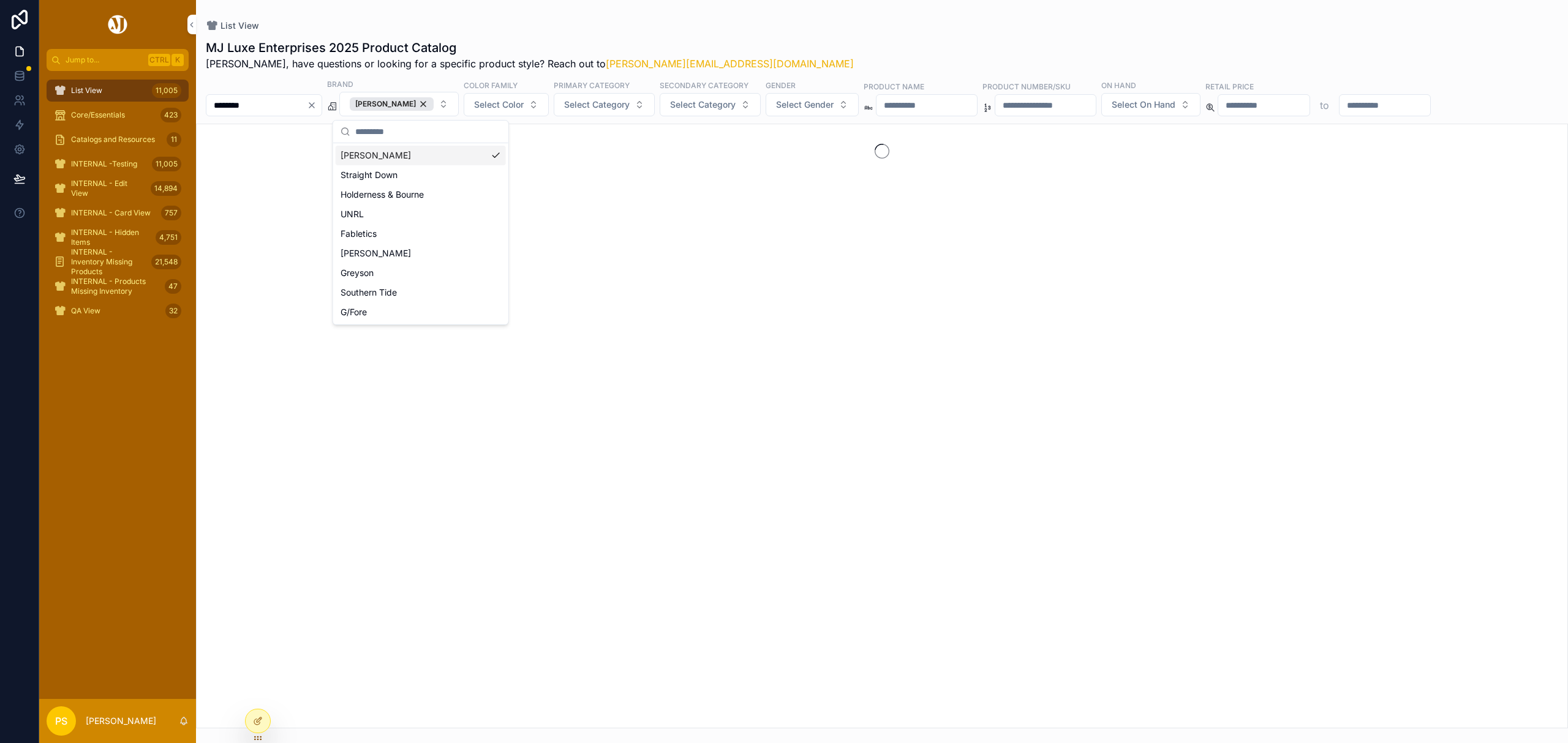
click at [765, 25] on div "List View" at bounding box center [882, 26] width 1352 height 12
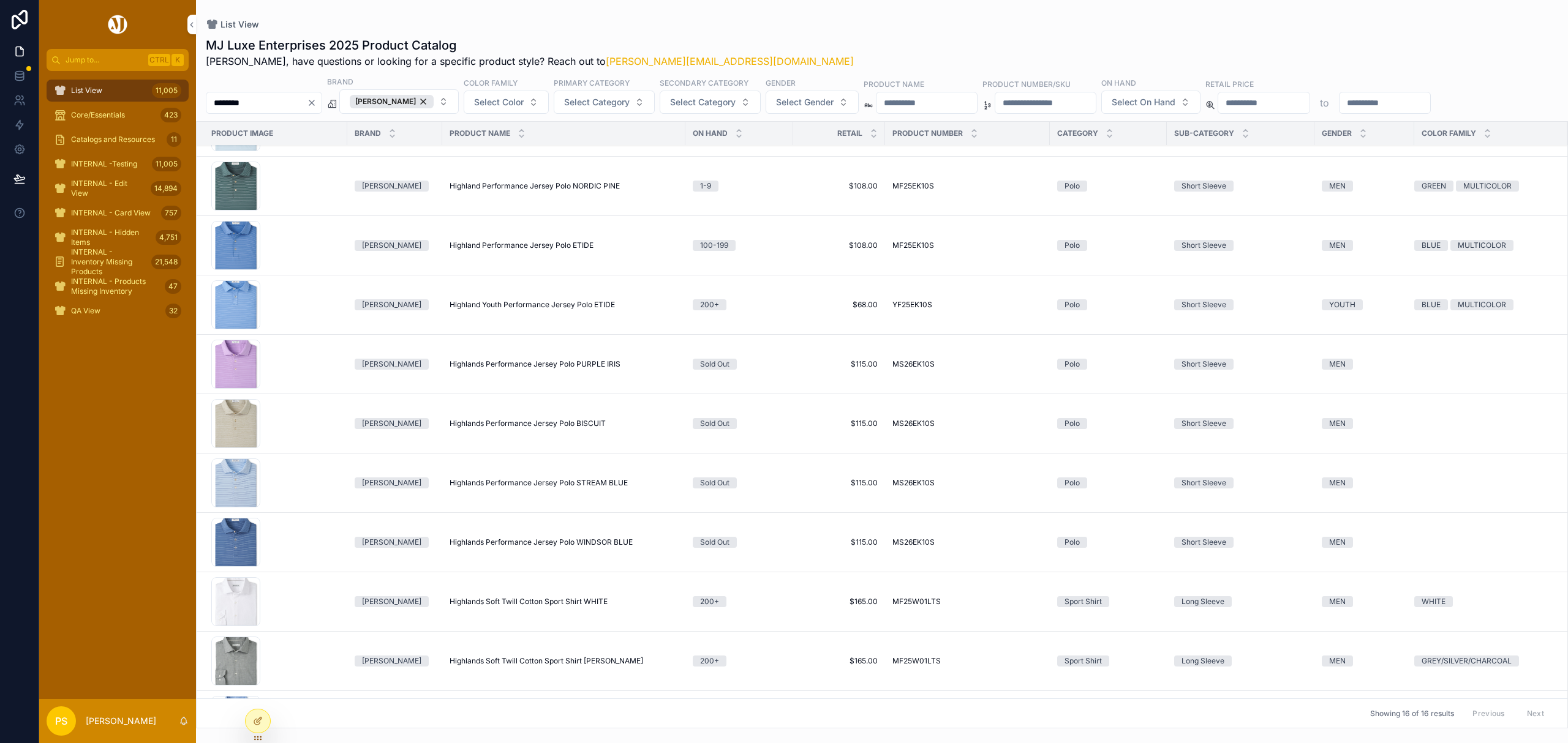
scroll to position [86, 0]
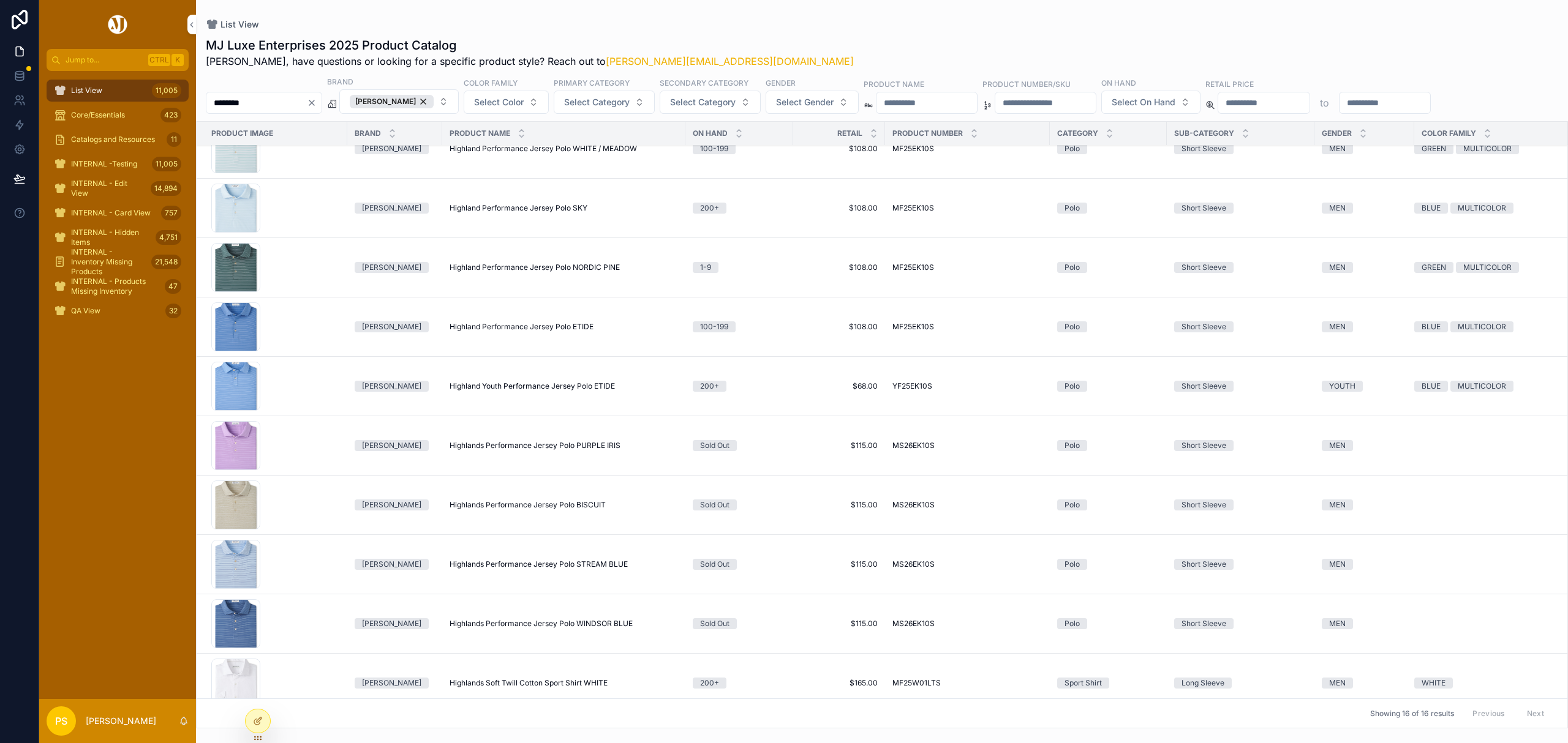
click at [0, 0] on span "Copy URL" at bounding box center [0, 0] width 0 height 0
click at [513, 267] on span "Highland Performance Jersey Polo NORDIC PINE" at bounding box center [535, 267] width 171 height 10
click at [108, 89] on div "List View 11,005" at bounding box center [117, 91] width 128 height 20
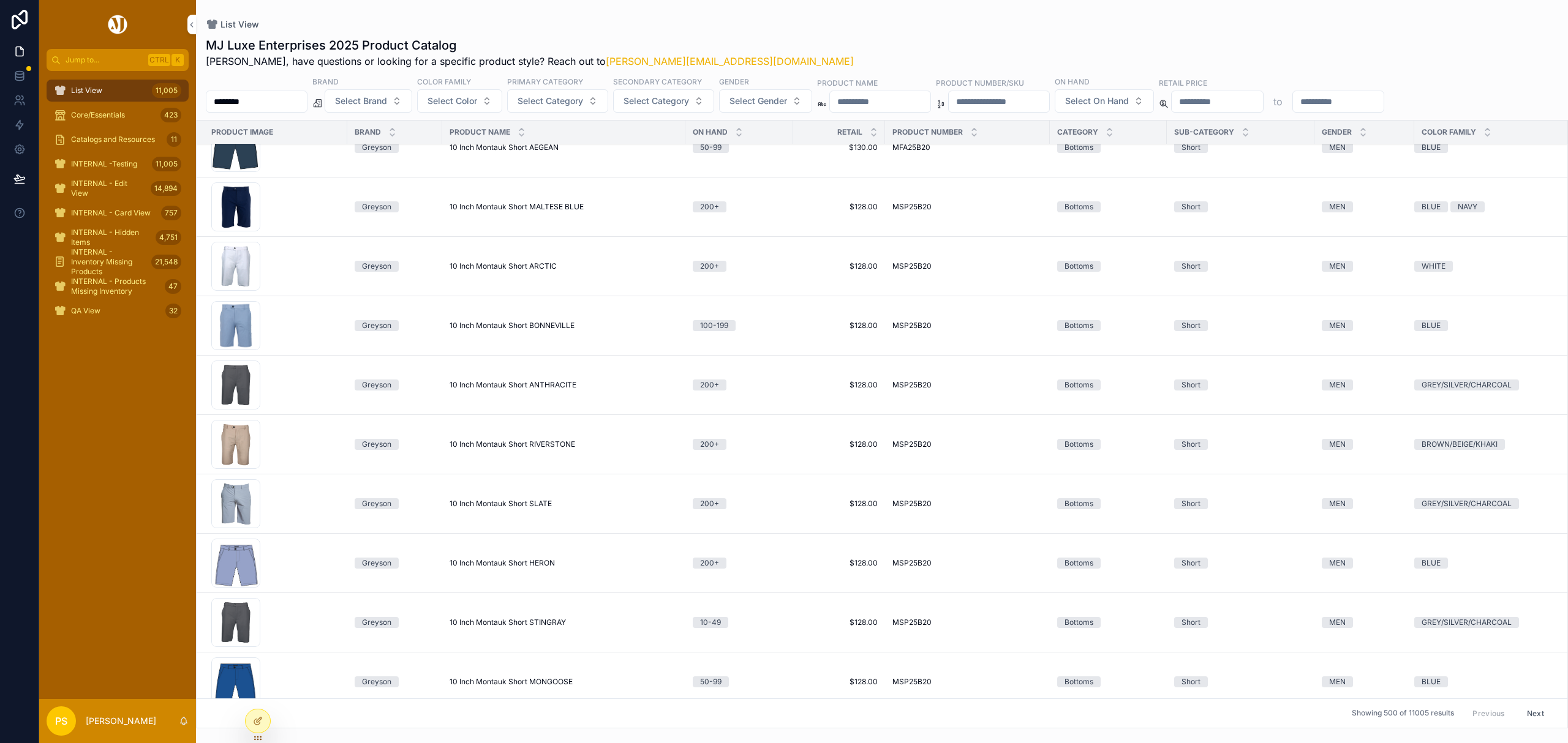
click at [276, 105] on input "********" at bounding box center [256, 102] width 100 height 17
type input "**********"
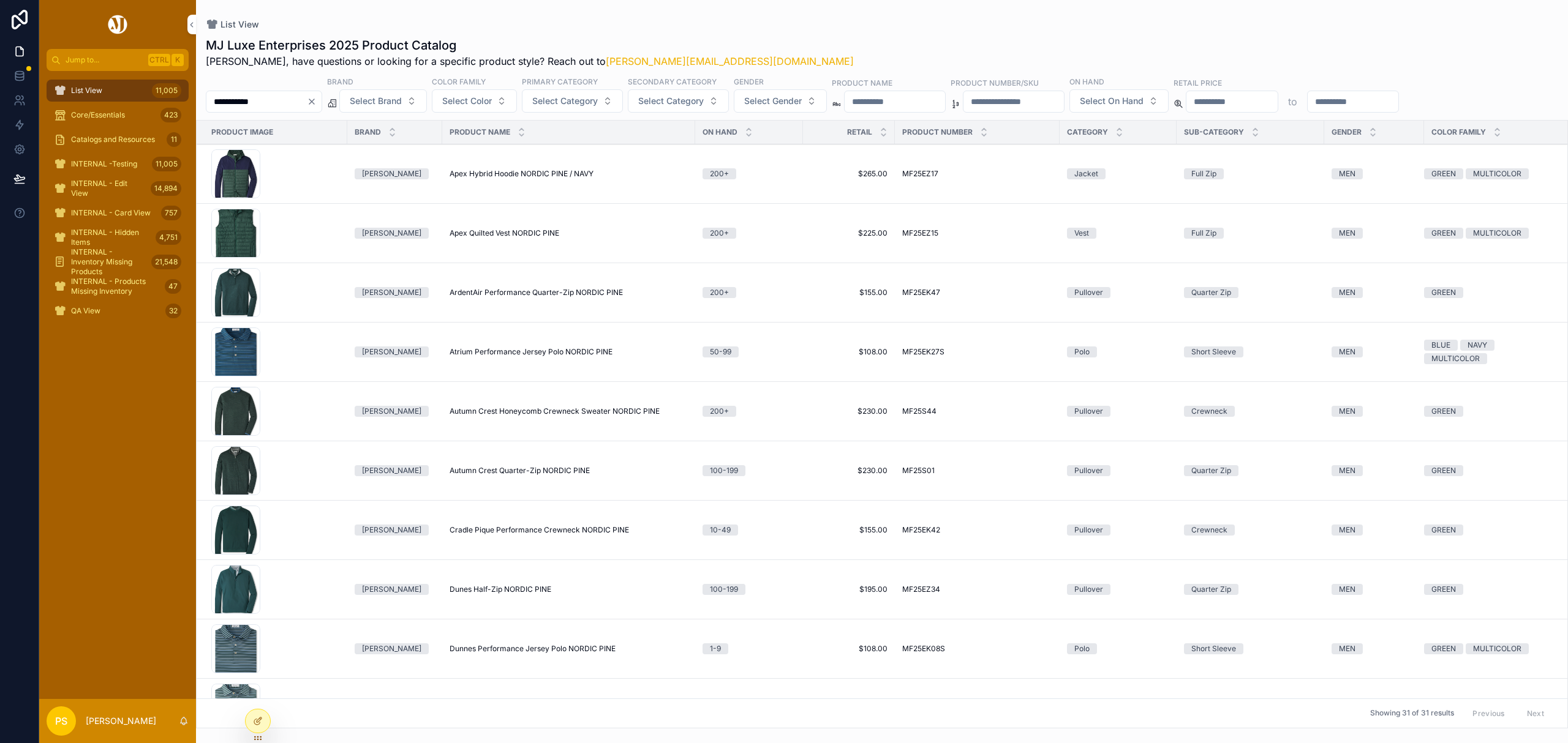
click at [802, 99] on span "Select Gender" at bounding box center [773, 101] width 57 height 12
click at [1171, 33] on div "**********" at bounding box center [882, 379] width 1372 height 699
click at [1144, 95] on span "Select On Hand" at bounding box center [1112, 101] width 63 height 12
click at [1159, 249] on div "200+" at bounding box center [1218, 249] width 171 height 20
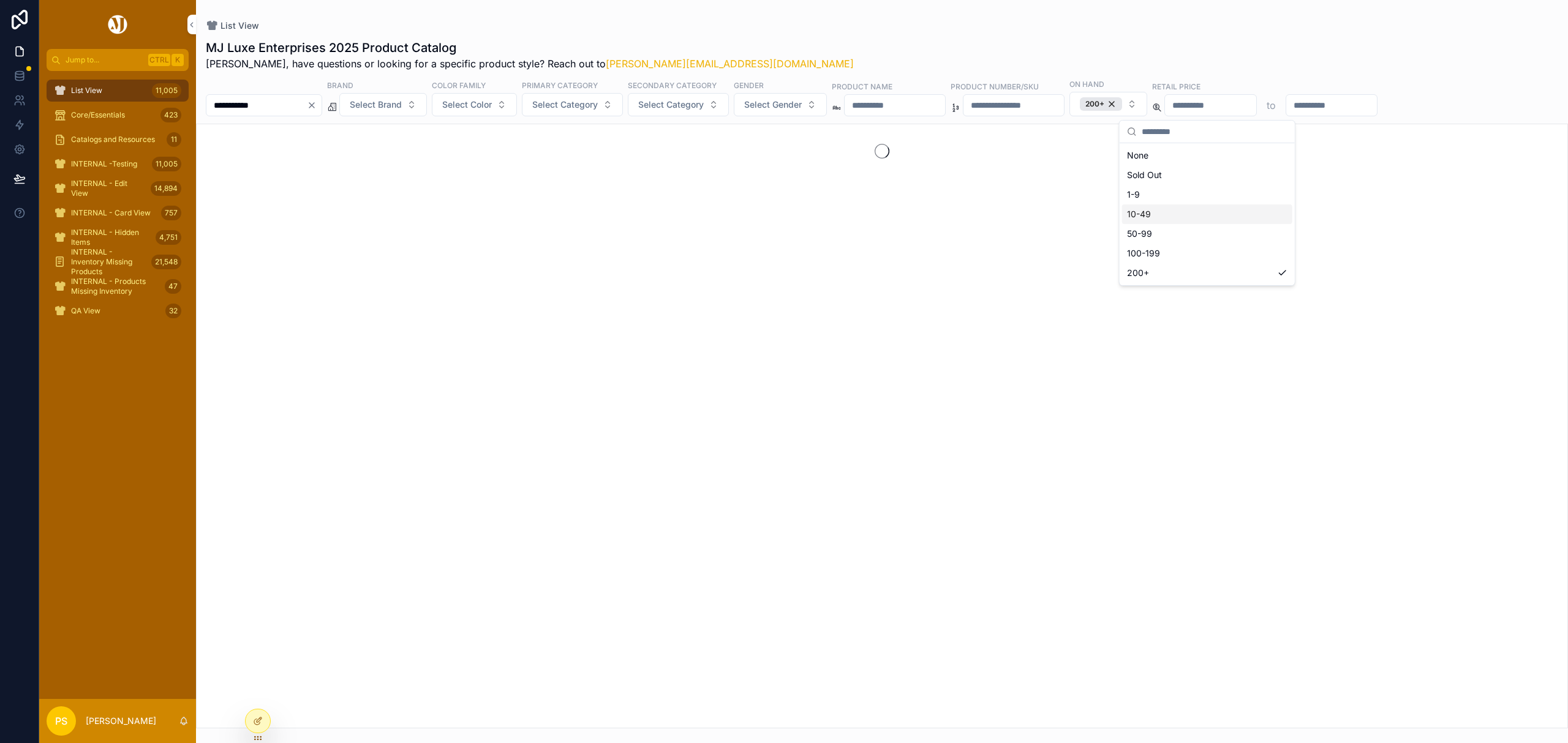
click at [834, 47] on div "MJ Luxe Enterprises 2025 Product Catalog Philip, have questions or looking for …" at bounding box center [882, 55] width 1352 height 32
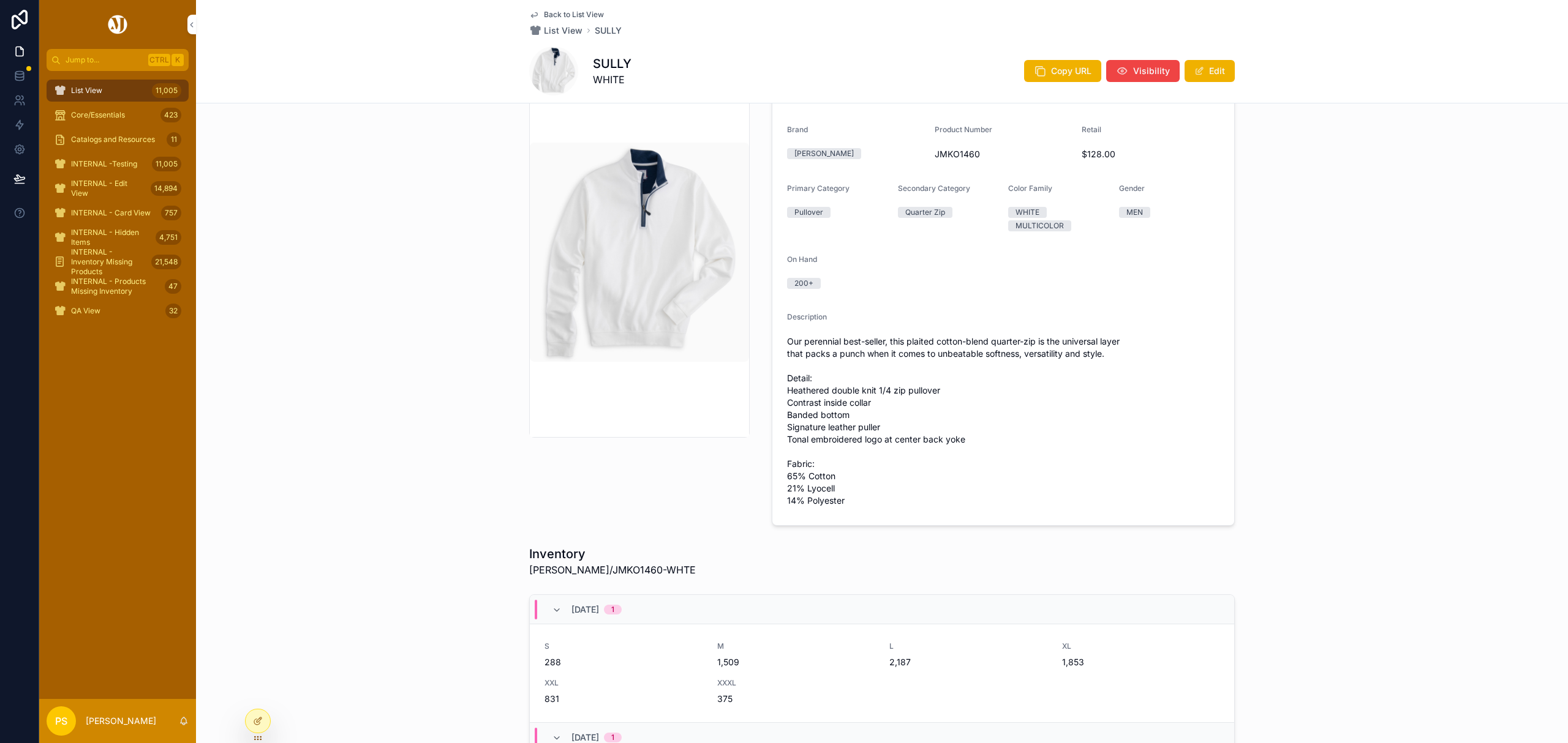
scroll to position [163, 0]
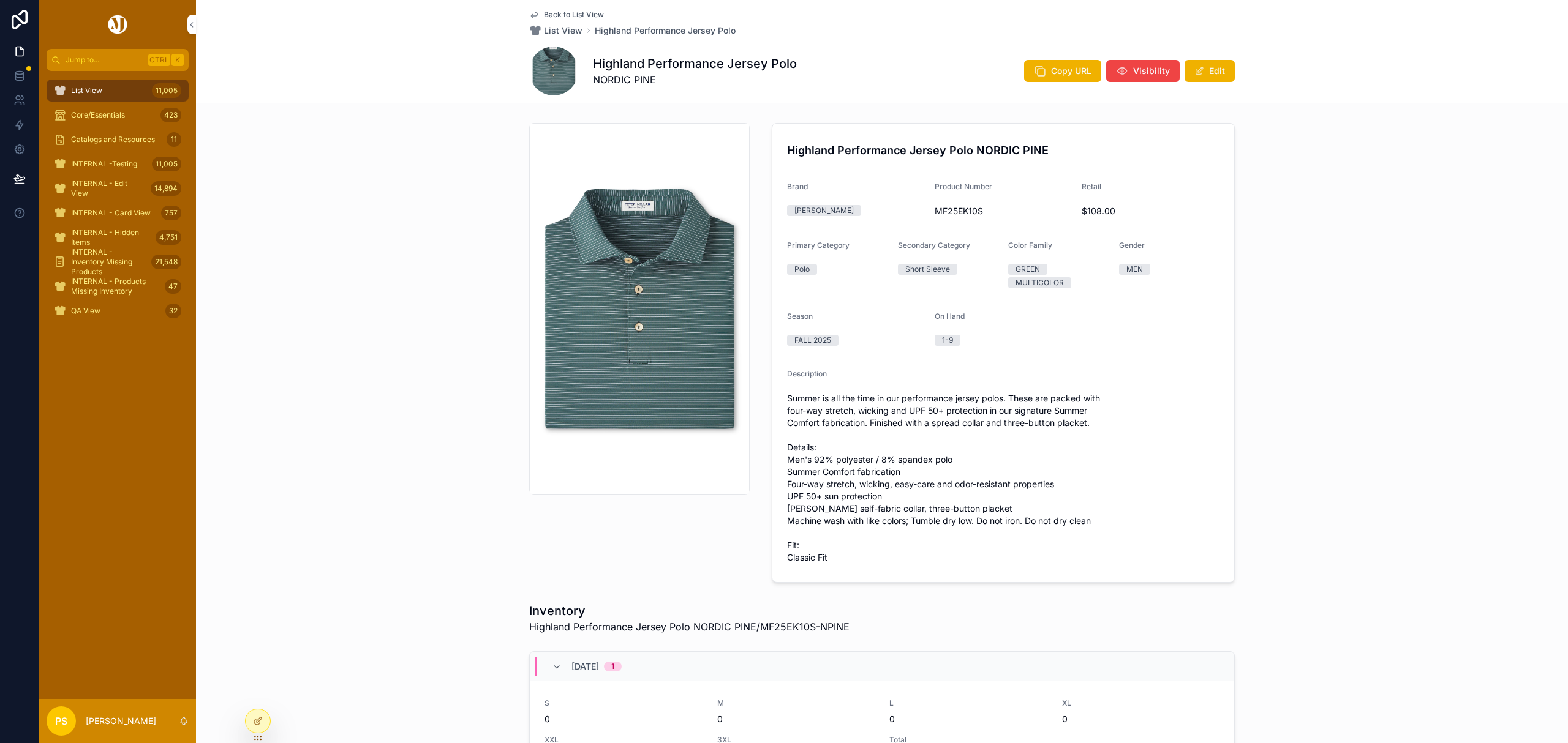
click at [1052, 72] on span "Copy URL" at bounding box center [1071, 71] width 40 height 12
